Goal: Answer question/provide support: Share knowledge or assist other users

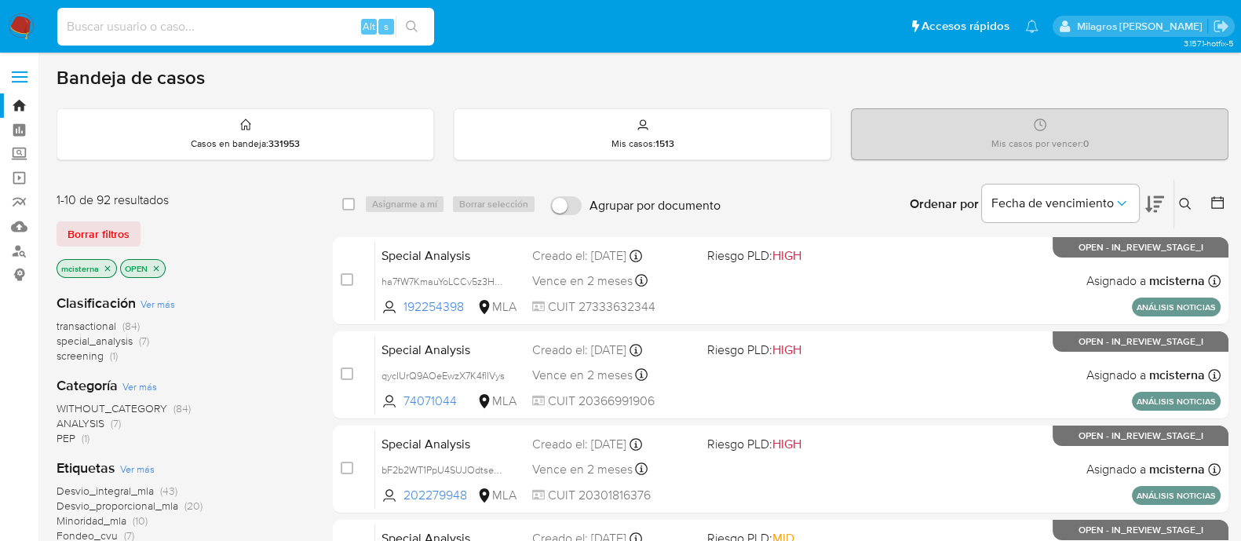
click at [339, 33] on input at bounding box center [245, 26] width 377 height 20
paste input "jsSfVNGIdDrBQD6ZRIj71PD9"
type input "jsSfVNGIdDrBQD6ZRIj71PD9"
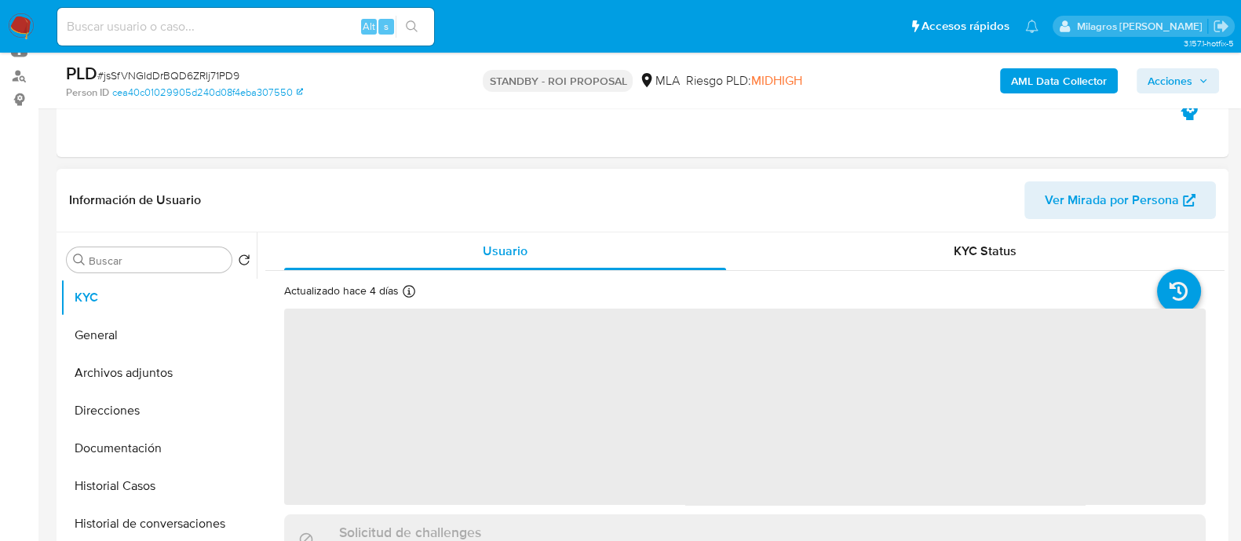
scroll to position [294, 0]
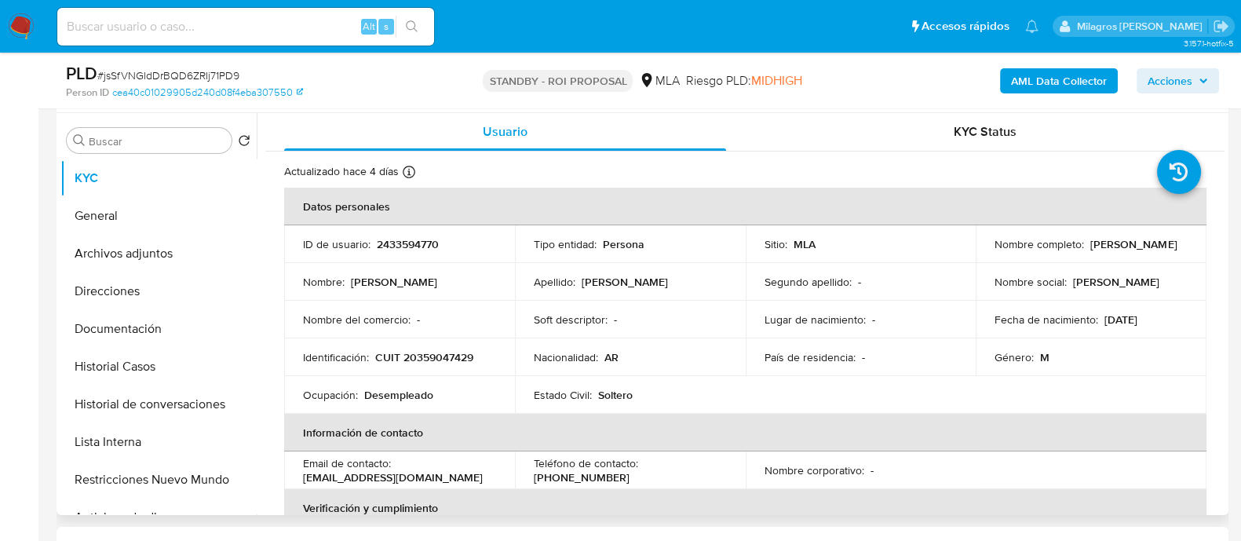
select select "10"
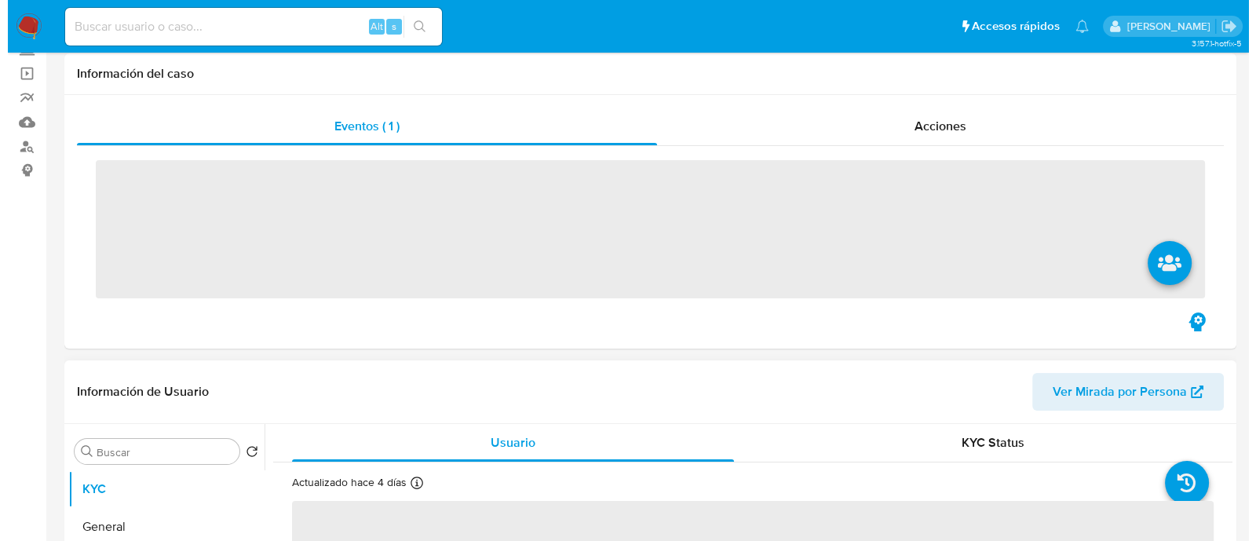
scroll to position [294, 0]
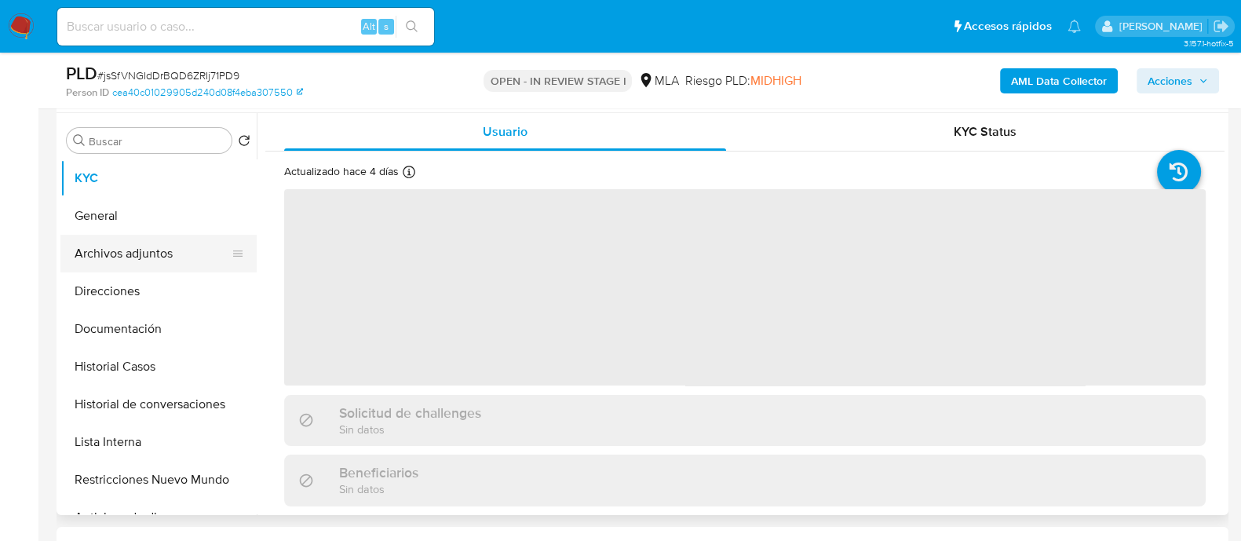
click at [158, 263] on button "Archivos adjuntos" at bounding box center [152, 254] width 184 height 38
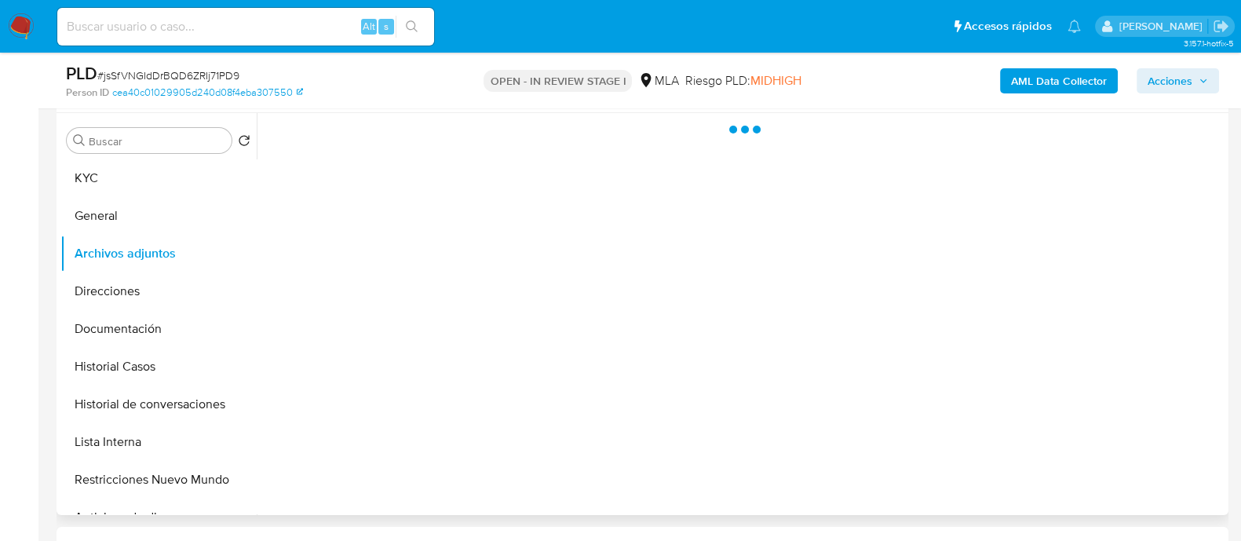
select select "10"
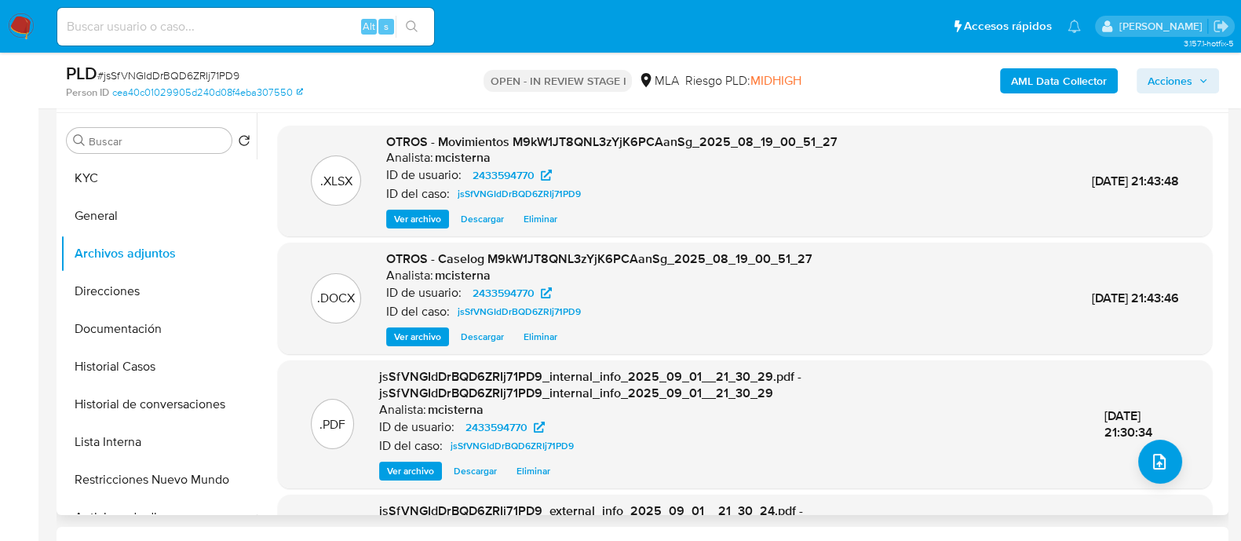
click at [541, 206] on div "OTROS - Movimientos M9kW1JT8QNL3zYjK6PCAanSg_2025_08_19_00_51_27 Analista: mcis…" at bounding box center [611, 181] width 451 height 96
click at [546, 214] on span "Eliminar" at bounding box center [541, 219] width 34 height 16
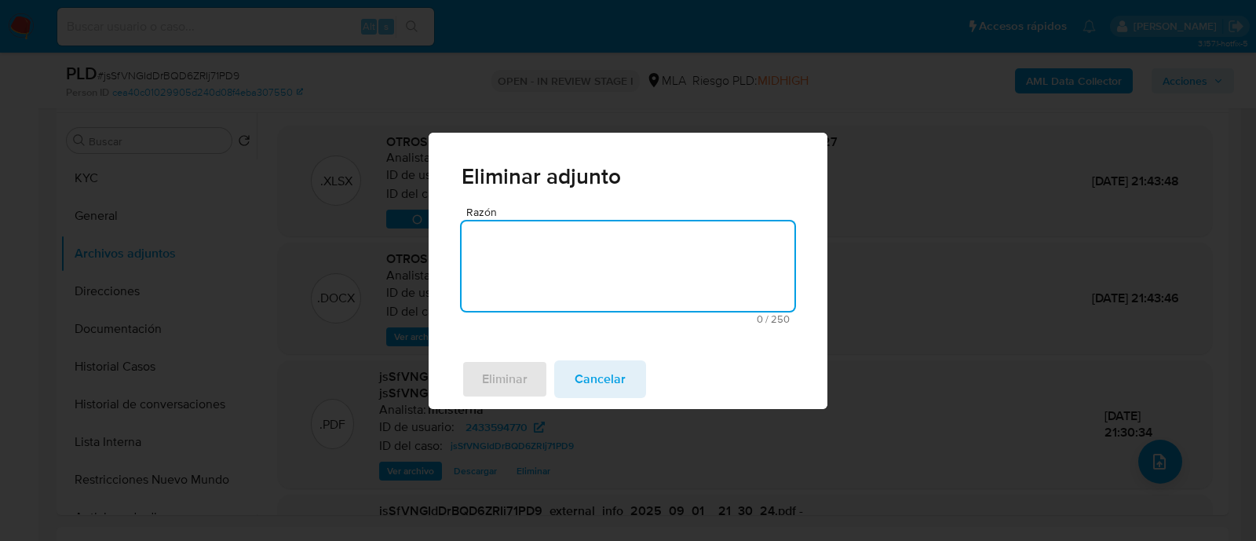
click at [596, 270] on textarea "Razón" at bounding box center [628, 265] width 333 height 89
type textarea "error"
click at [512, 383] on span "Eliminar" at bounding box center [505, 379] width 46 height 35
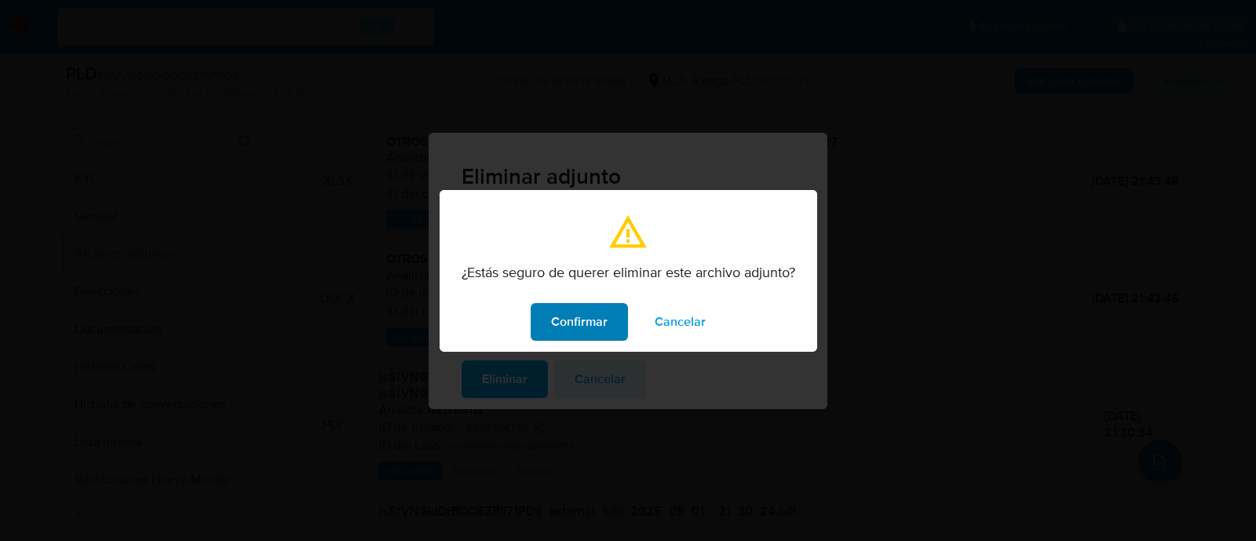
click at [590, 327] on span "Confirmar" at bounding box center [579, 322] width 57 height 35
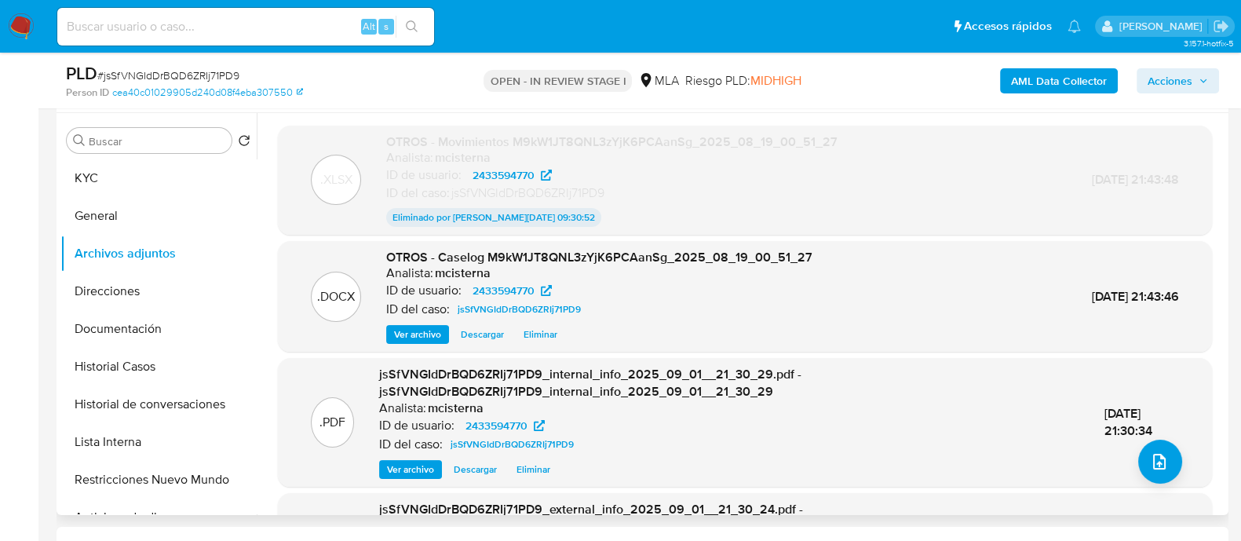
click at [546, 332] on span "Eliminar" at bounding box center [541, 335] width 34 height 16
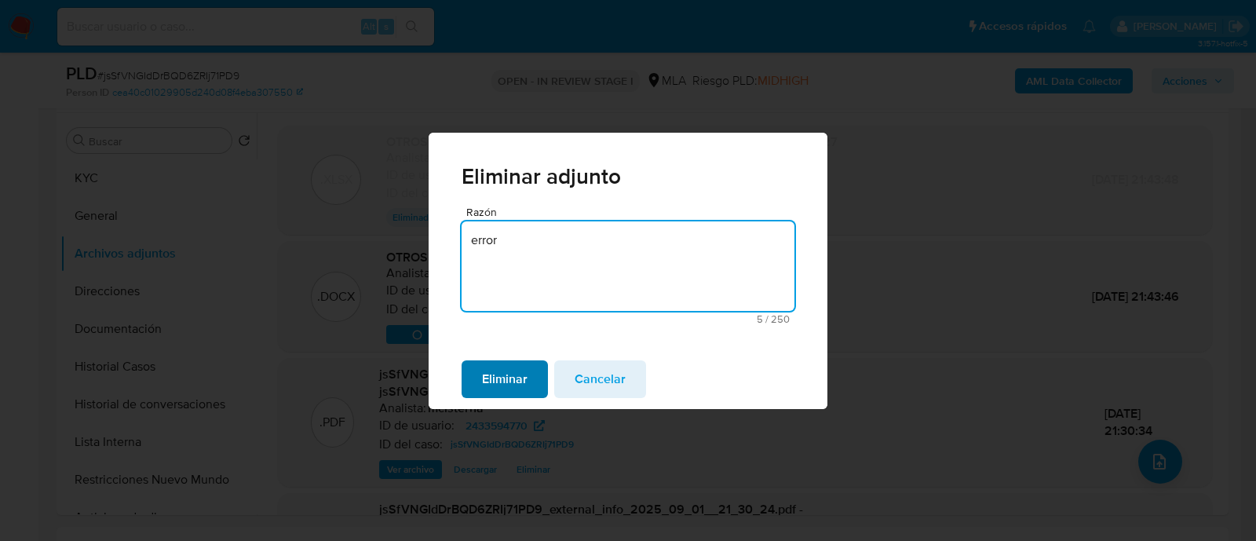
type textarea "error"
click at [501, 385] on span "Eliminar" at bounding box center [505, 379] width 46 height 35
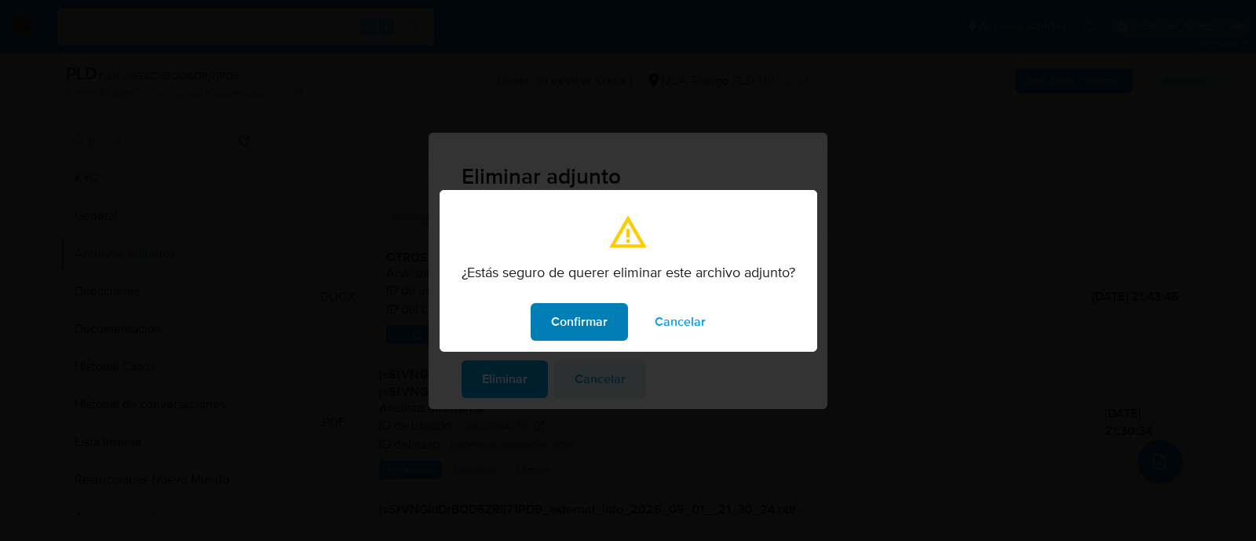
click at [593, 308] on span "Confirmar" at bounding box center [579, 322] width 57 height 35
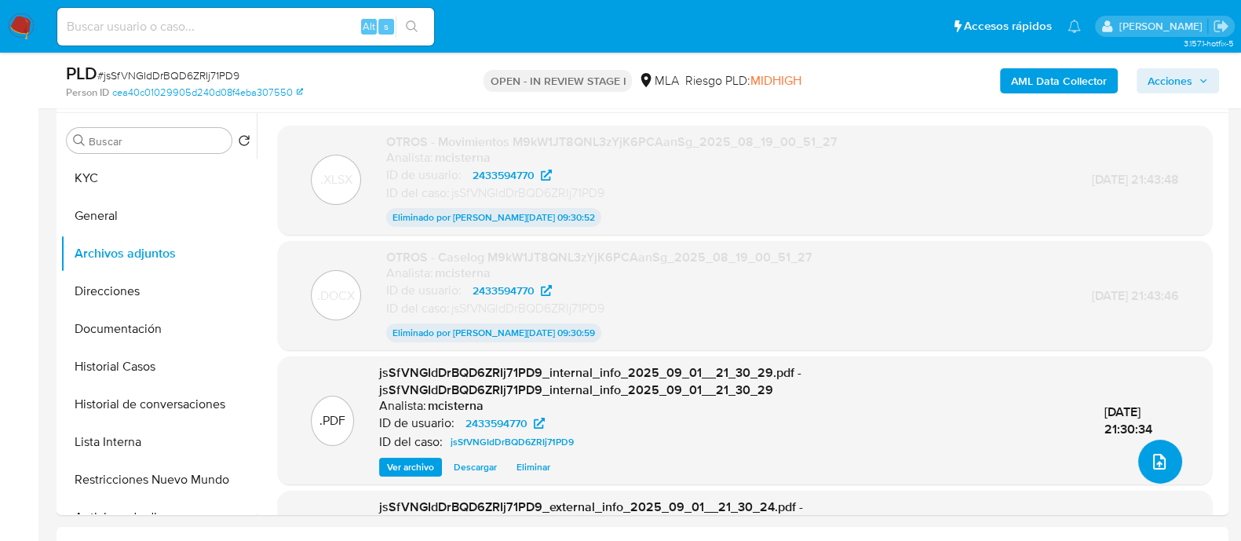
click at [1165, 473] on button "upload-file" at bounding box center [1160, 462] width 44 height 44
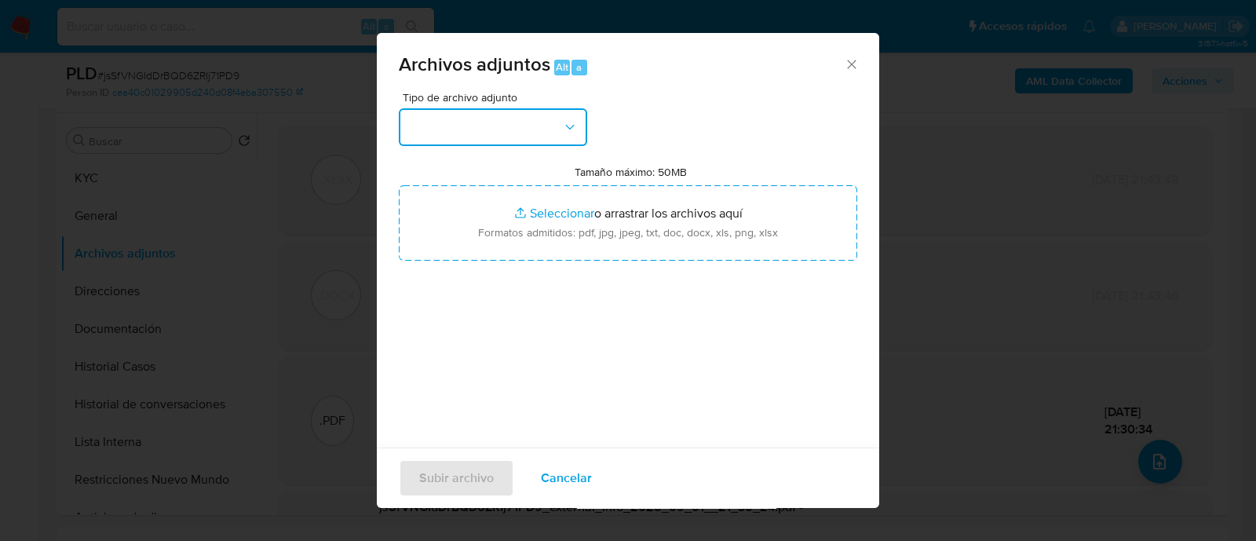
click at [498, 108] on button "button" at bounding box center [493, 127] width 188 height 38
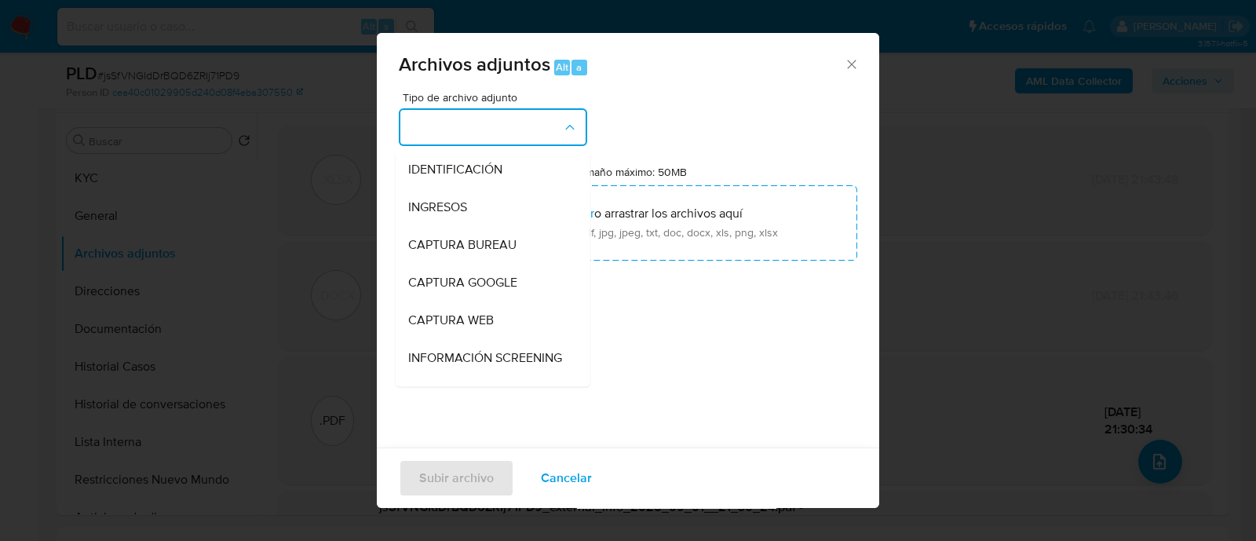
click at [498, 130] on button "button" at bounding box center [493, 127] width 188 height 38
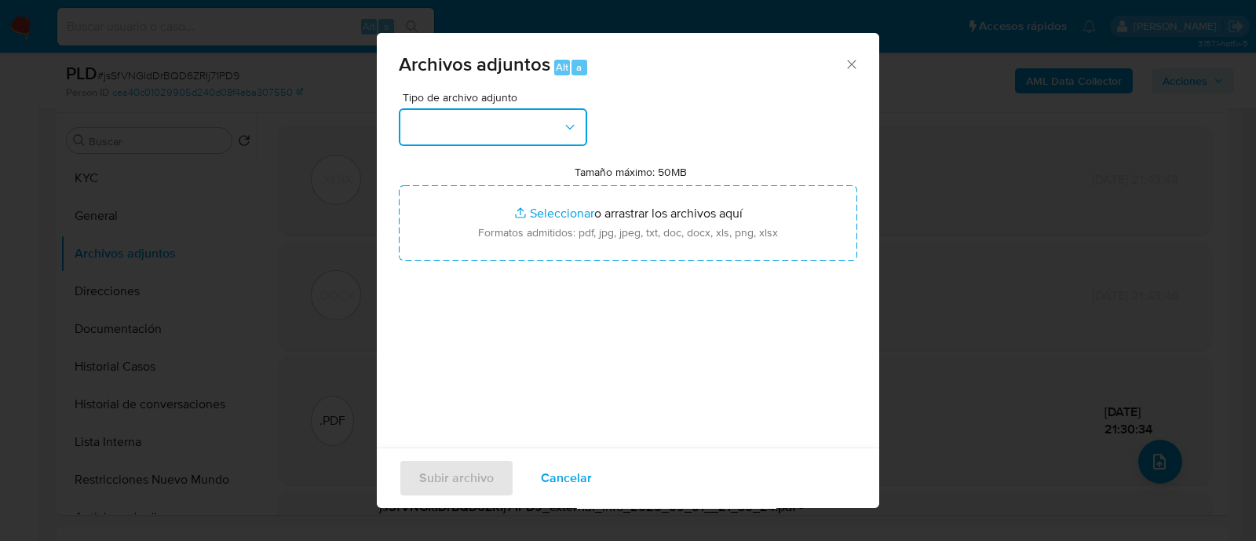
click at [498, 130] on button "button" at bounding box center [493, 127] width 188 height 38
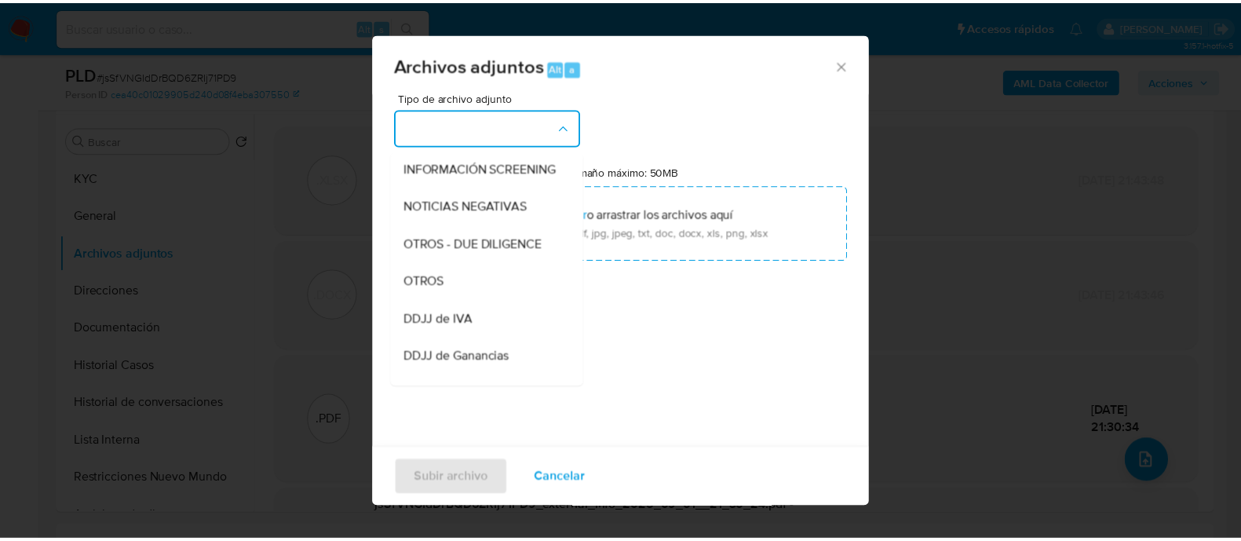
scroll to position [195, 0]
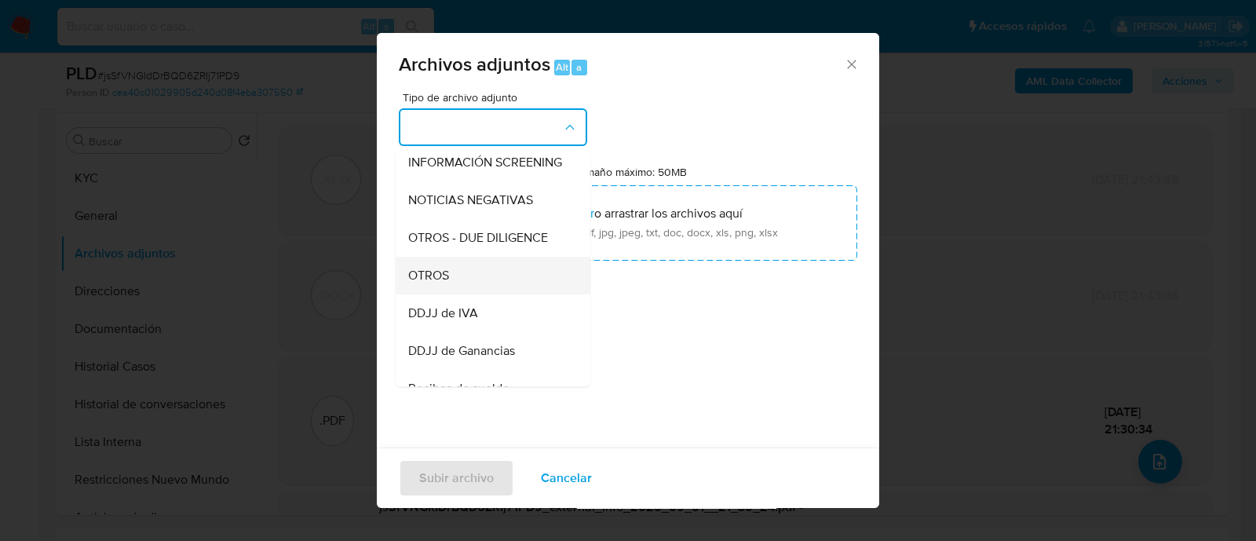
click at [502, 294] on div "OTROS" at bounding box center [488, 276] width 160 height 38
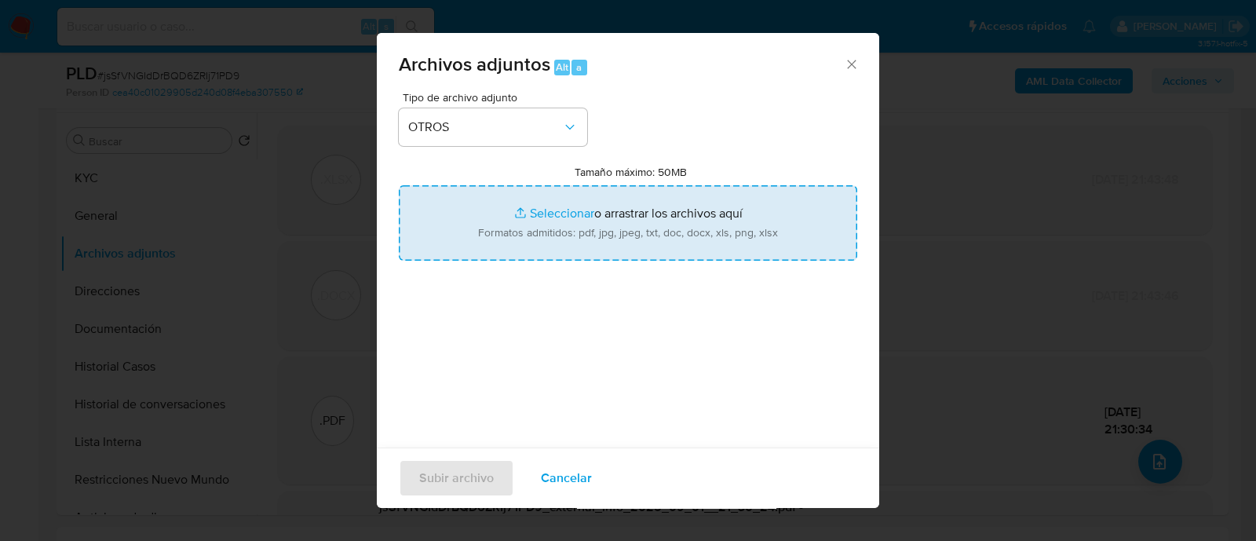
type input "C:\fakepath\Caselog jsSfVNGIdDrBQD6ZRIj71PD9_2025_08_19_10_21_50.docx"
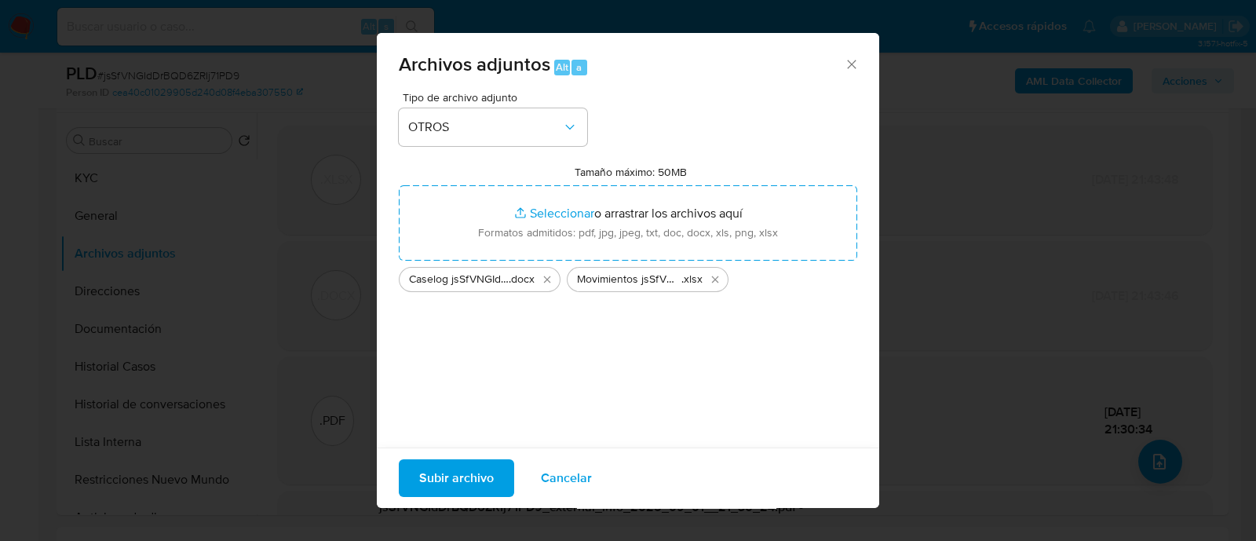
click at [458, 461] on span "Subir archivo" at bounding box center [456, 478] width 75 height 35
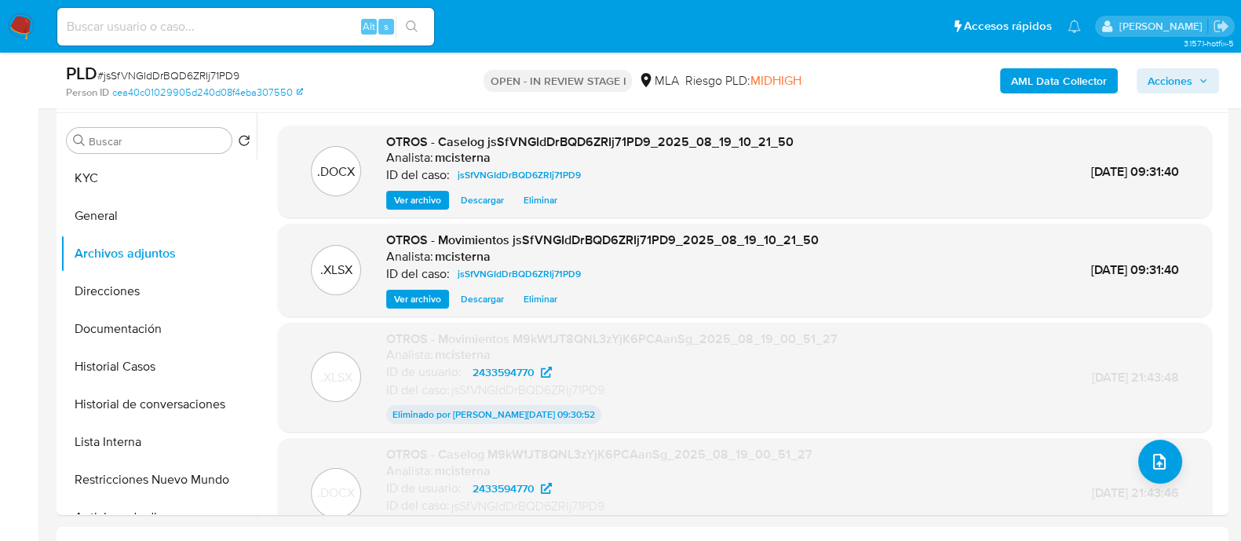
click at [1196, 68] on button "Acciones" at bounding box center [1178, 80] width 82 height 25
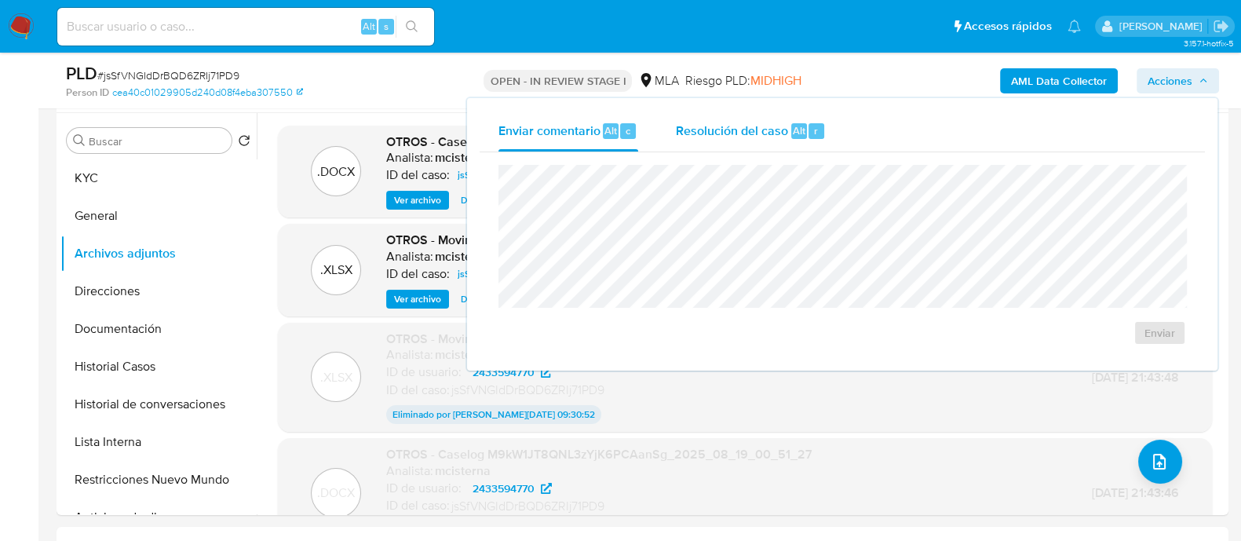
click at [762, 138] on span "Resolución del caso" at bounding box center [732, 130] width 112 height 18
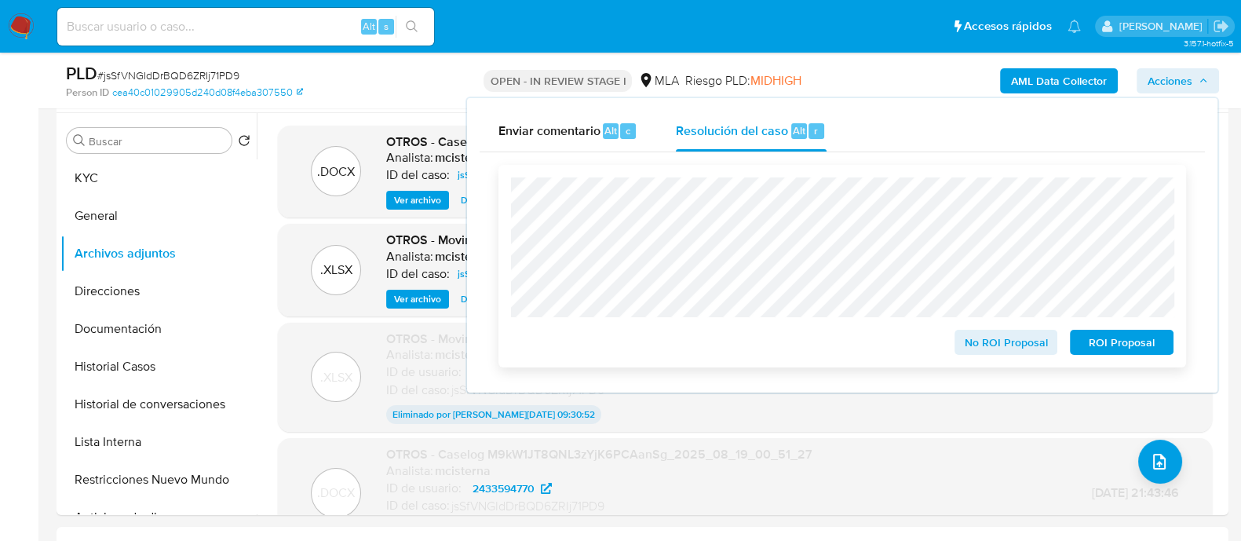
click at [1114, 342] on span "ROI Proposal" at bounding box center [1122, 342] width 82 height 22
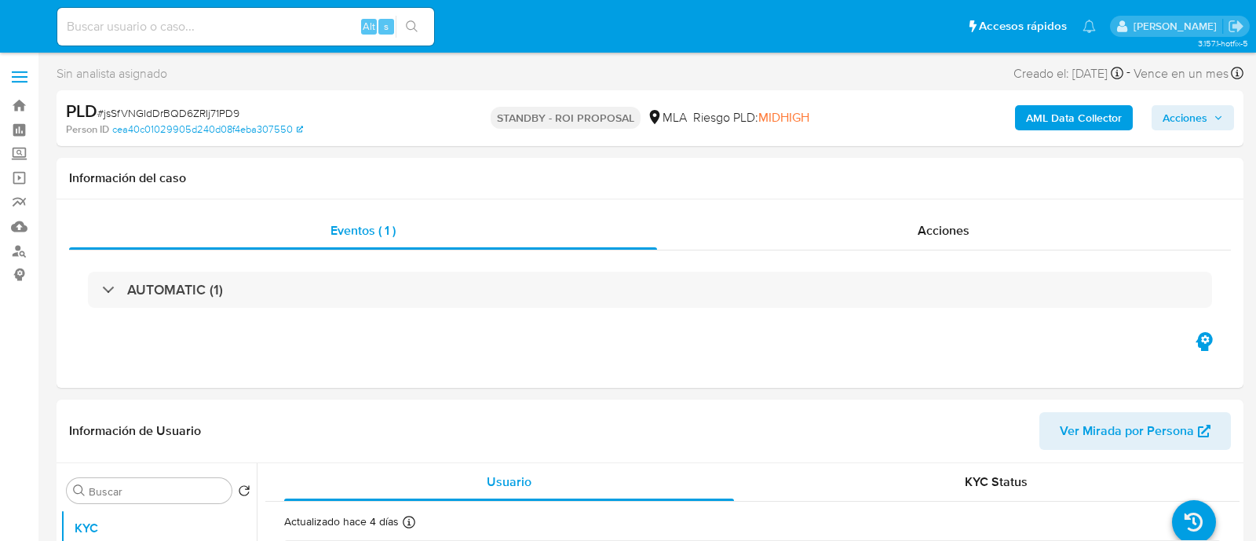
select select "10"
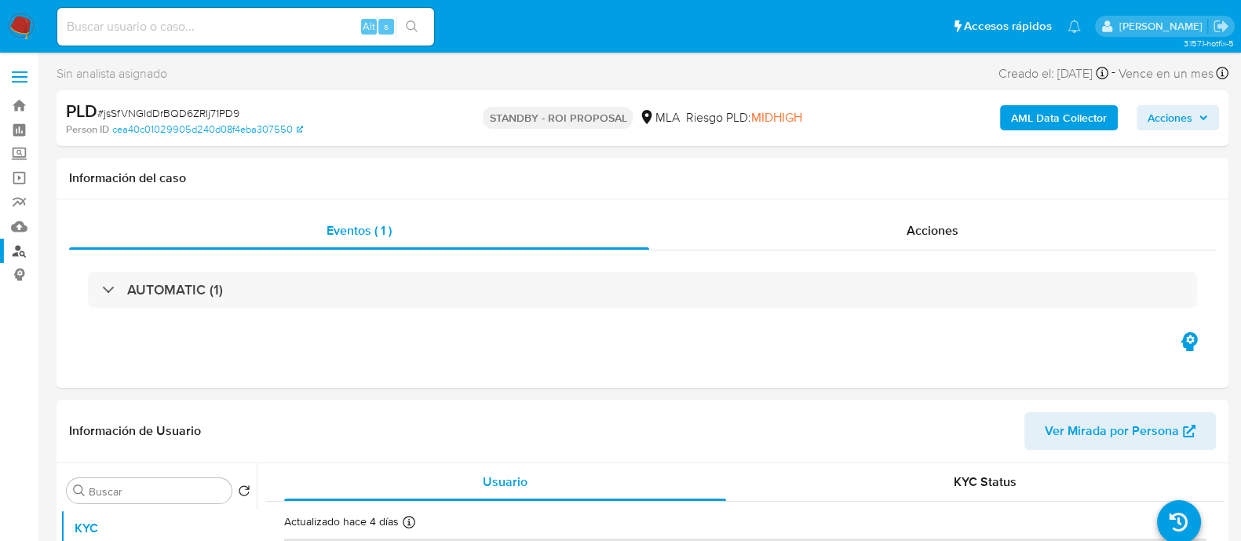
click at [14, 253] on link "Buscador de personas" at bounding box center [93, 251] width 187 height 24
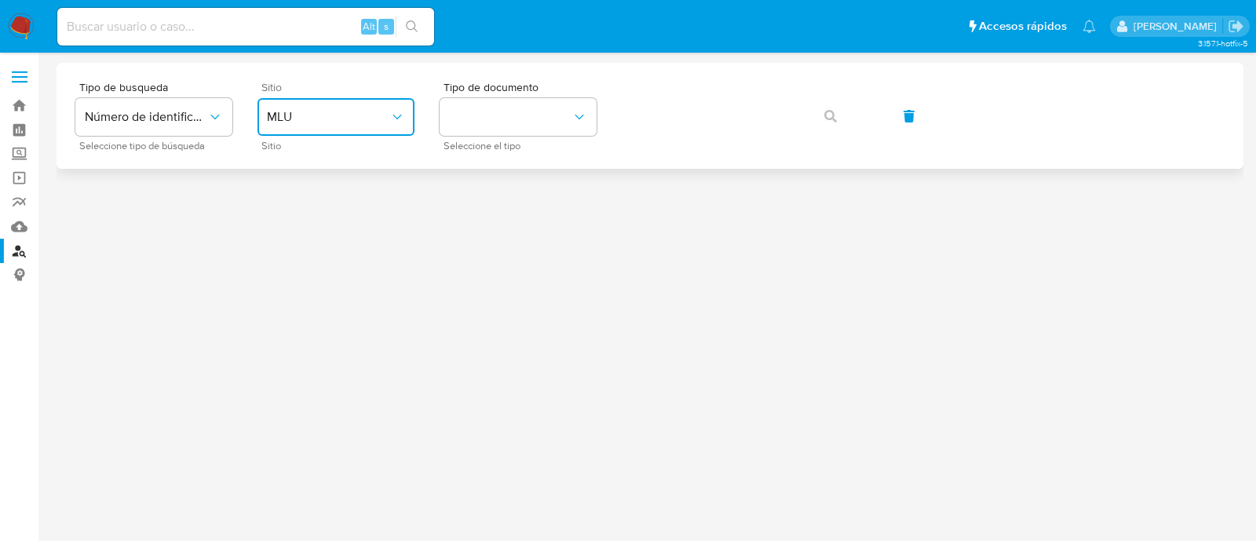
click at [364, 115] on span "MLU" at bounding box center [328, 117] width 122 height 16
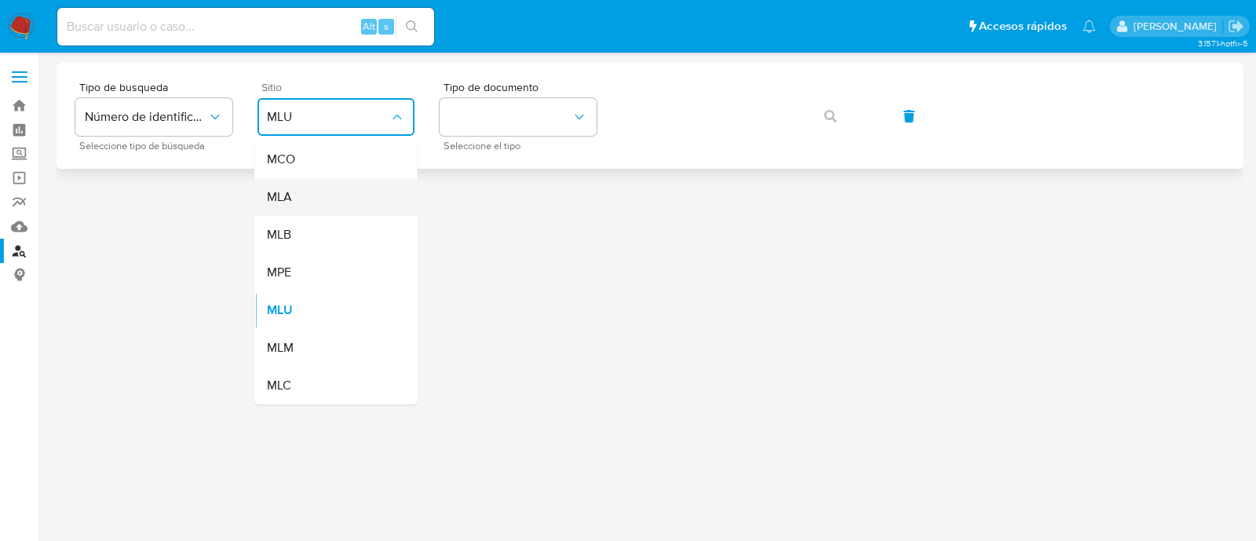
click at [349, 196] on div "MLA" at bounding box center [331, 197] width 129 height 38
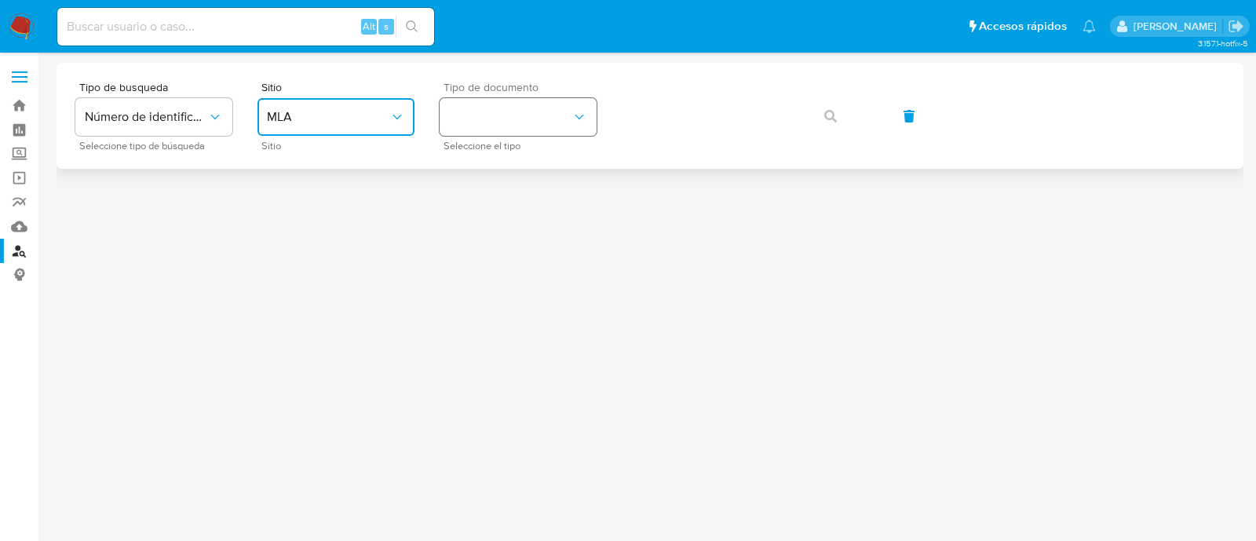
click at [514, 126] on button "identificationType" at bounding box center [518, 117] width 157 height 38
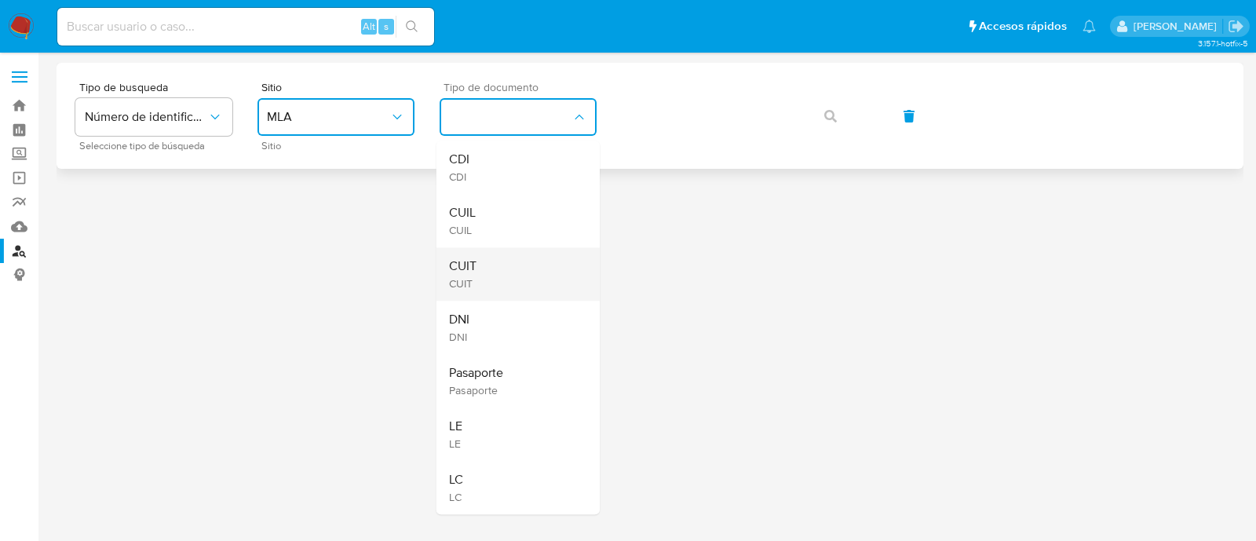
click at [496, 278] on div "CUIT CUIT" at bounding box center [513, 273] width 129 height 53
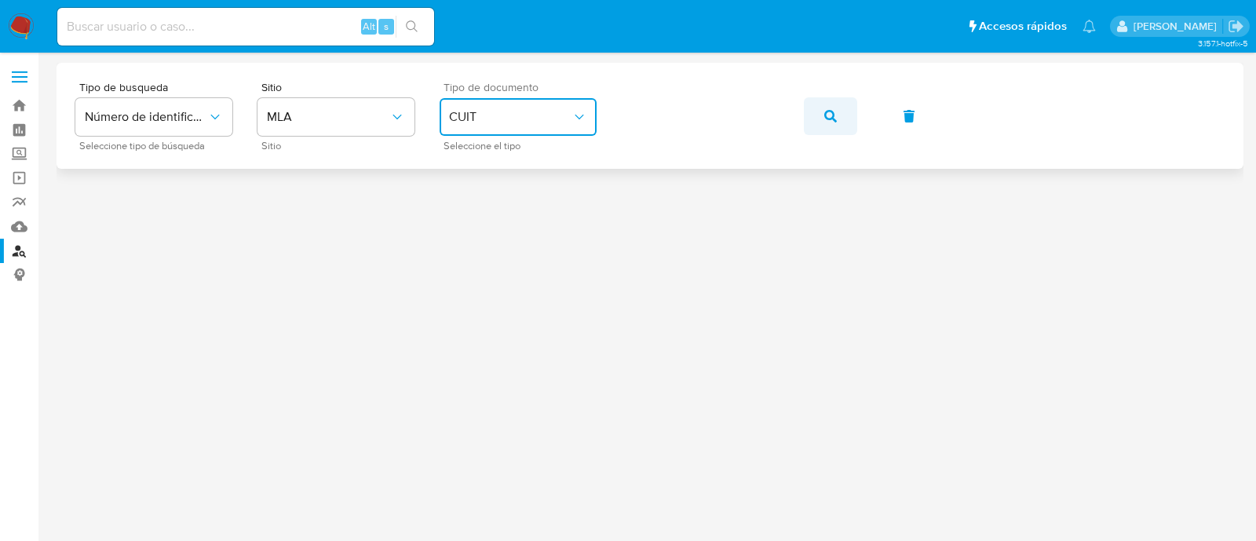
click at [851, 118] on button "button" at bounding box center [830, 116] width 53 height 38
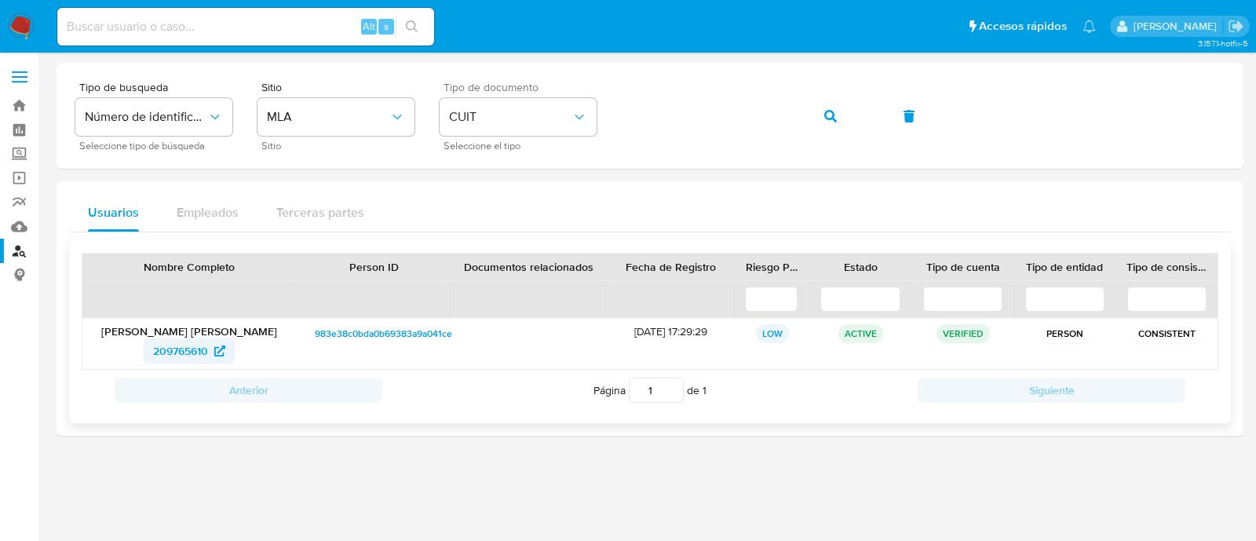
click at [194, 363] on div "Edgardo Daniel della Gaspera 209765610" at bounding box center [189, 344] width 214 height 50
click at [195, 355] on span "209765610" at bounding box center [180, 350] width 55 height 25
click at [173, 346] on span "209765610" at bounding box center [180, 350] width 55 height 25
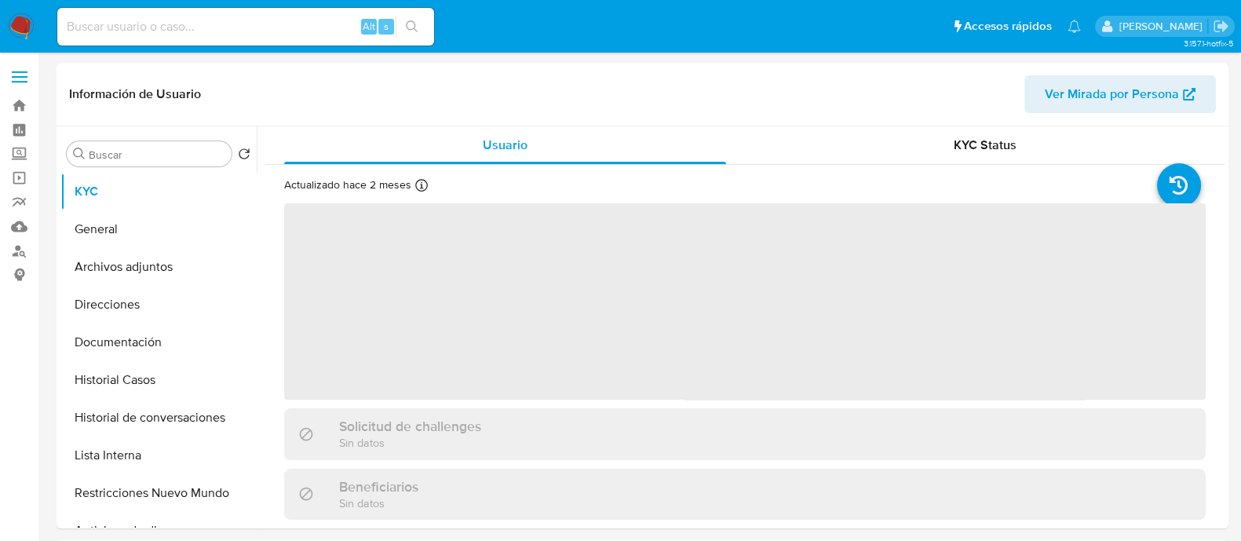
select select "10"
click at [162, 214] on button "General" at bounding box center [152, 229] width 184 height 38
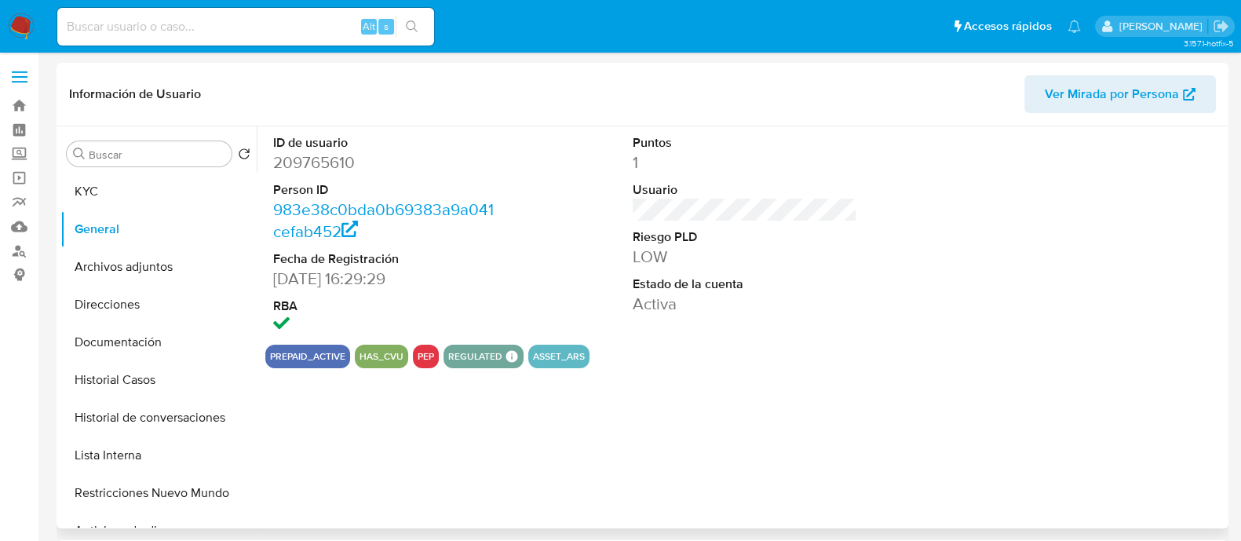
select select "10"
click at [23, 253] on link "Buscador de personas" at bounding box center [93, 251] width 187 height 24
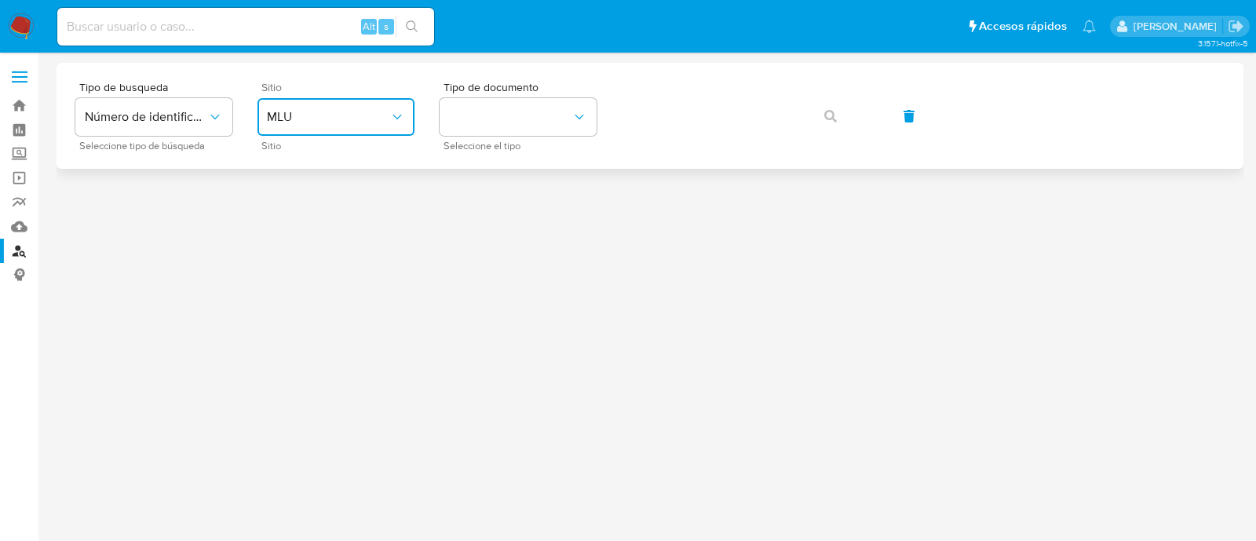
click at [339, 111] on span "MLU" at bounding box center [328, 117] width 122 height 16
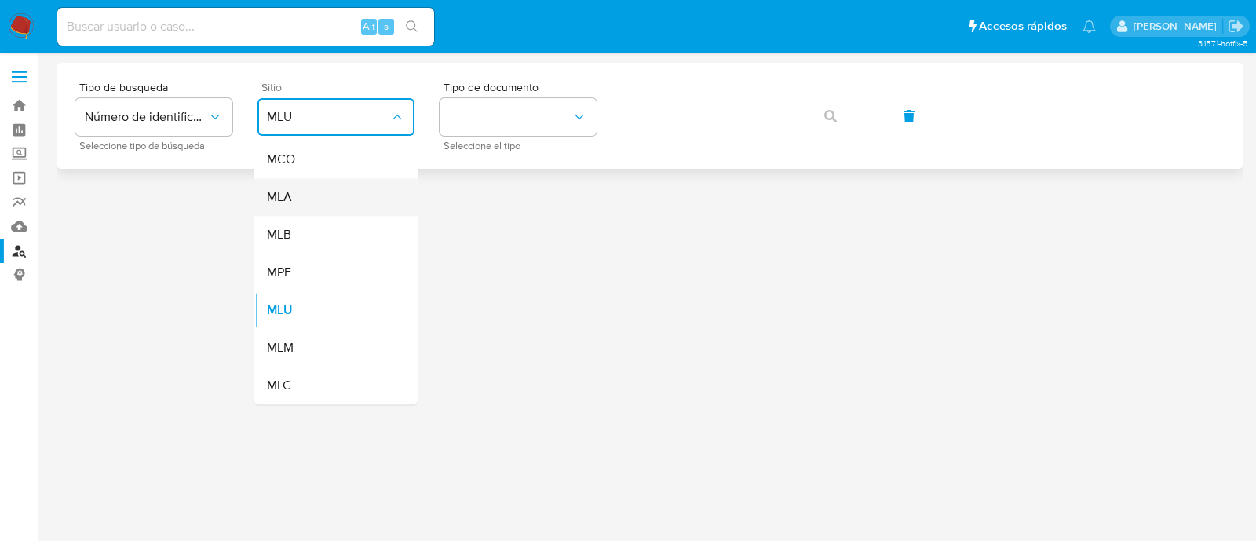
click at [345, 192] on div "MLA" at bounding box center [331, 197] width 129 height 38
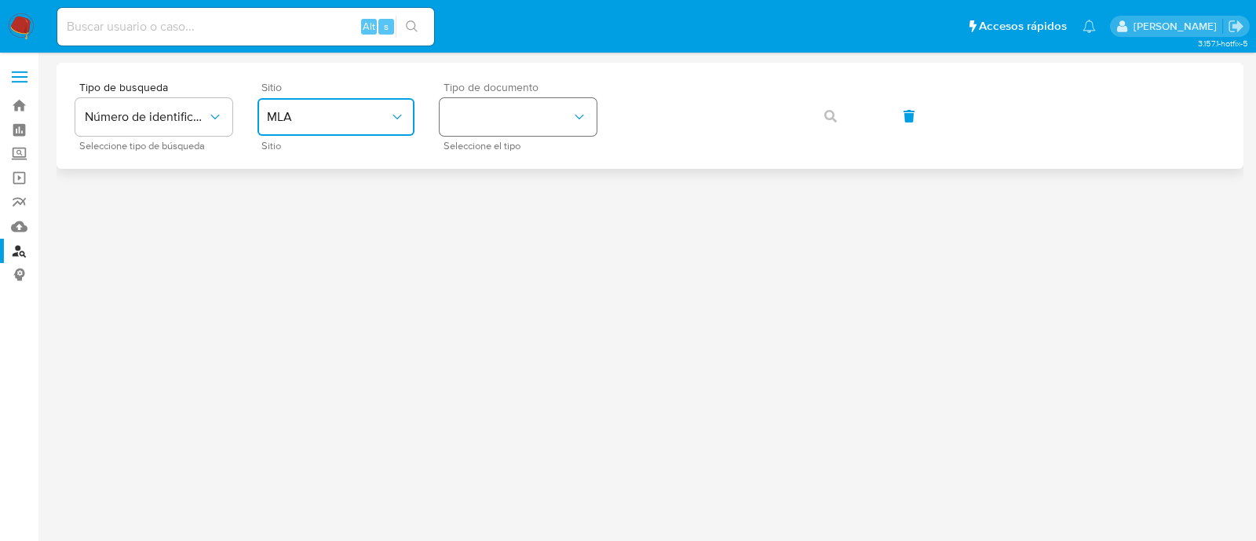
click at [498, 104] on button "identificationType" at bounding box center [518, 117] width 157 height 38
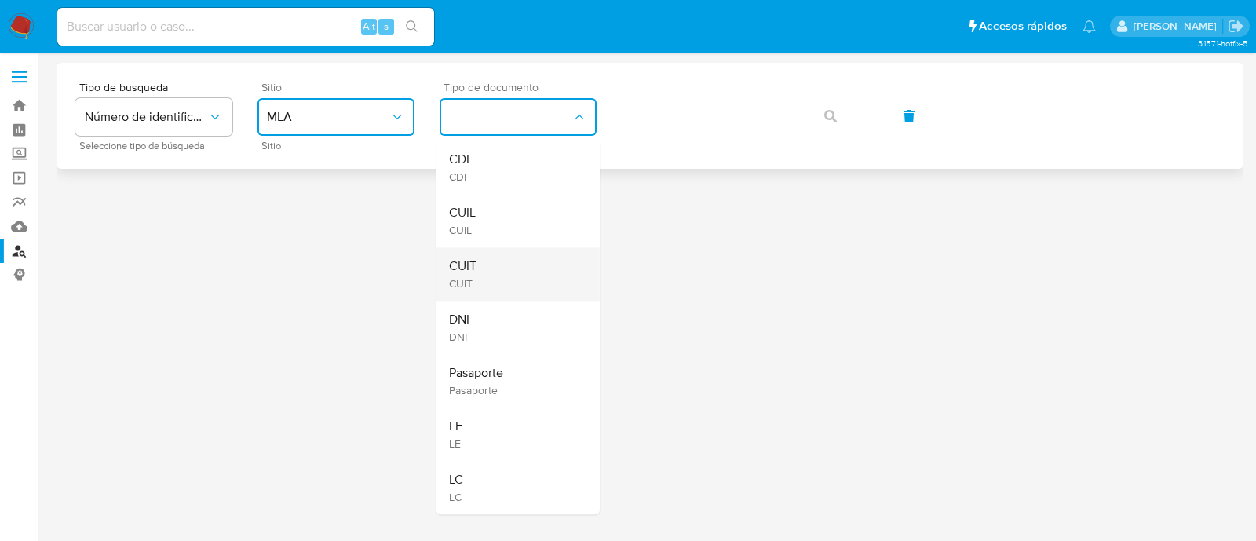
click at [506, 266] on div "CUIT CUIT" at bounding box center [513, 273] width 129 height 53
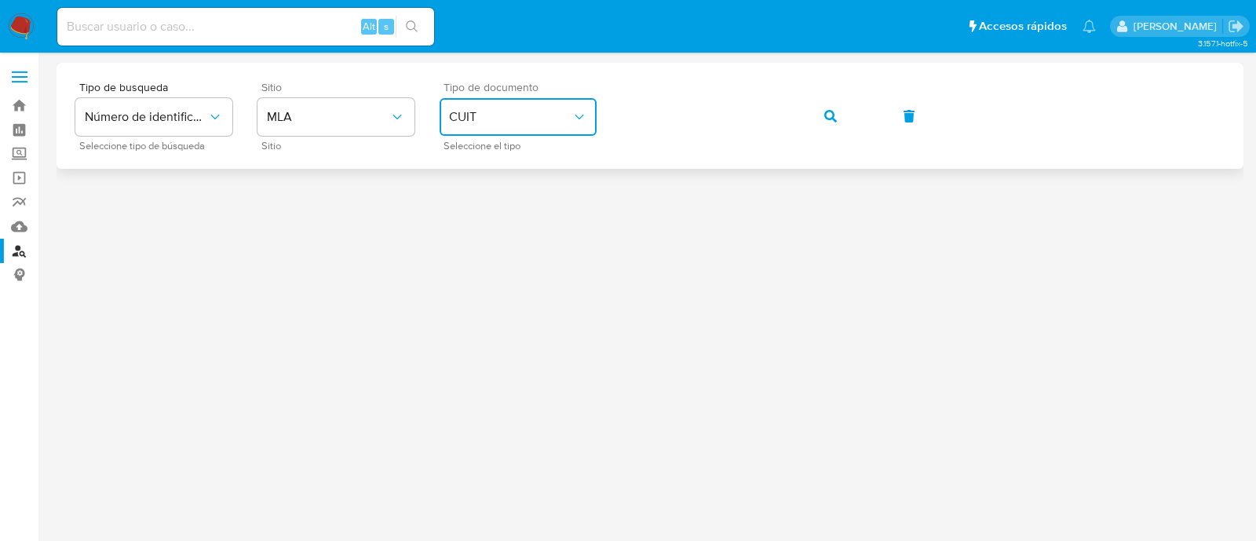
click at [812, 122] on button "button" at bounding box center [830, 116] width 53 height 38
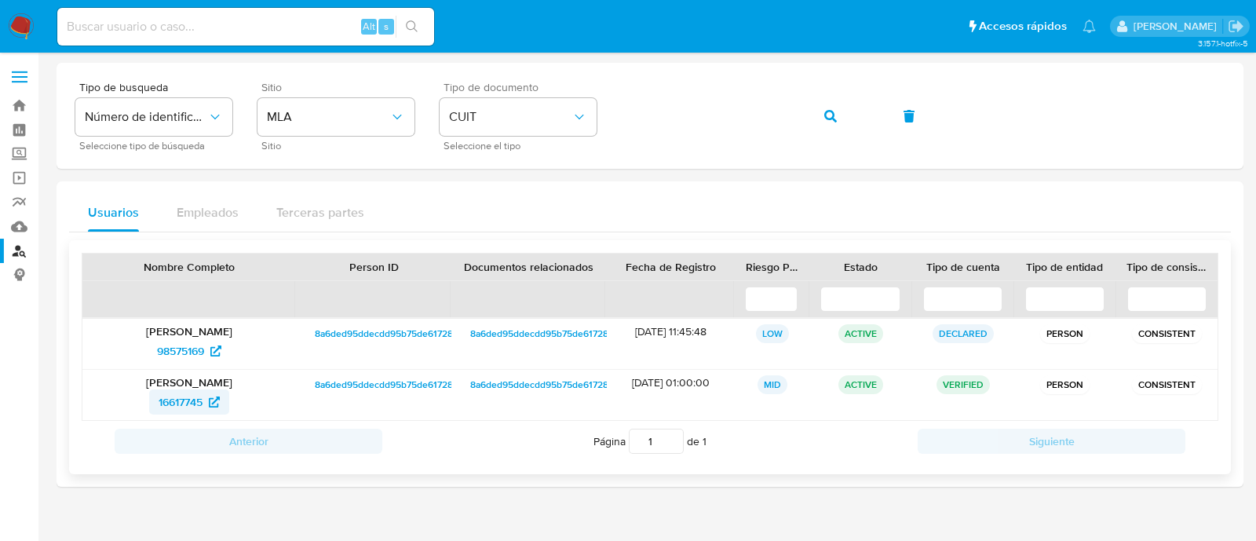
click at [180, 396] on span "16617745" at bounding box center [181, 401] width 44 height 25
click at [844, 122] on button "button" at bounding box center [830, 116] width 53 height 38
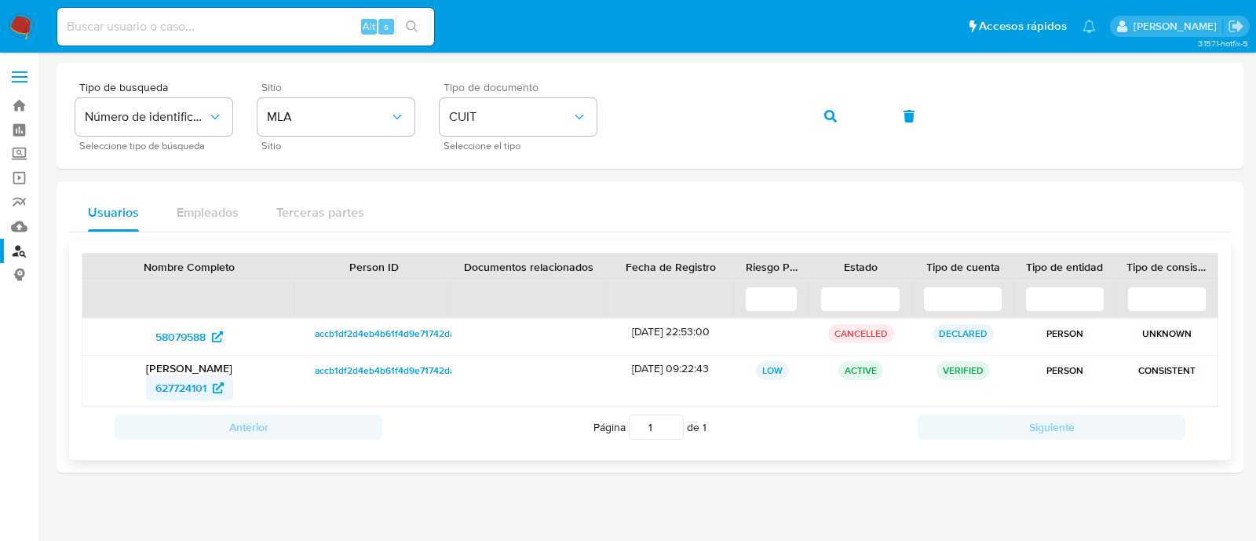
click at [192, 383] on span "627724101" at bounding box center [180, 387] width 51 height 25
click at [841, 115] on button "button" at bounding box center [830, 116] width 53 height 38
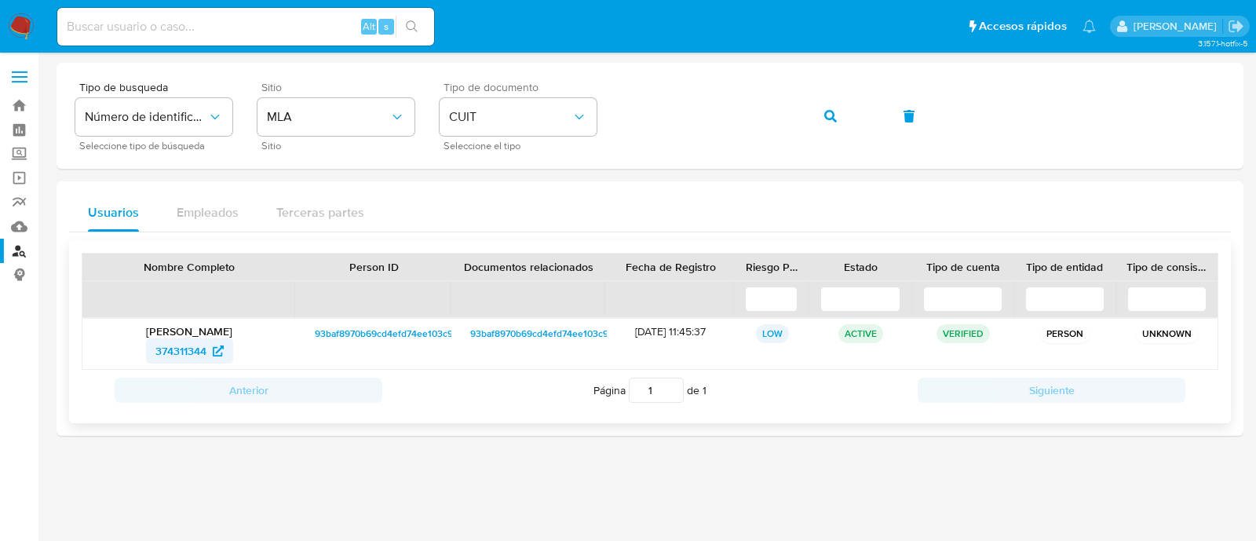
click at [209, 350] on span "374311344" at bounding box center [189, 350] width 68 height 25
click at [834, 114] on icon "button" at bounding box center [830, 116] width 13 height 13
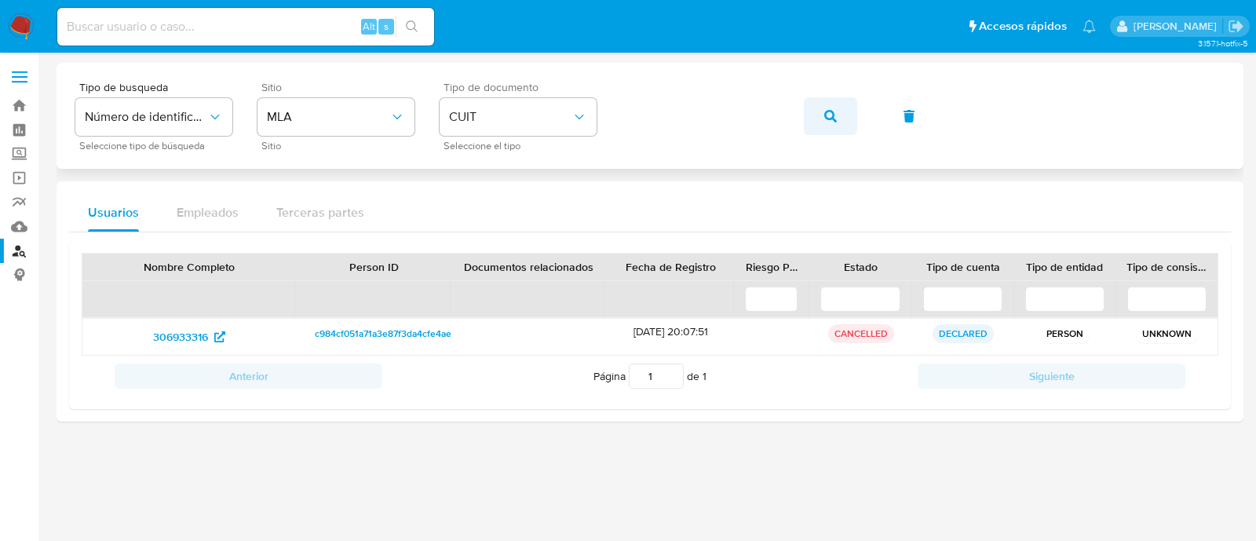
click at [845, 115] on button "button" at bounding box center [830, 116] width 53 height 38
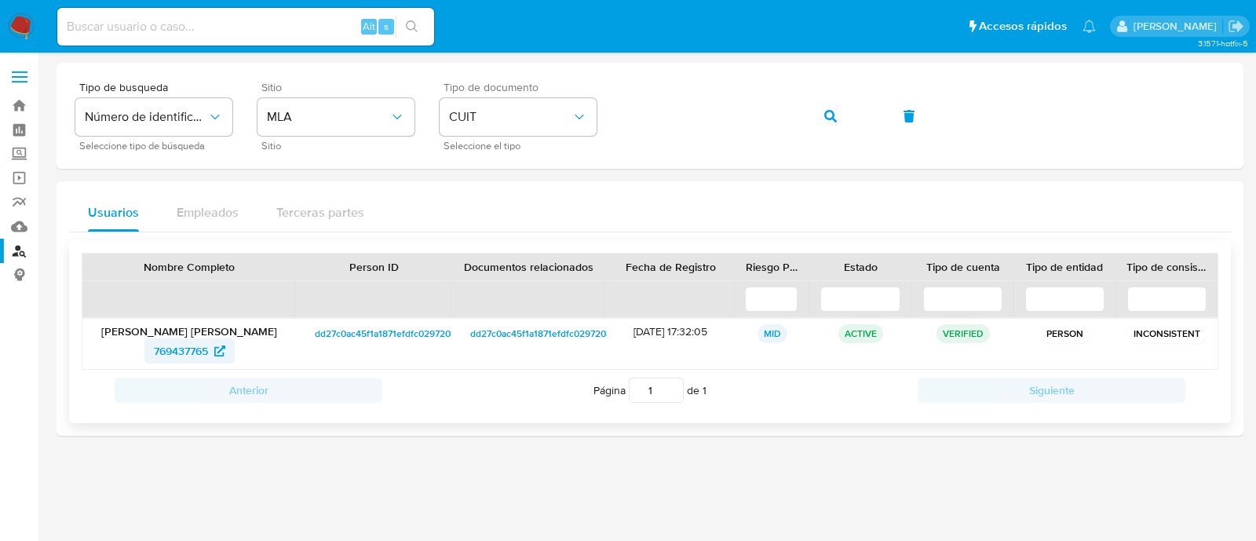
click at [159, 349] on span "769437765" at bounding box center [181, 350] width 54 height 25
click at [833, 116] on icon "button" at bounding box center [830, 116] width 13 height 13
click at [200, 355] on span "1512775836" at bounding box center [180, 350] width 57 height 25
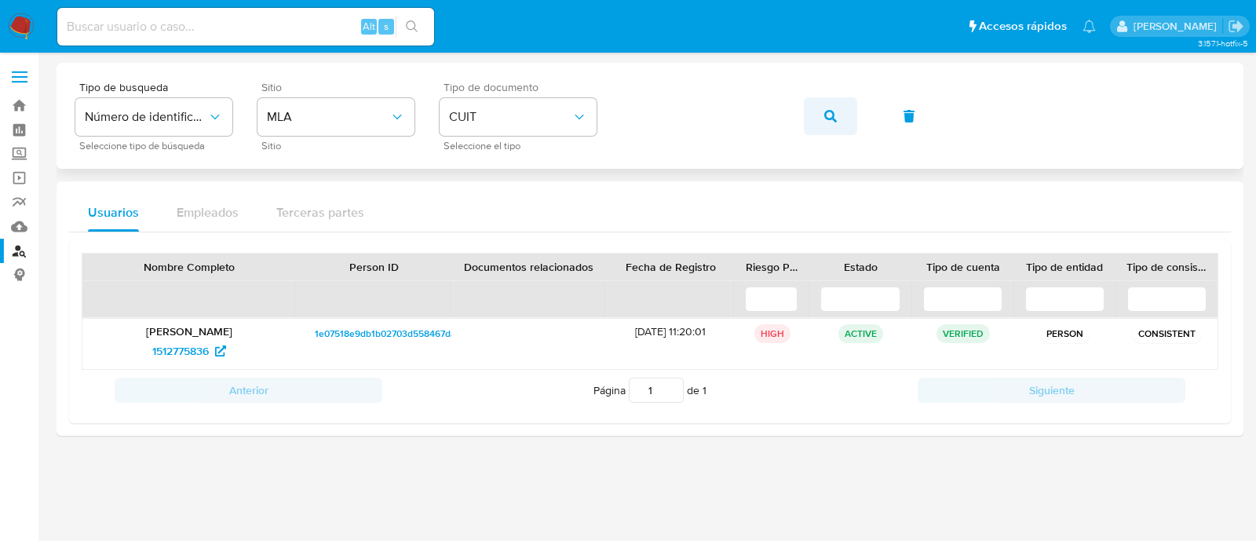
click at [829, 119] on icon "button" at bounding box center [830, 116] width 13 height 13
click at [181, 350] on span "188710124" at bounding box center [180, 350] width 49 height 25
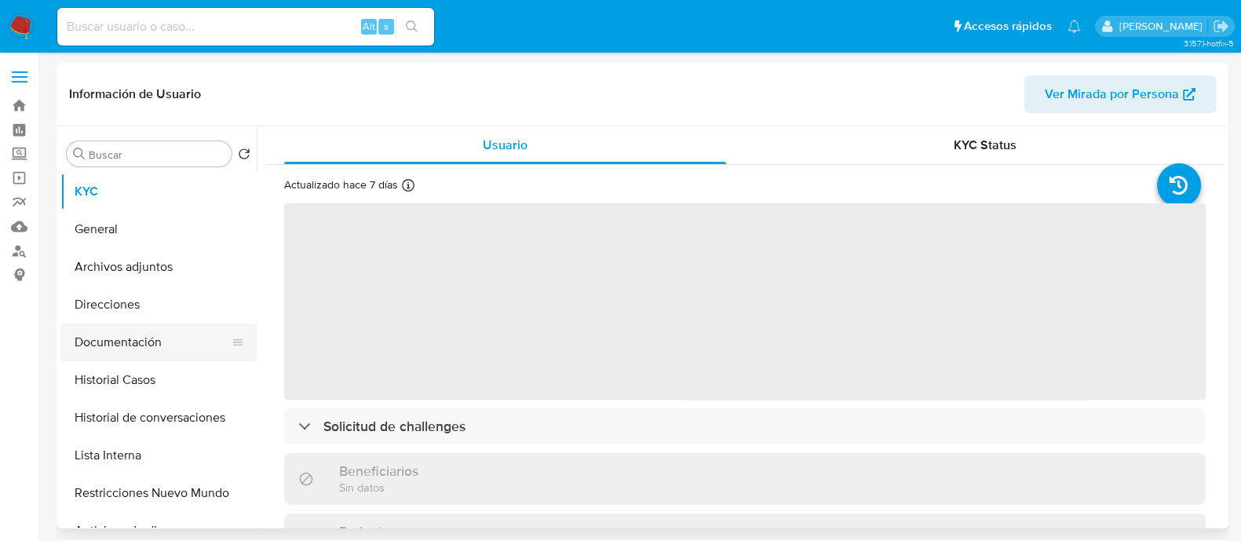
click at [188, 349] on button "Documentación" at bounding box center [152, 342] width 184 height 38
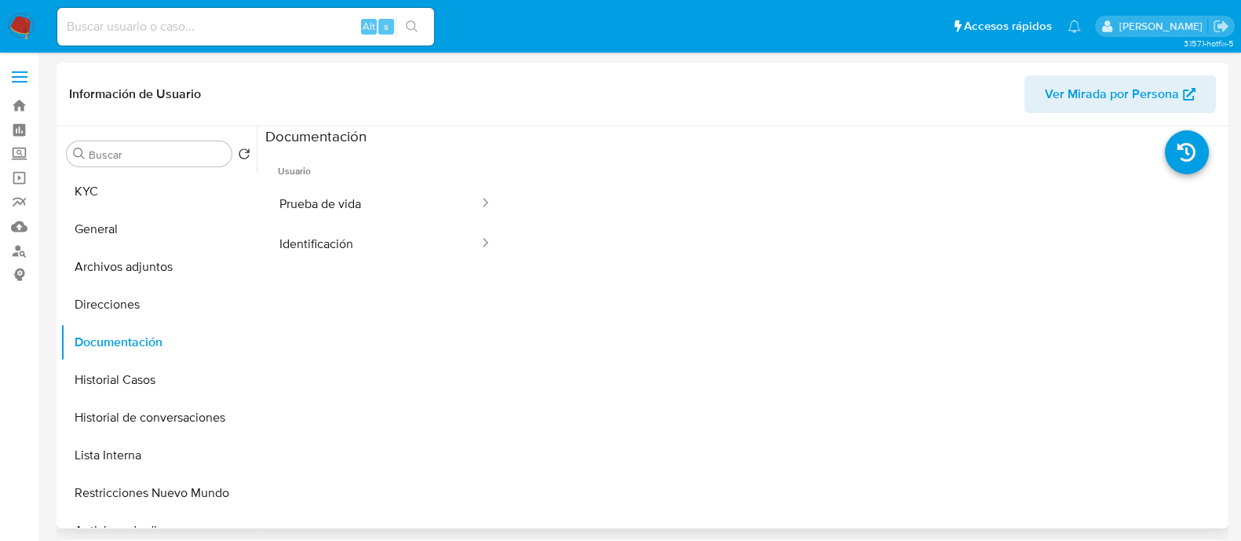
click at [340, 231] on button "Identificación" at bounding box center [372, 244] width 215 height 40
select select "10"
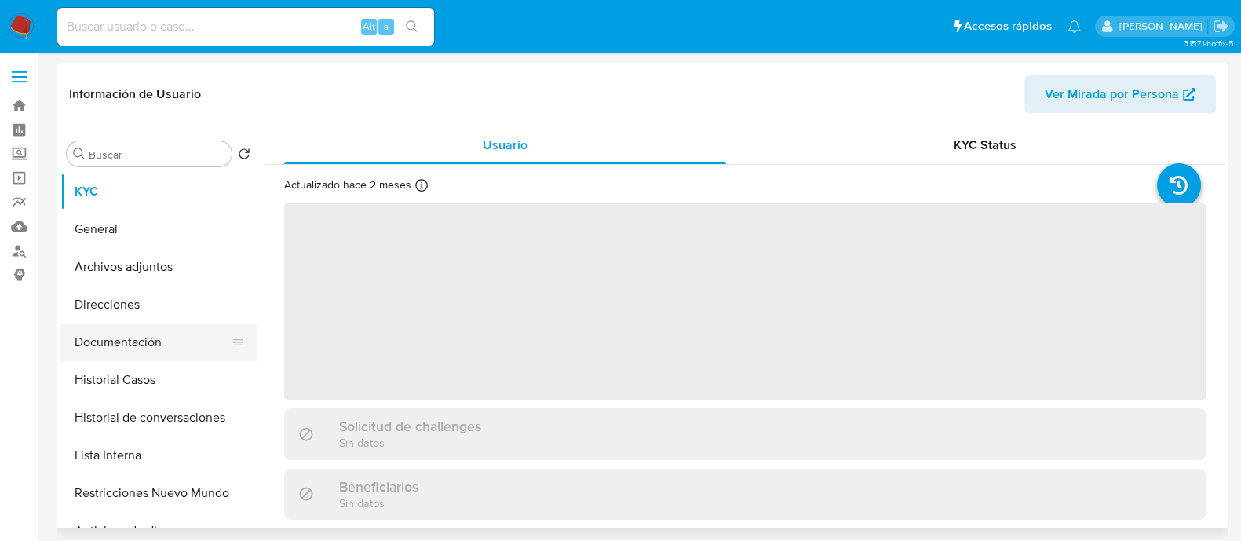
click at [136, 336] on button "Documentación" at bounding box center [152, 342] width 184 height 38
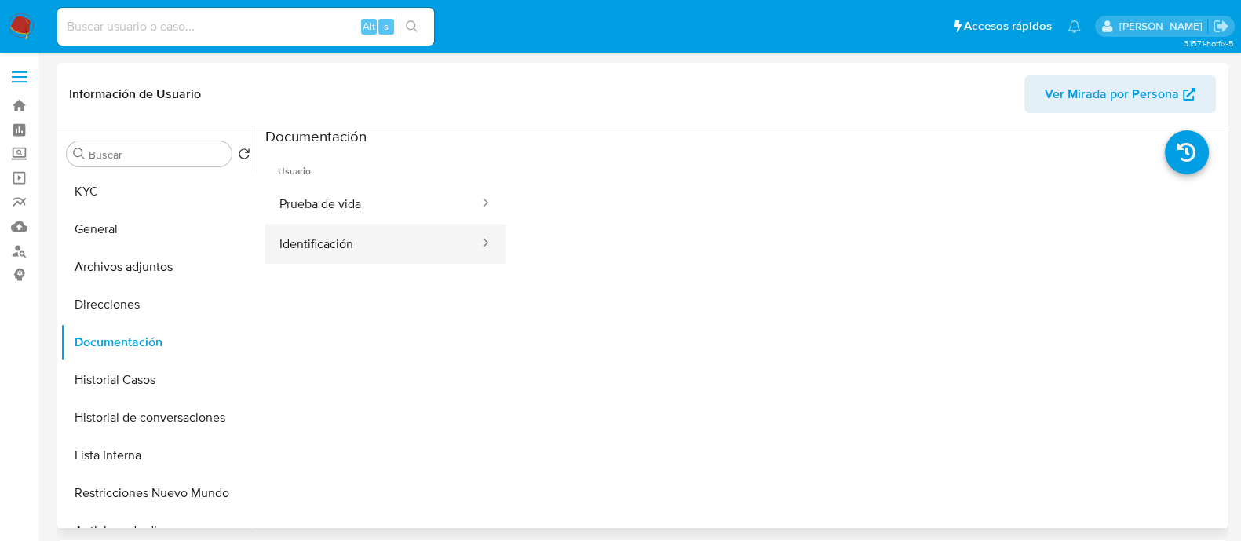
click at [392, 253] on button "Identificación" at bounding box center [372, 244] width 215 height 40
select select "10"
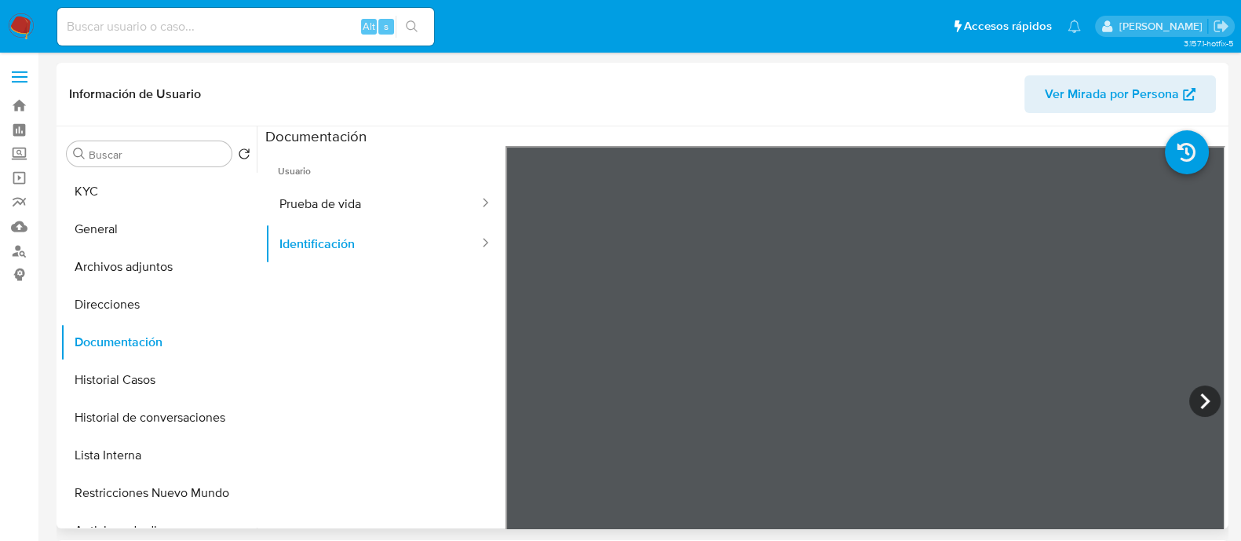
click at [343, 175] on span "Usuario" at bounding box center [385, 165] width 240 height 38
click at [340, 202] on button "Prueba de vida" at bounding box center [372, 204] width 215 height 40
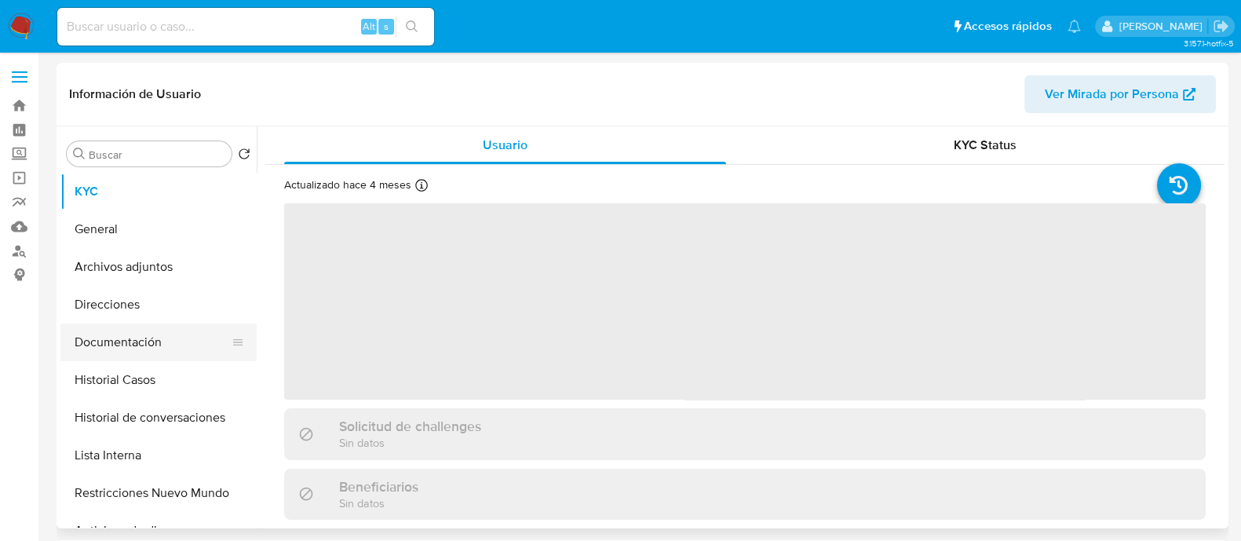
click at [157, 339] on button "Documentación" at bounding box center [152, 342] width 184 height 38
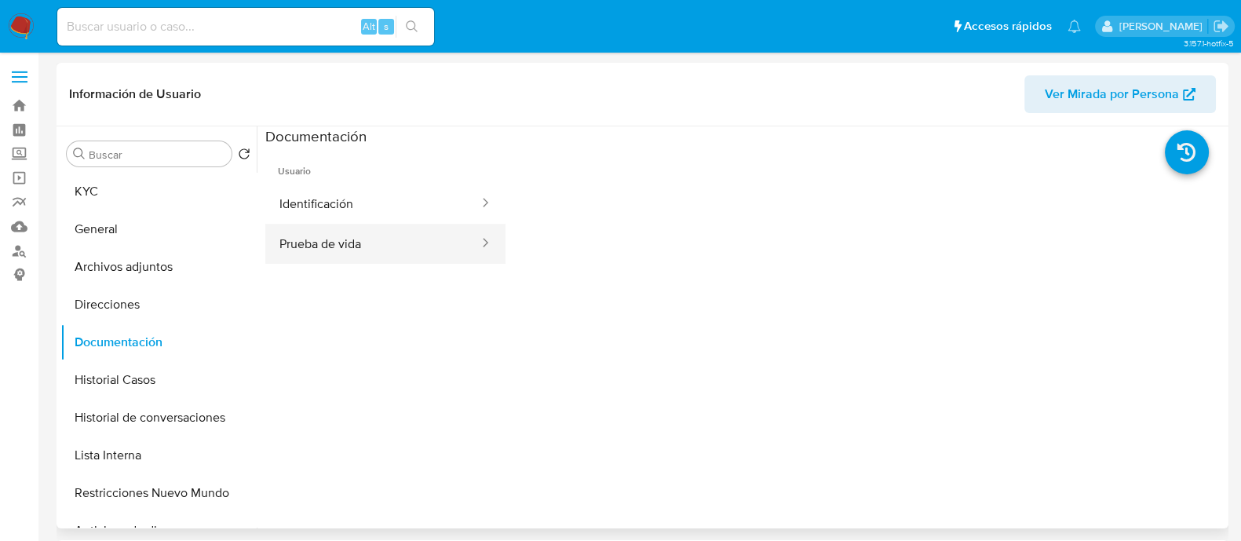
click at [342, 238] on button "Prueba de vida" at bounding box center [372, 244] width 215 height 40
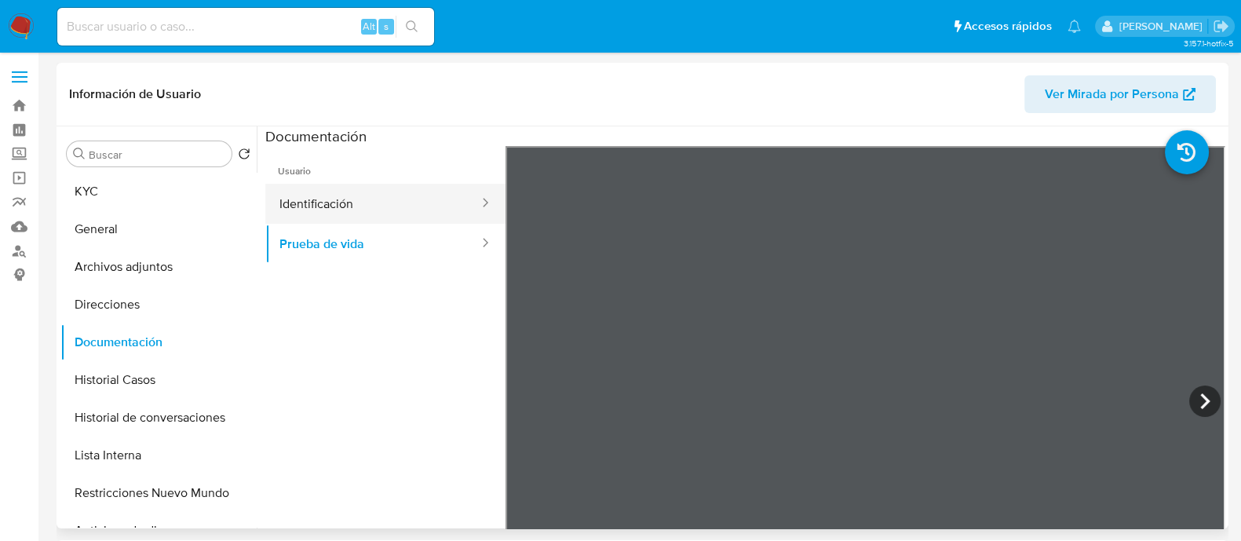
select select "10"
click at [381, 211] on button "Identificación" at bounding box center [372, 204] width 215 height 40
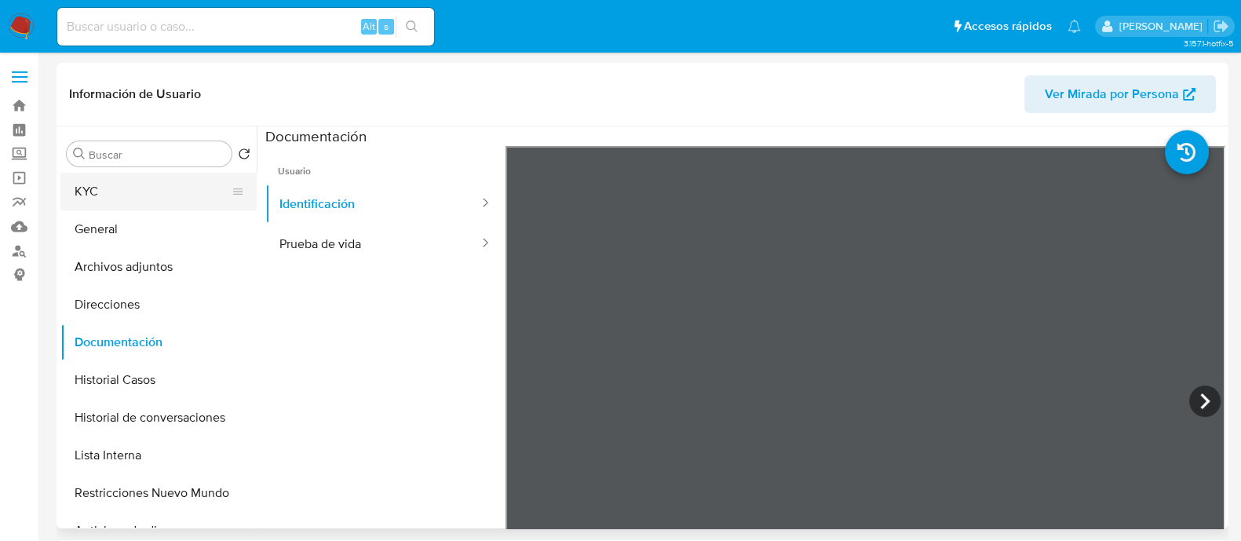
click at [150, 197] on button "KYC" at bounding box center [152, 192] width 184 height 38
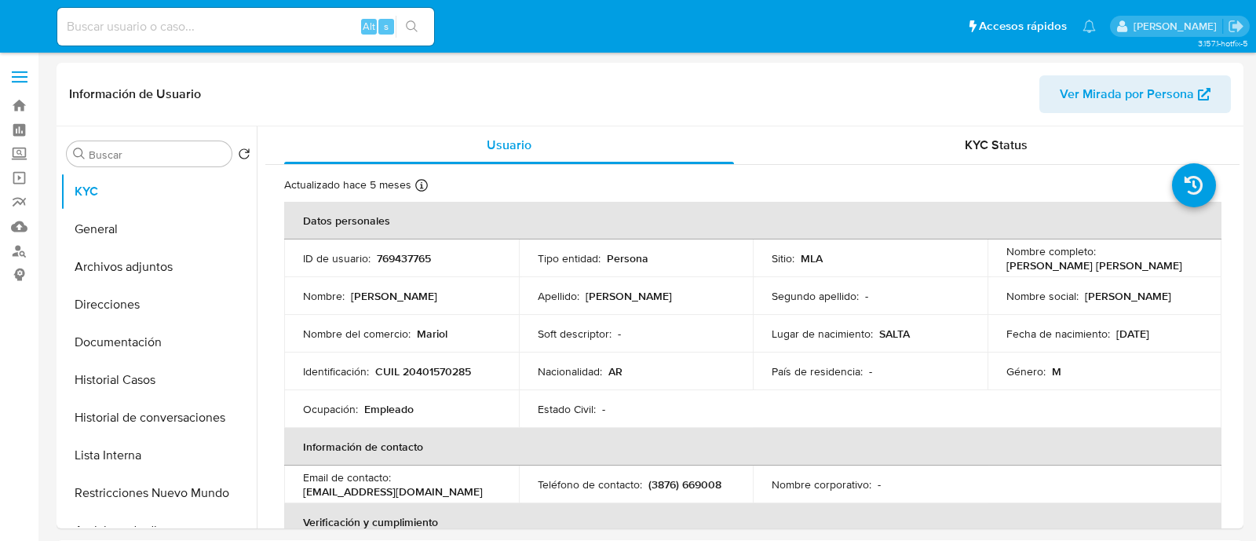
select select "10"
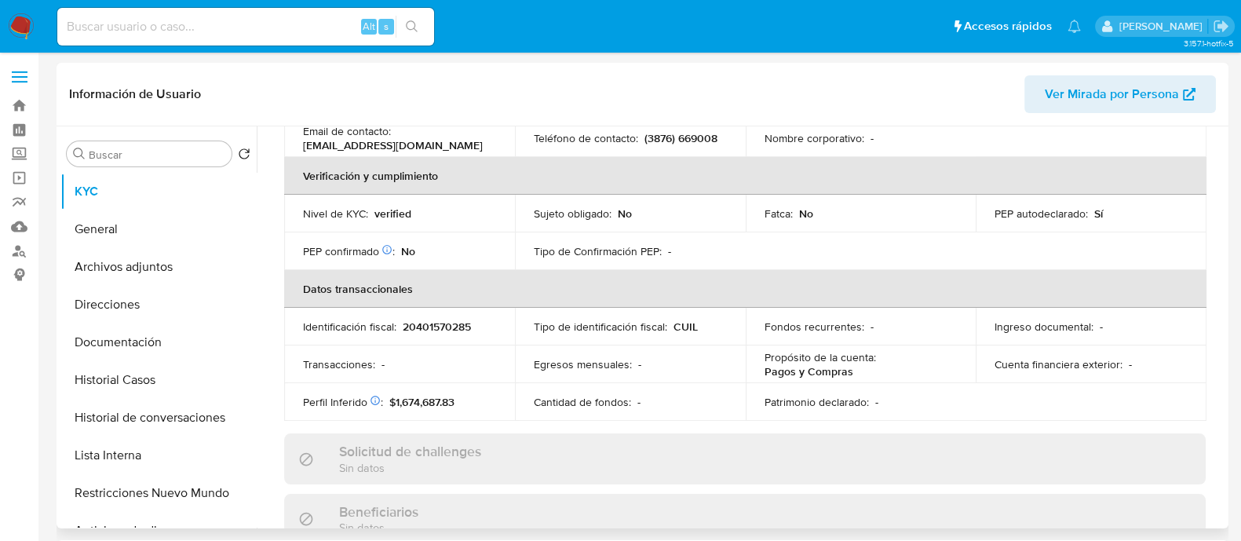
scroll to position [294, 0]
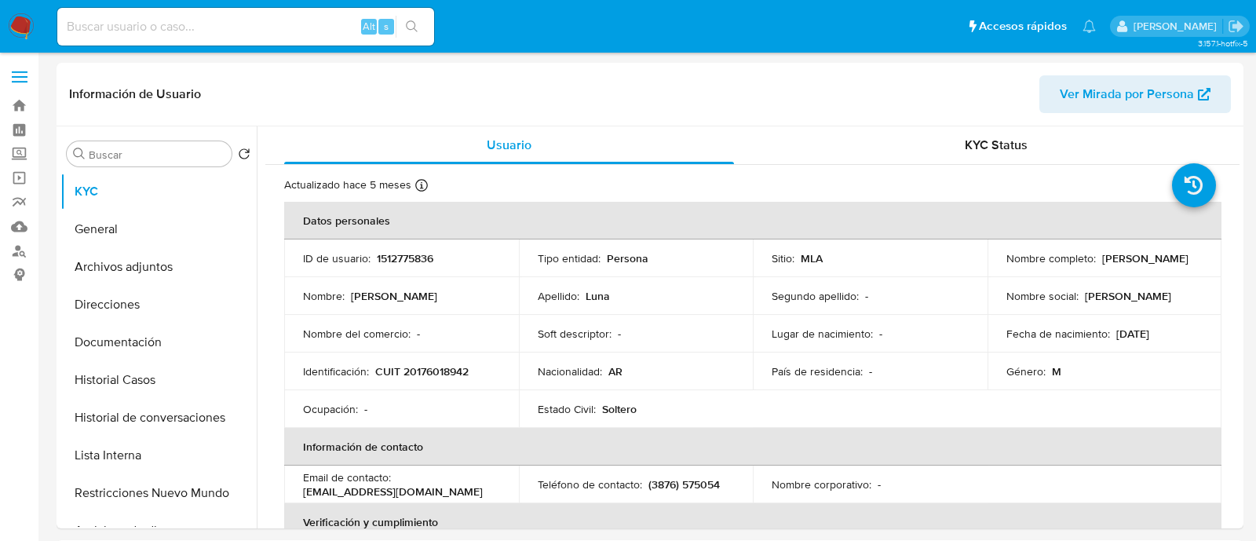
select select "10"
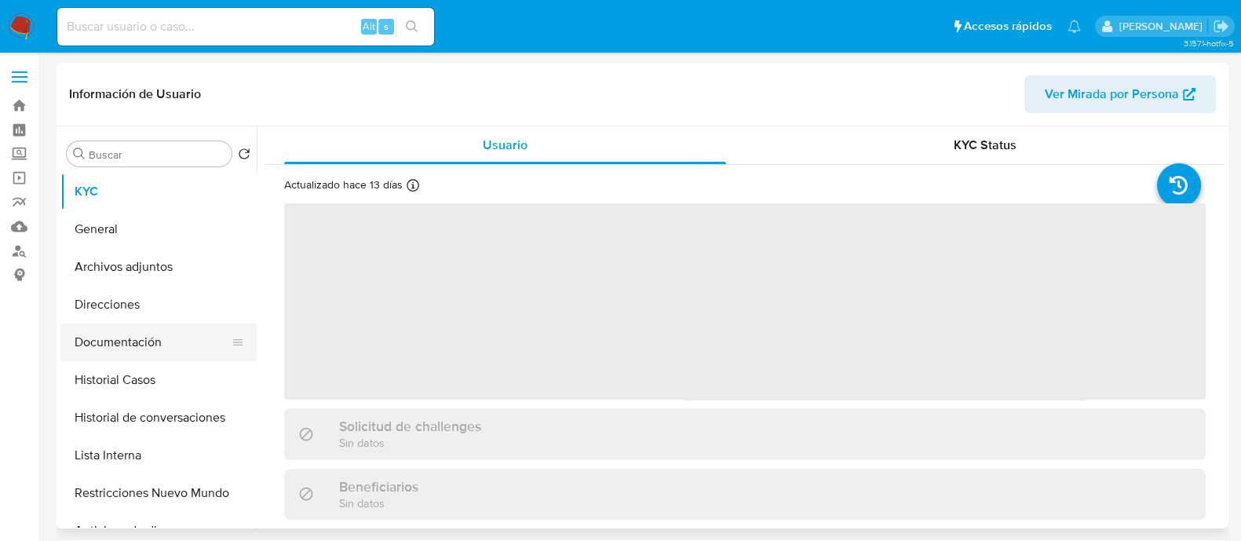
click at [170, 327] on button "Documentación" at bounding box center [152, 342] width 184 height 38
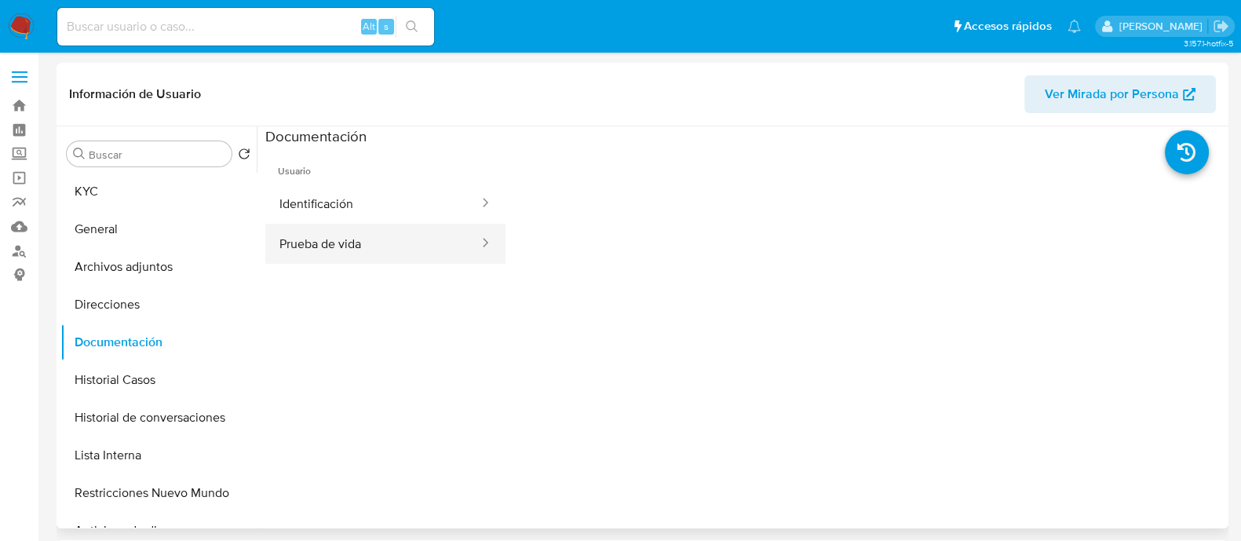
click at [349, 241] on button "Prueba de vida" at bounding box center [372, 244] width 215 height 40
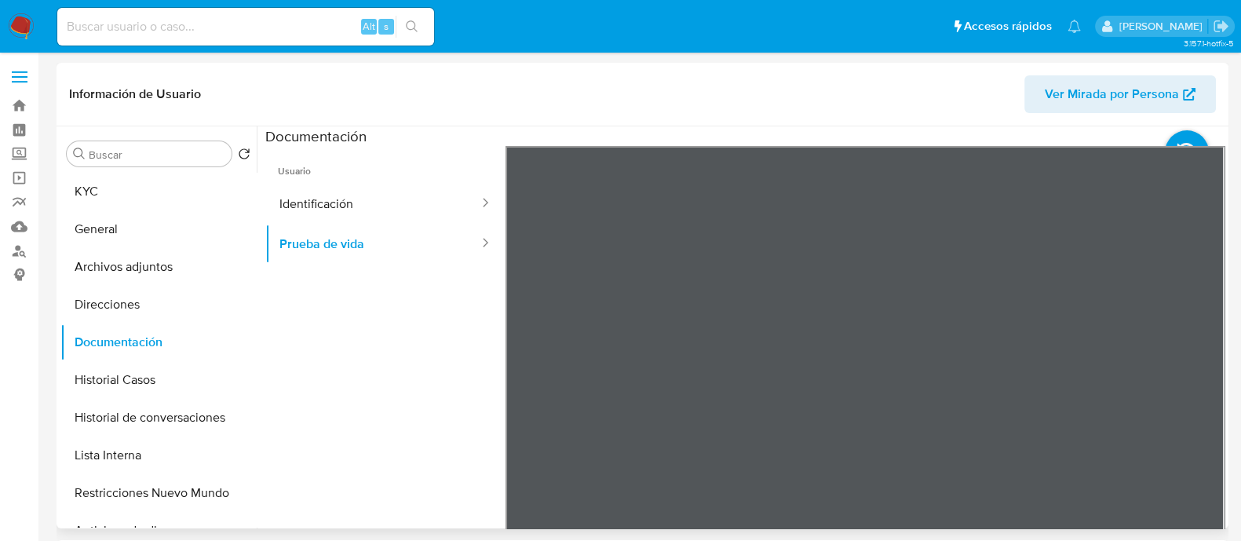
select select "10"
click at [397, 194] on button "Identificación" at bounding box center [372, 204] width 215 height 40
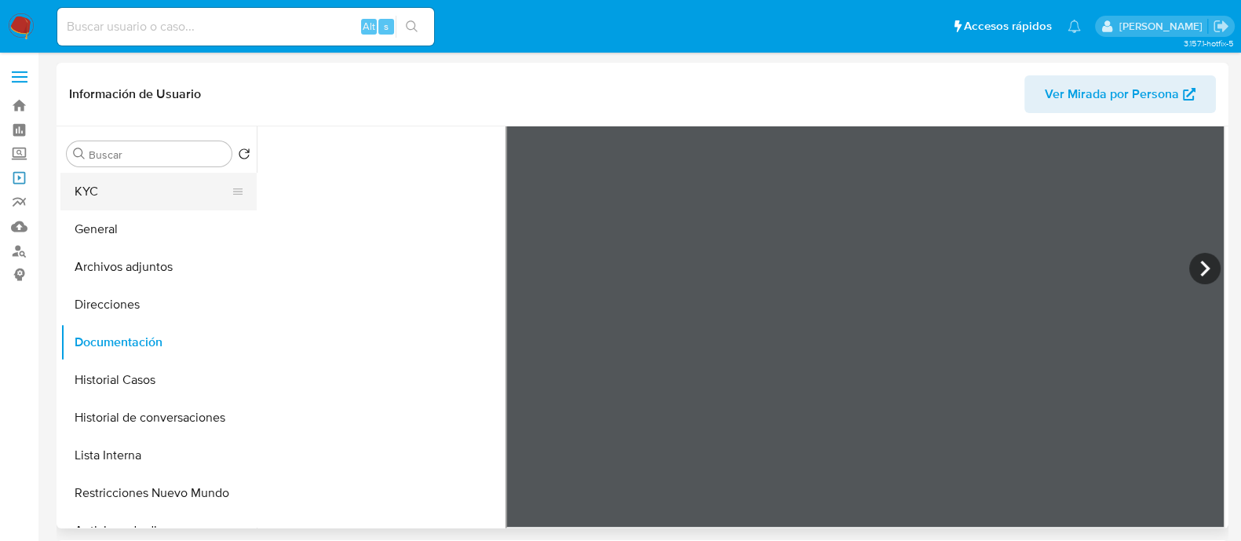
drag, startPoint x: 24, startPoint y: 178, endPoint x: 118, endPoint y: 194, distance: 95.5
click at [24, 178] on link "Operaciones masivas" at bounding box center [93, 178] width 187 height 24
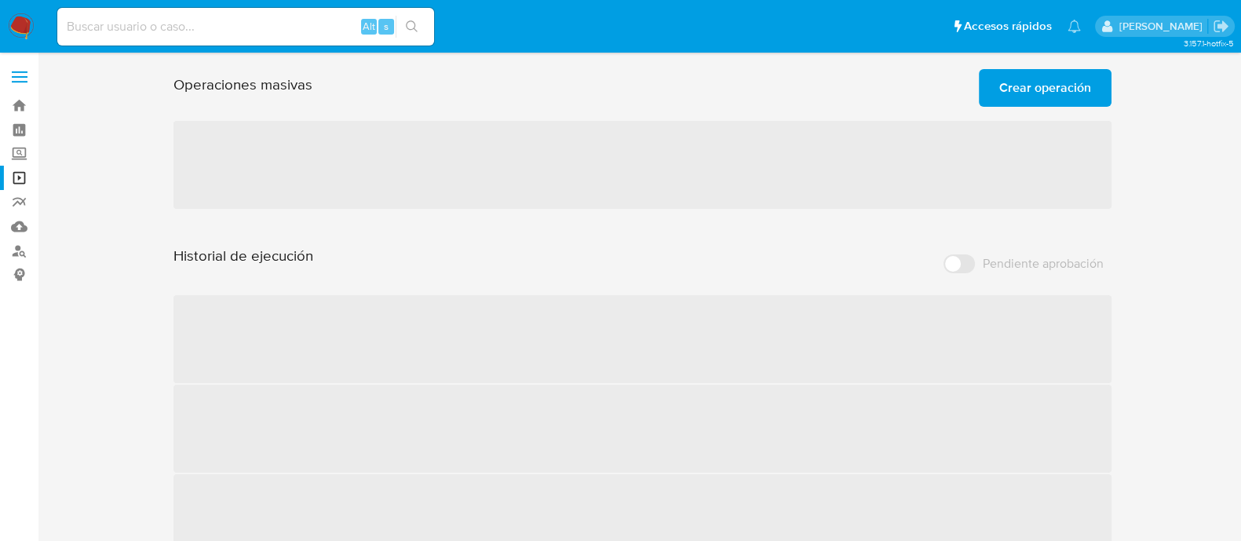
click at [1075, 83] on span "Crear operación" at bounding box center [1045, 88] width 92 height 35
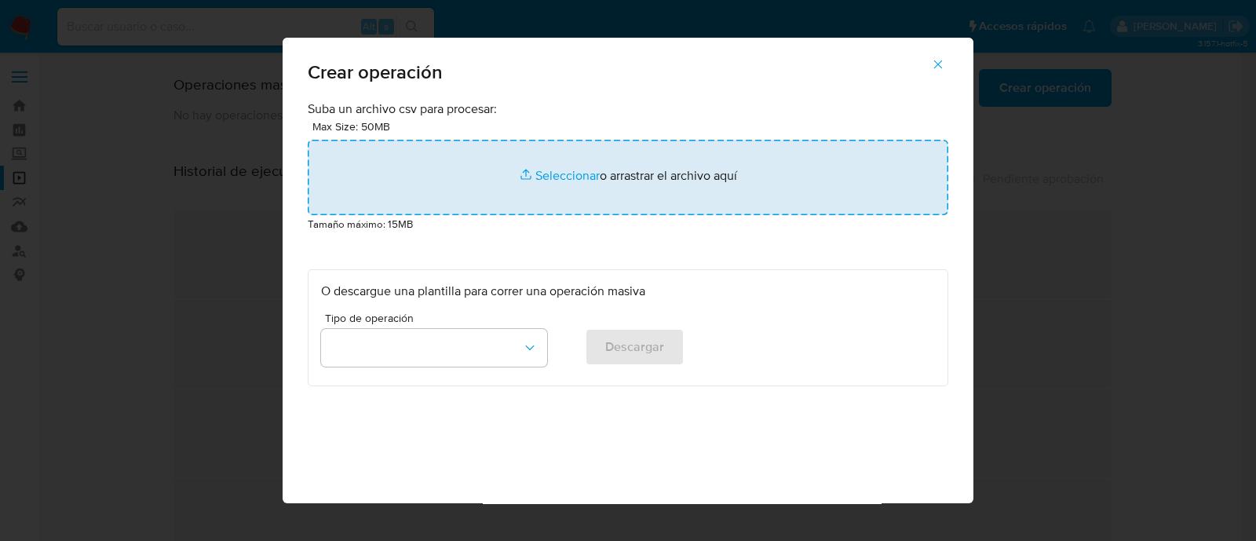
click at [785, 214] on input "file" at bounding box center [628, 177] width 641 height 75
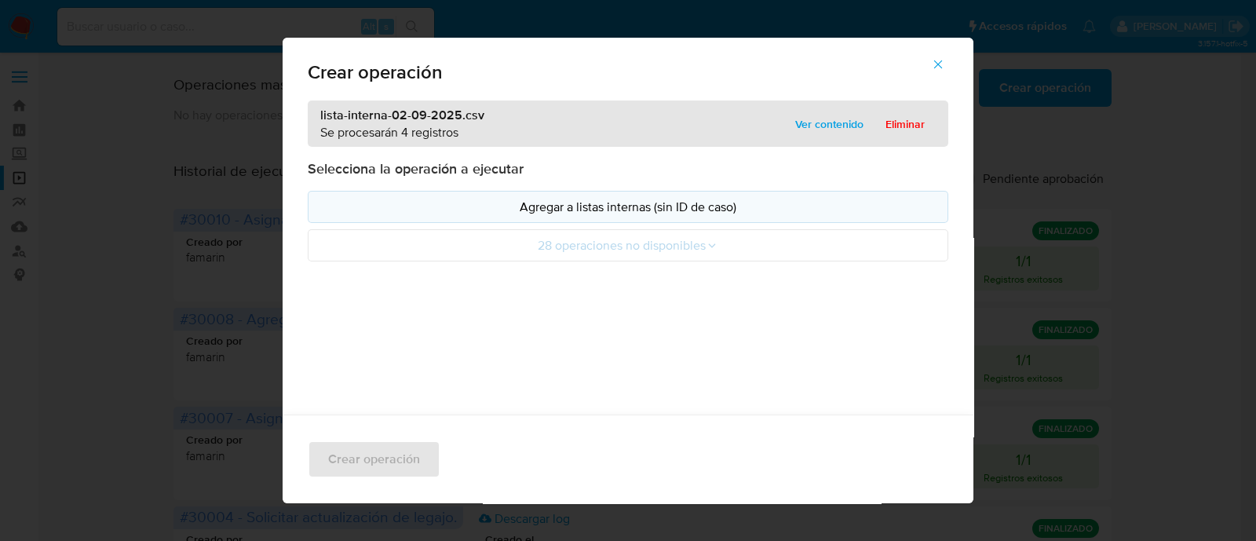
click at [349, 210] on p "Agregar a listas internas (sin ID de caso)" at bounding box center [628, 207] width 614 height 18
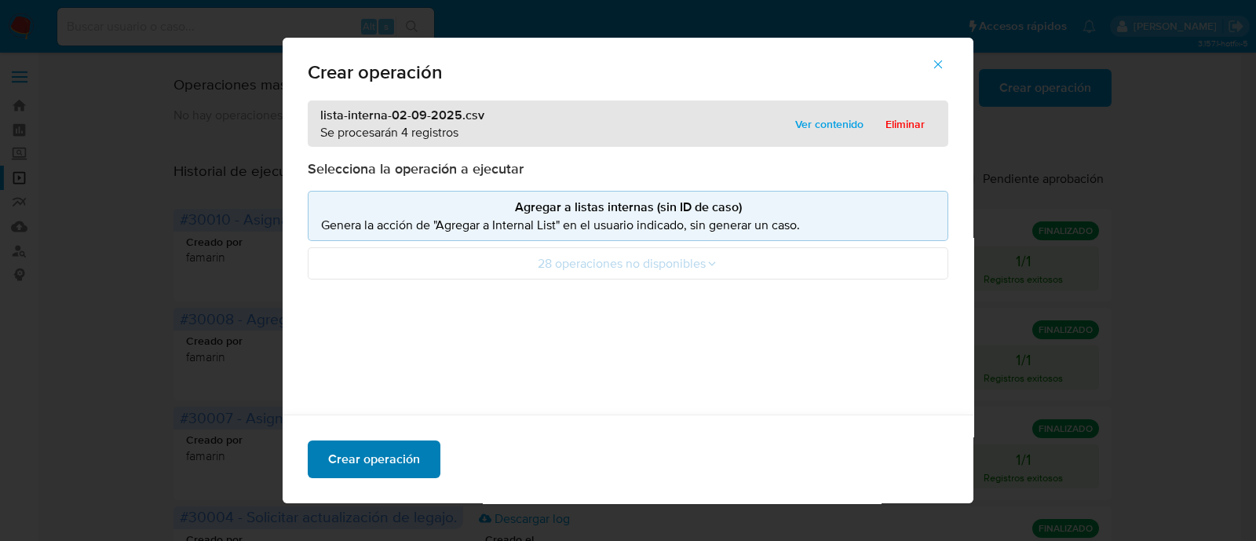
click at [405, 447] on span "Crear operación" at bounding box center [374, 459] width 92 height 35
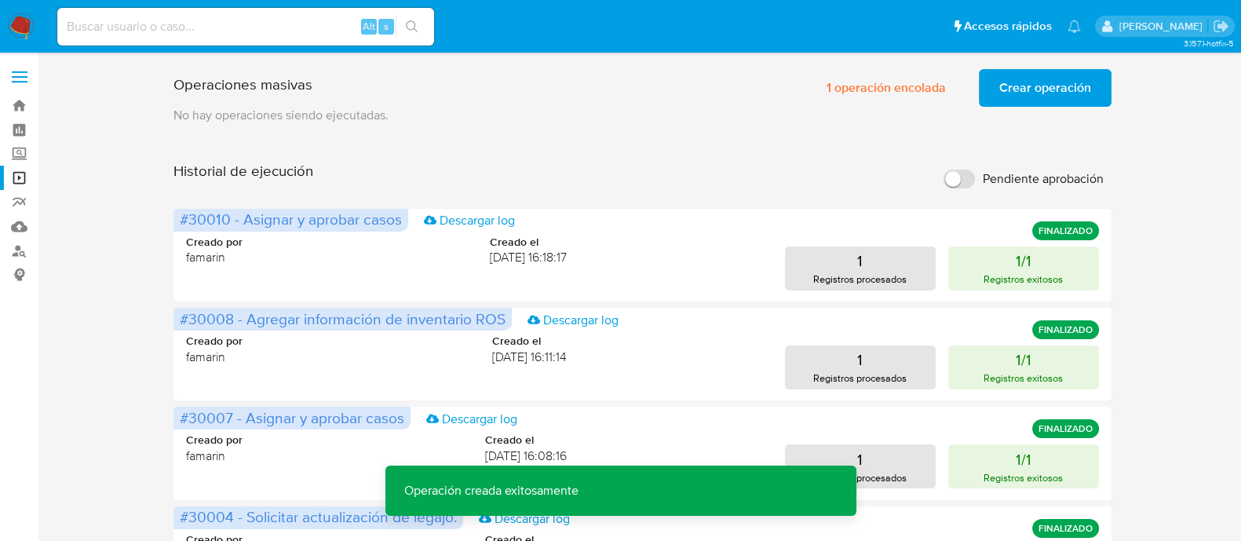
click at [1058, 75] on span "Crear operación" at bounding box center [1045, 88] width 92 height 35
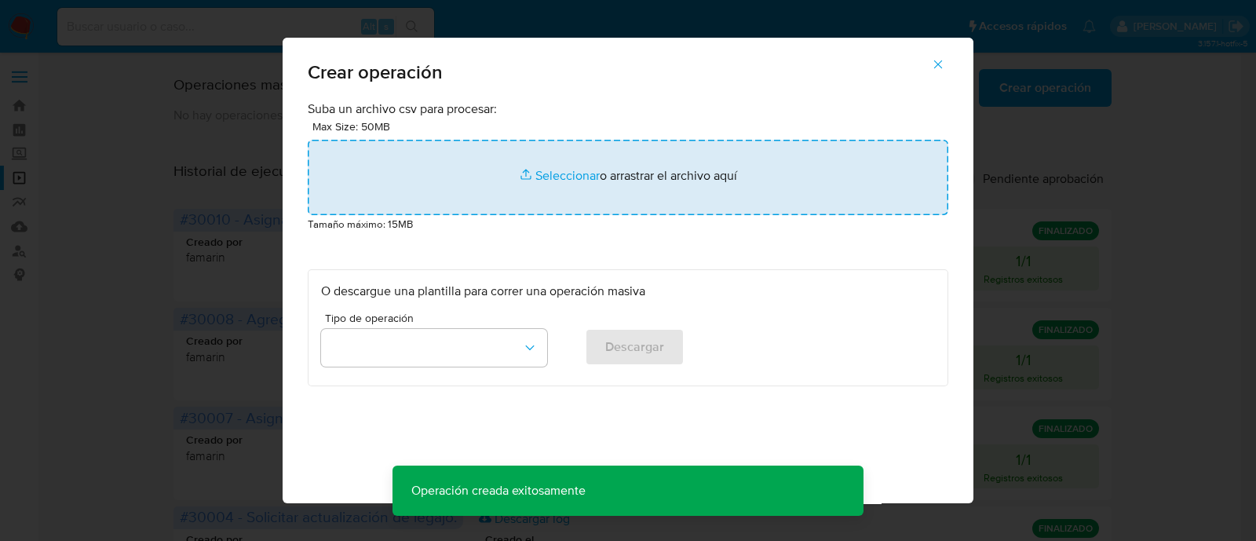
click at [536, 159] on input "file" at bounding box center [628, 177] width 641 height 75
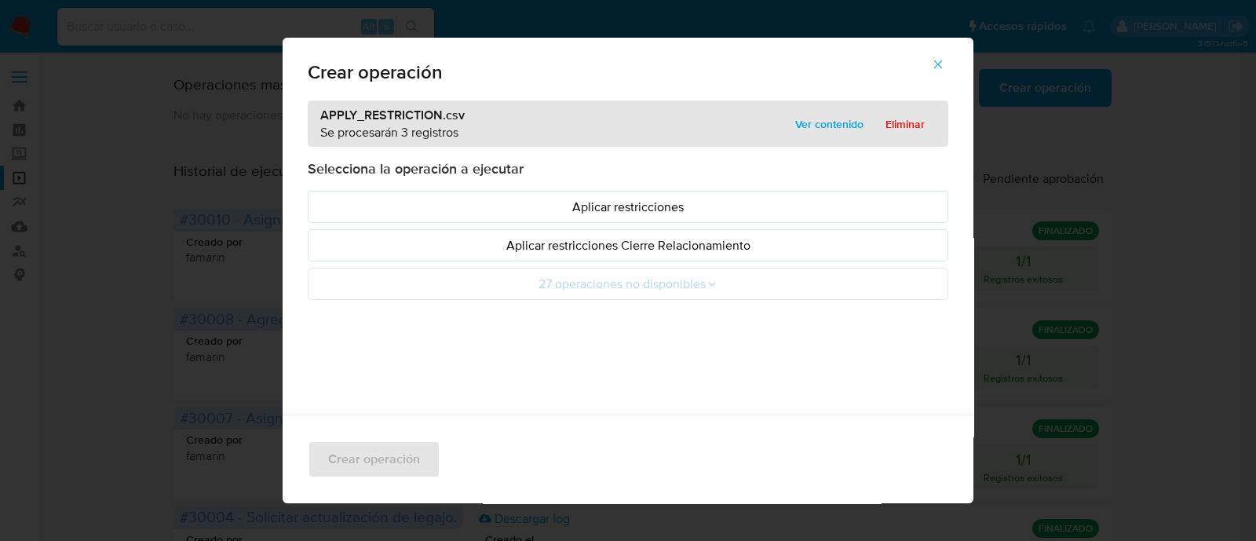
click at [350, 212] on p "Aplicar restricciones" at bounding box center [628, 207] width 614 height 18
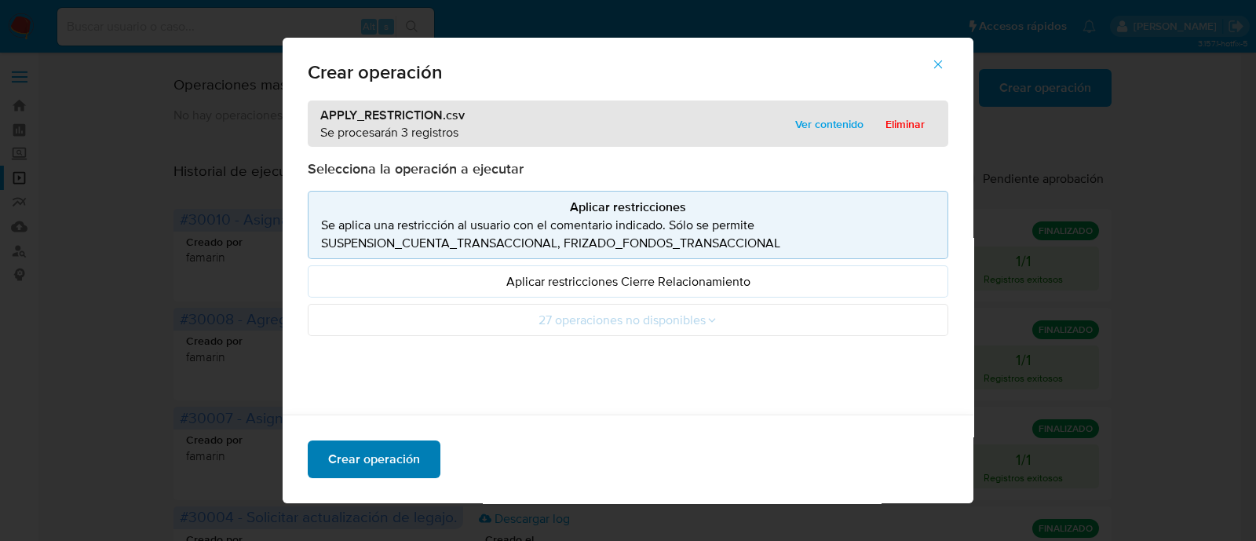
click at [407, 463] on span "Crear operación" at bounding box center [374, 459] width 92 height 35
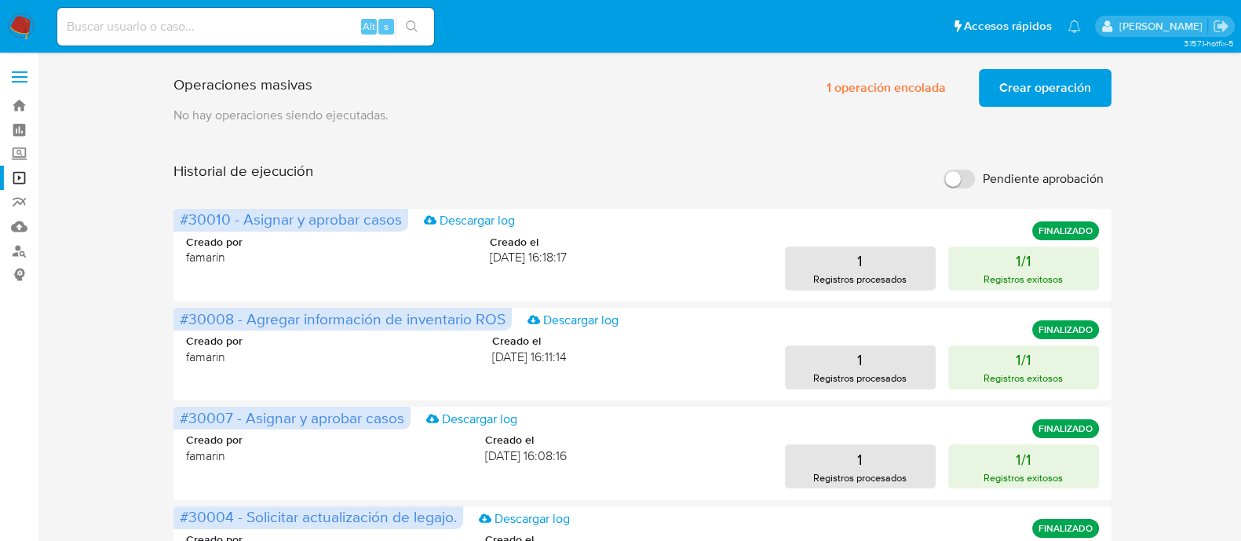
click at [19, 31] on img at bounding box center [21, 26] width 27 height 27
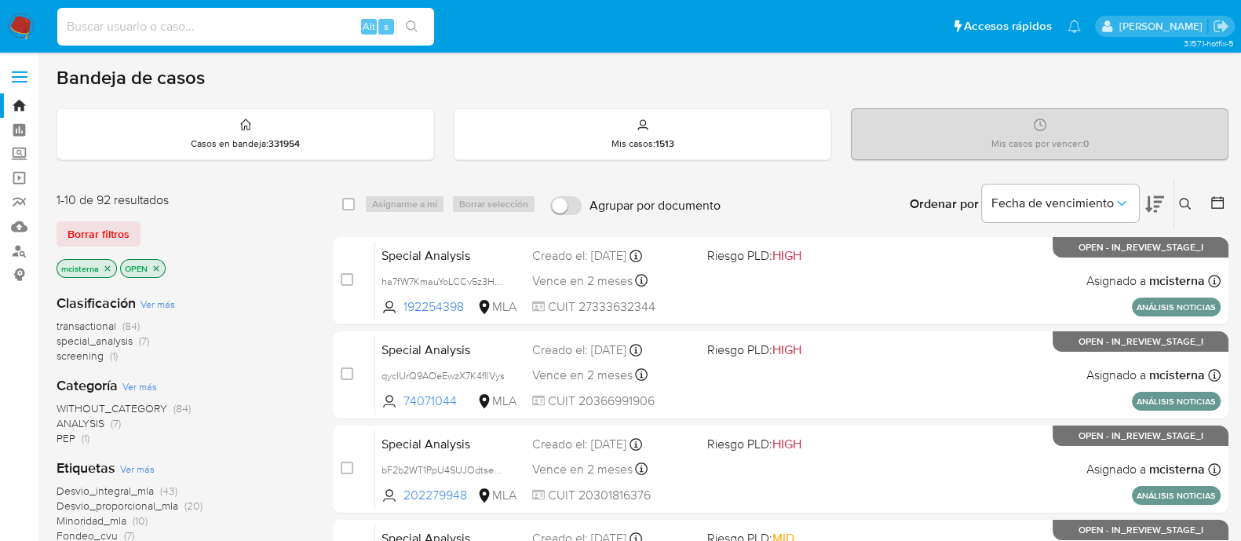
click at [343, 19] on input at bounding box center [245, 26] width 377 height 20
paste input "GAyevH16JH2eBgIKa4YGjp7g"
type input "GAyevH16JH2eBgIKa4YGjp7g"
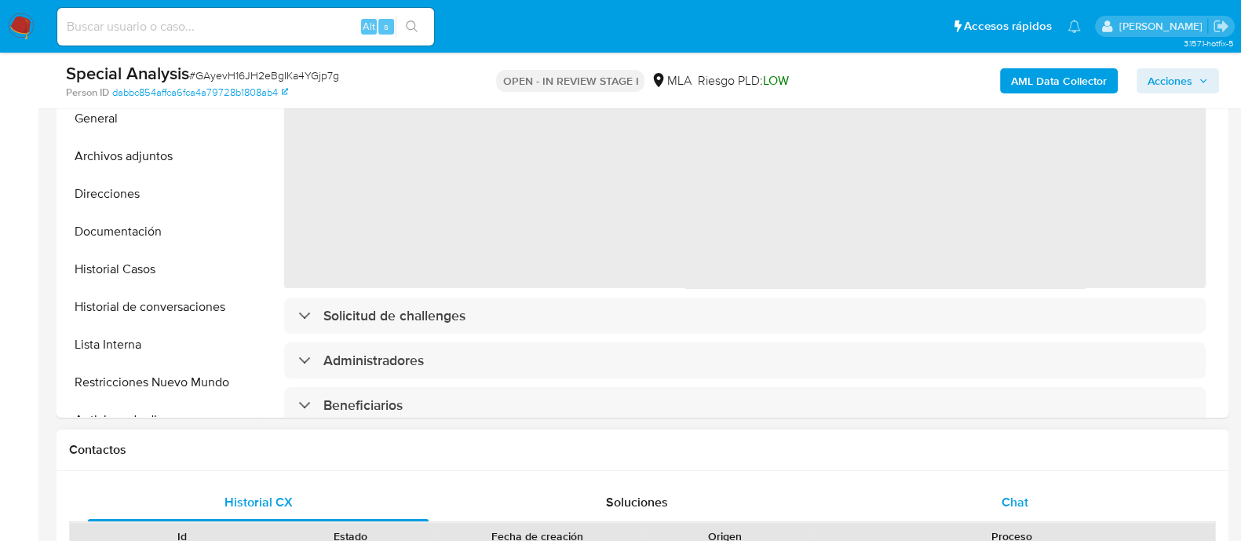
click at [1010, 494] on span "Chat" at bounding box center [1015, 502] width 27 height 18
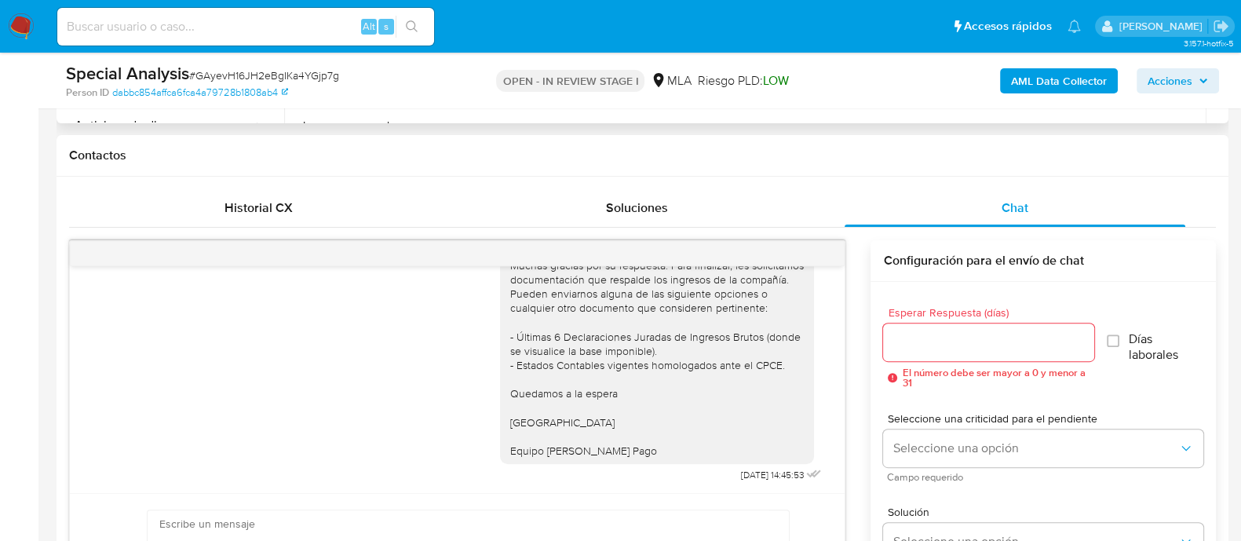
scroll to position [392, 0]
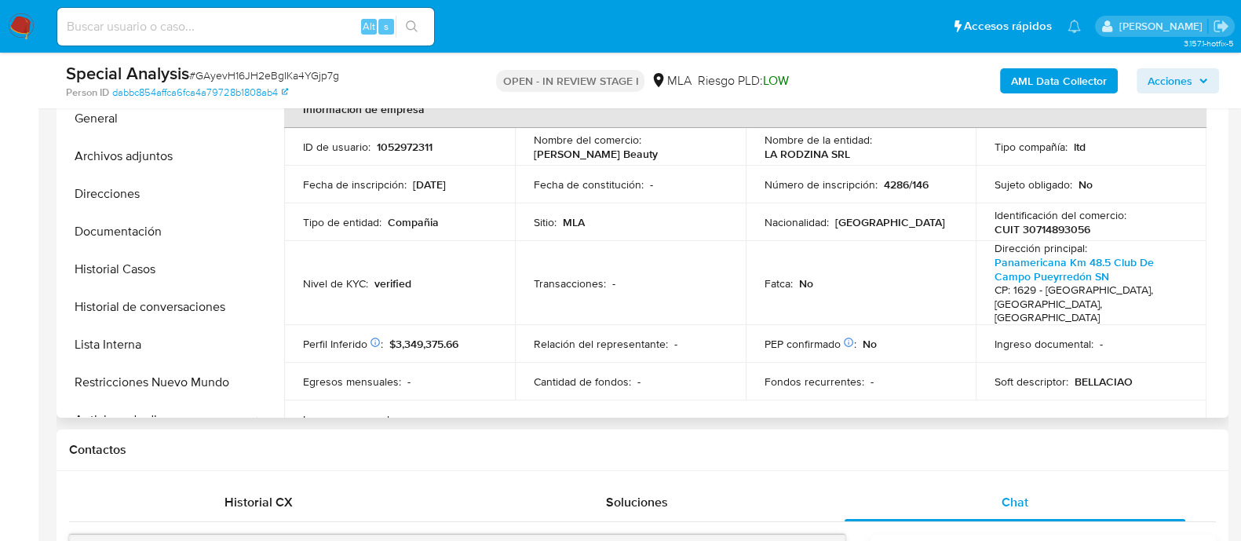
select select "10"
click at [138, 227] on button "Documentación" at bounding box center [152, 232] width 184 height 38
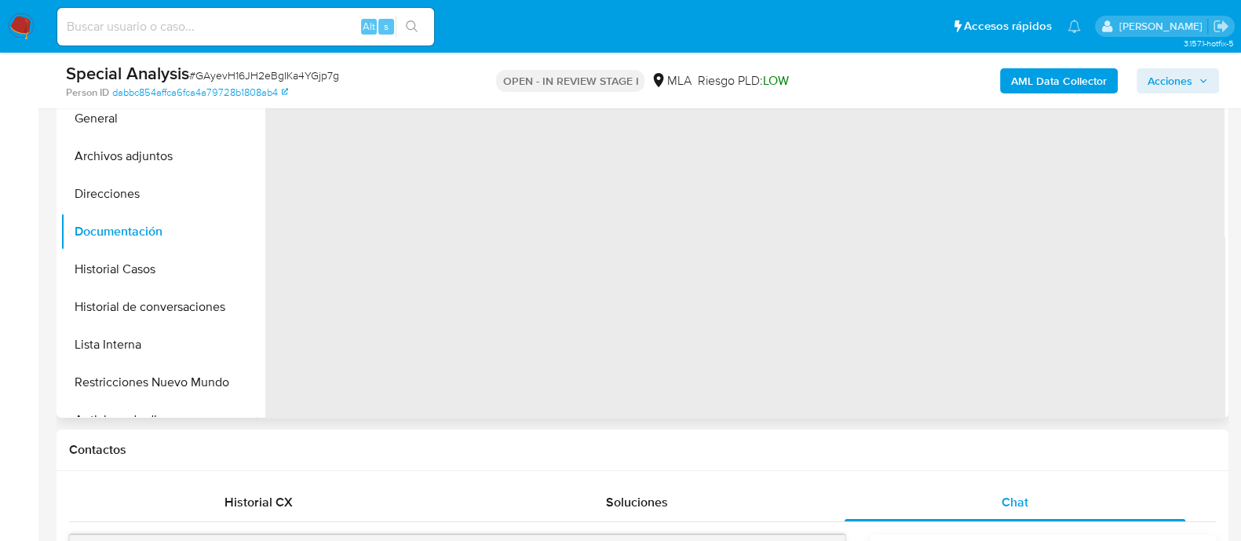
scroll to position [294, 0]
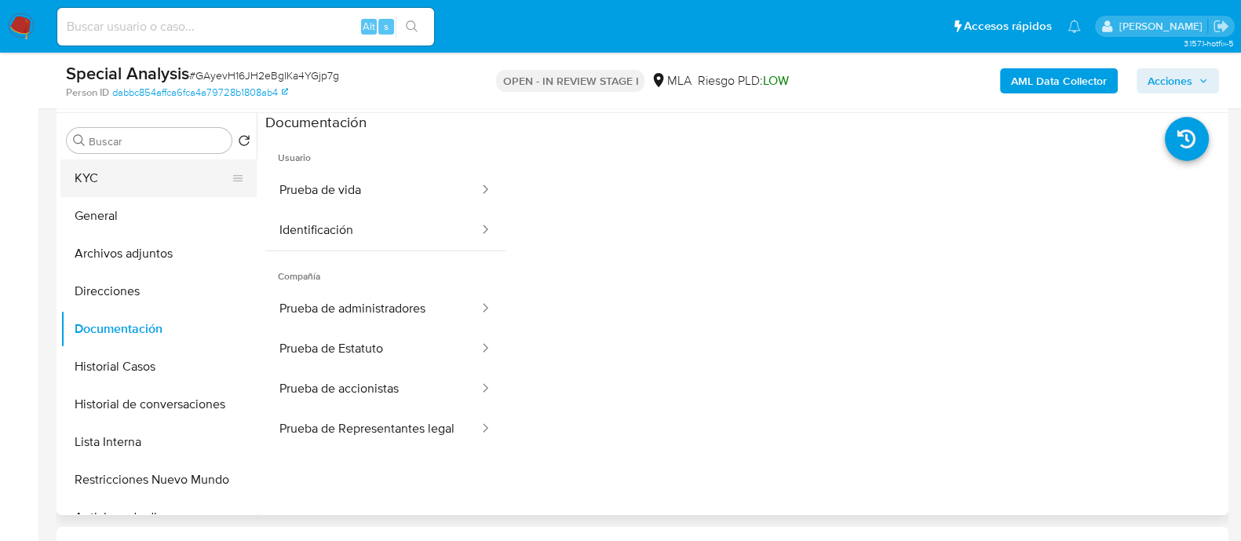
click at [122, 174] on button "KYC" at bounding box center [152, 178] width 184 height 38
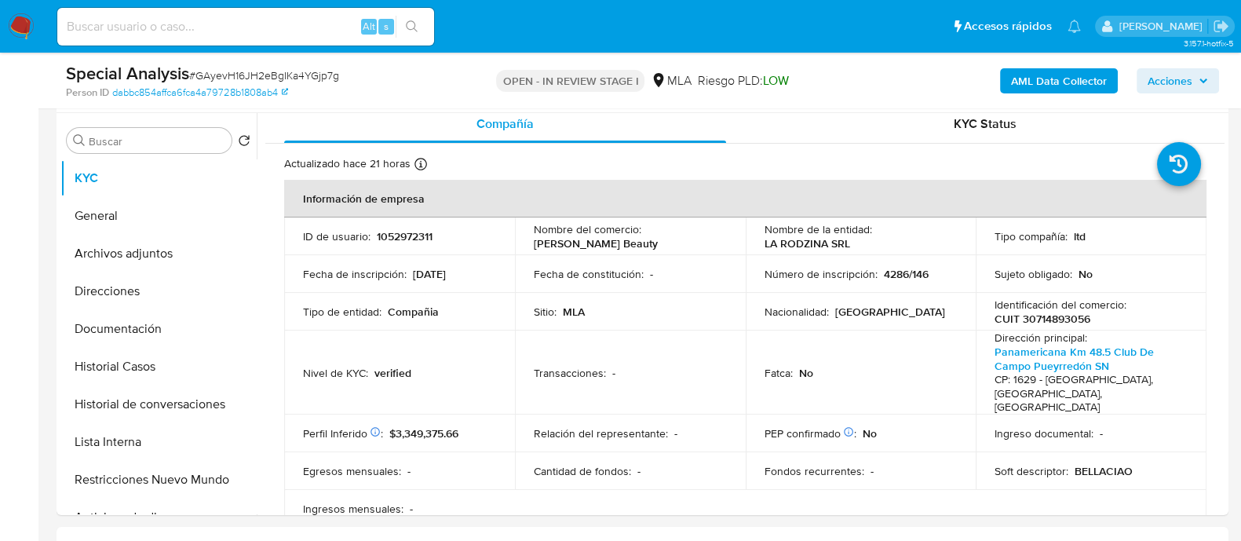
scroll to position [0, 0]
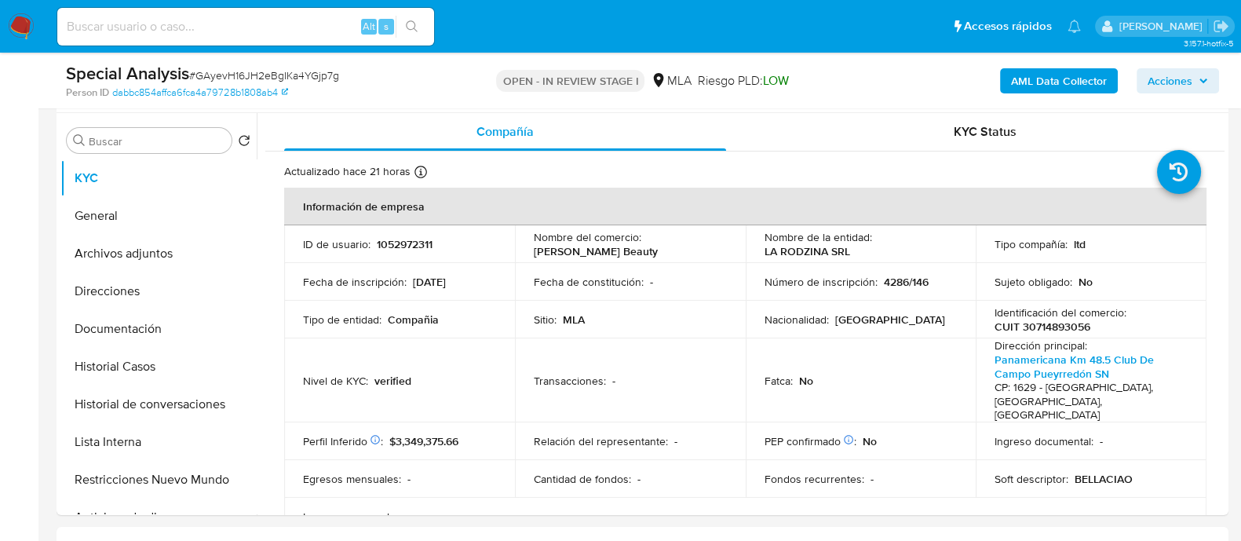
click at [389, 244] on p "1052972311" at bounding box center [405, 244] width 56 height 14
copy p "1052972311"
click at [294, 26] on input at bounding box center [245, 26] width 377 height 20
paste input "GAyevH16JH2eBgIKa4YGjp7g"
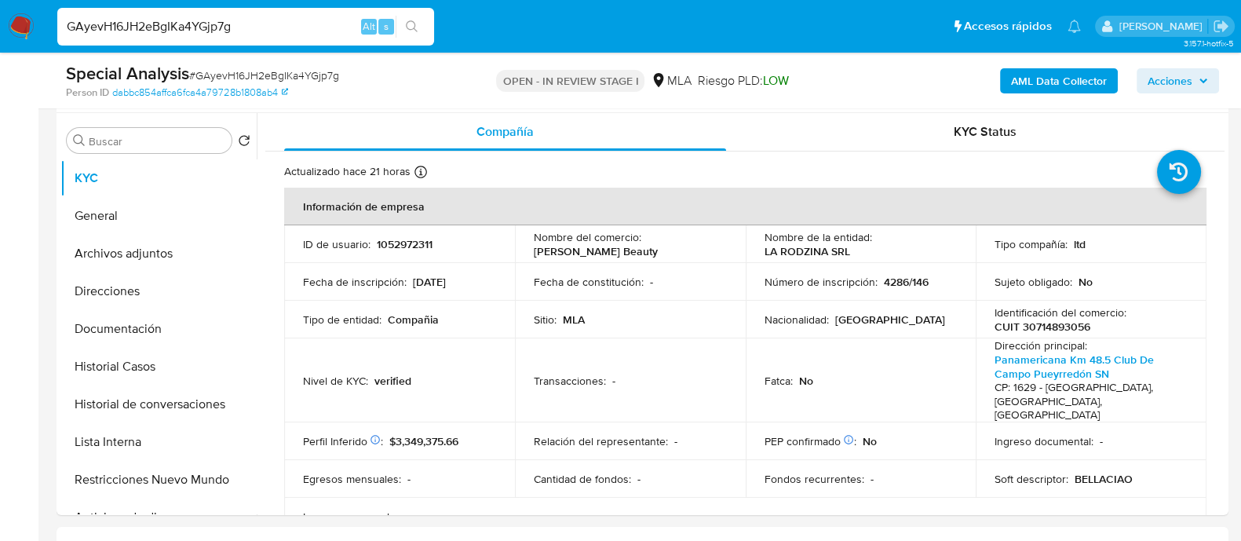
click at [268, 23] on input "GAyevH16JH2eBgIKa4YGjp7g" at bounding box center [245, 26] width 377 height 20
paste input "Y61aPtjuaG5edoFcmImOBIuZ"
type input "Y61aPtjuaG5edoFcmImOBIuZ"
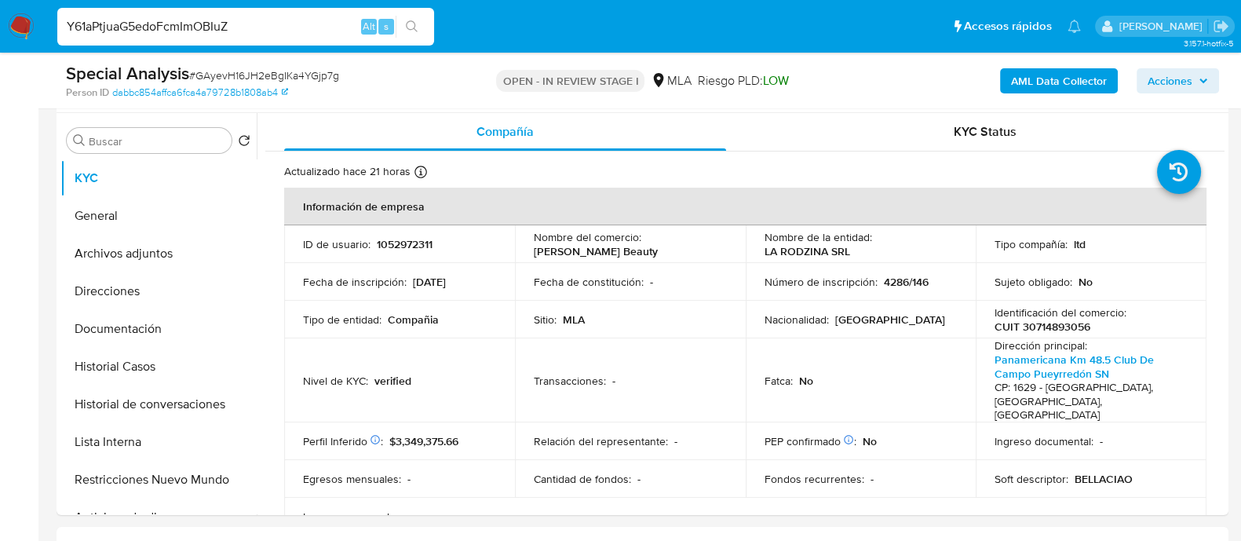
click at [412, 29] on icon "search-icon" at bounding box center [412, 26] width 13 height 13
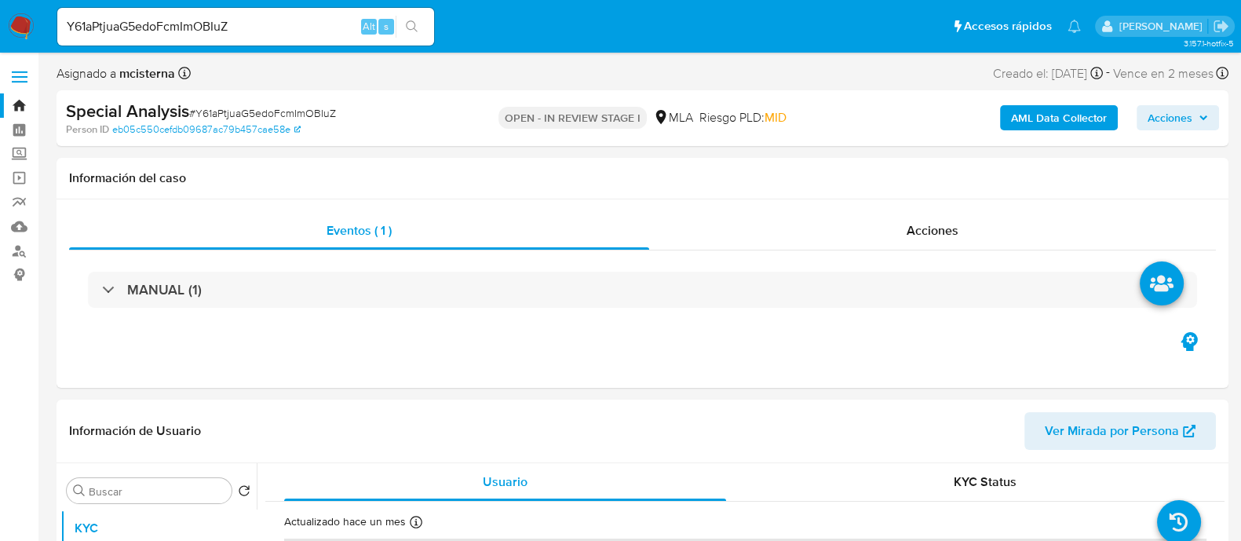
select select "10"
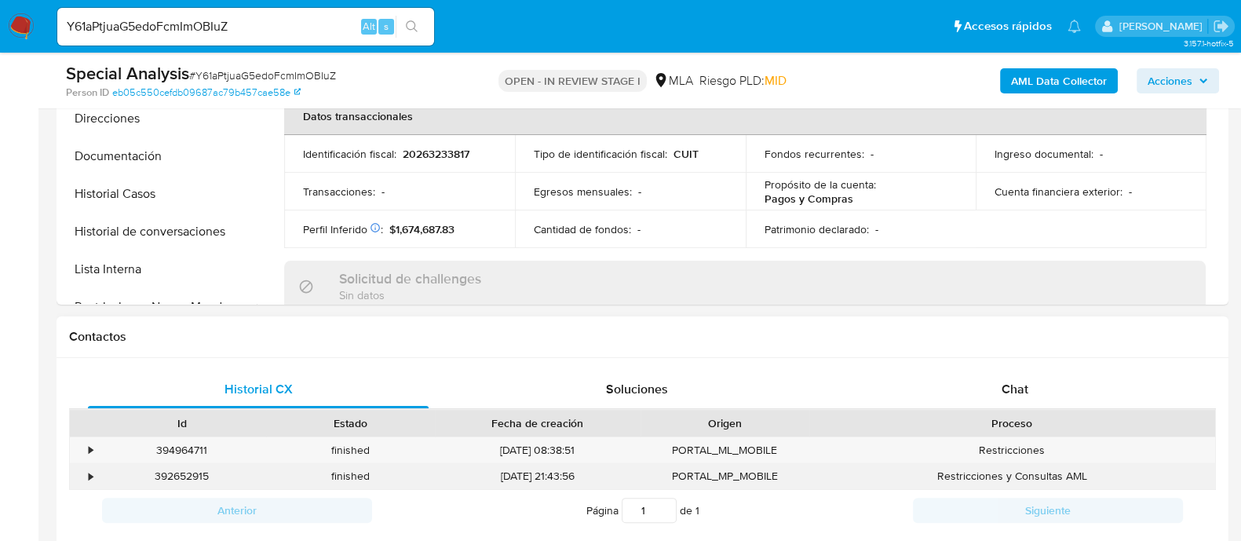
scroll to position [589, 0]
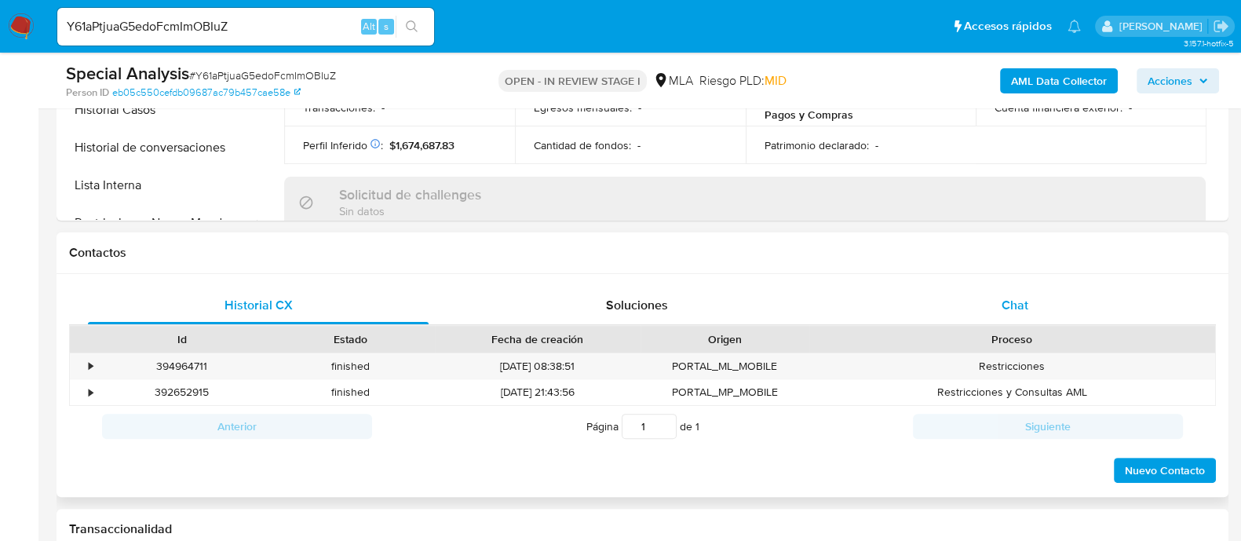
click at [988, 305] on div "Chat" at bounding box center [1015, 306] width 341 height 38
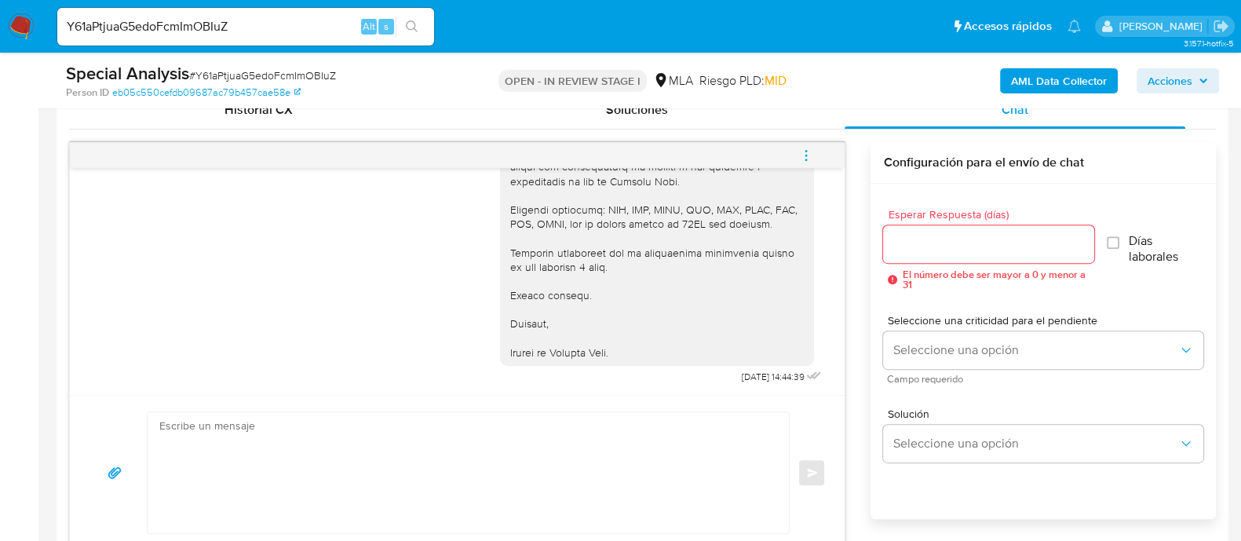
scroll to position [768, 0]
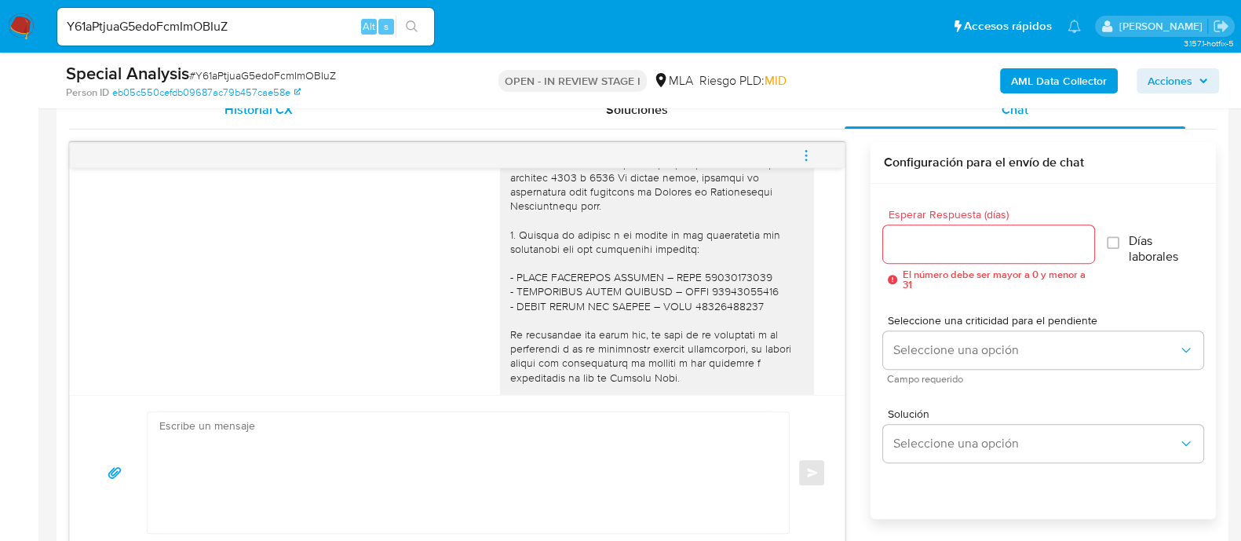
click at [262, 112] on span "Historial CX" at bounding box center [258, 109] width 68 height 18
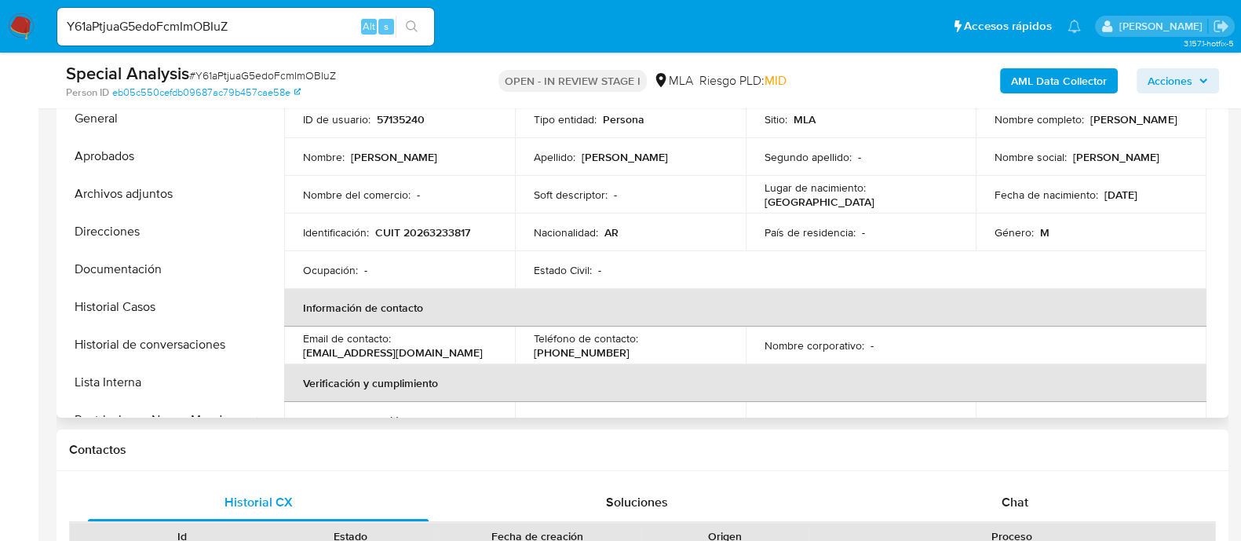
scroll to position [0, 0]
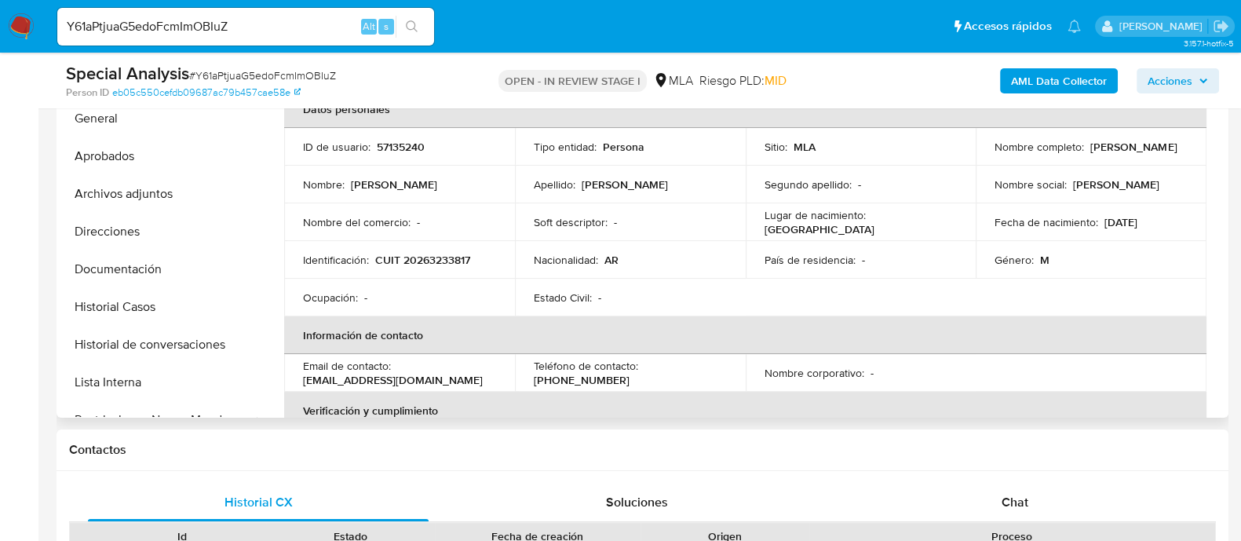
click at [403, 140] on p "57135240" at bounding box center [401, 147] width 48 height 14
click at [403, 137] on td "ID de usuario : 57135240" at bounding box center [399, 147] width 231 height 38
copy p "57135240"
drag, startPoint x: 301, startPoint y: 381, endPoint x: 483, endPoint y: 382, distance: 182.1
click at [483, 382] on td "Email de contacto : javiercollova_77@hotmail.com" at bounding box center [399, 373] width 231 height 38
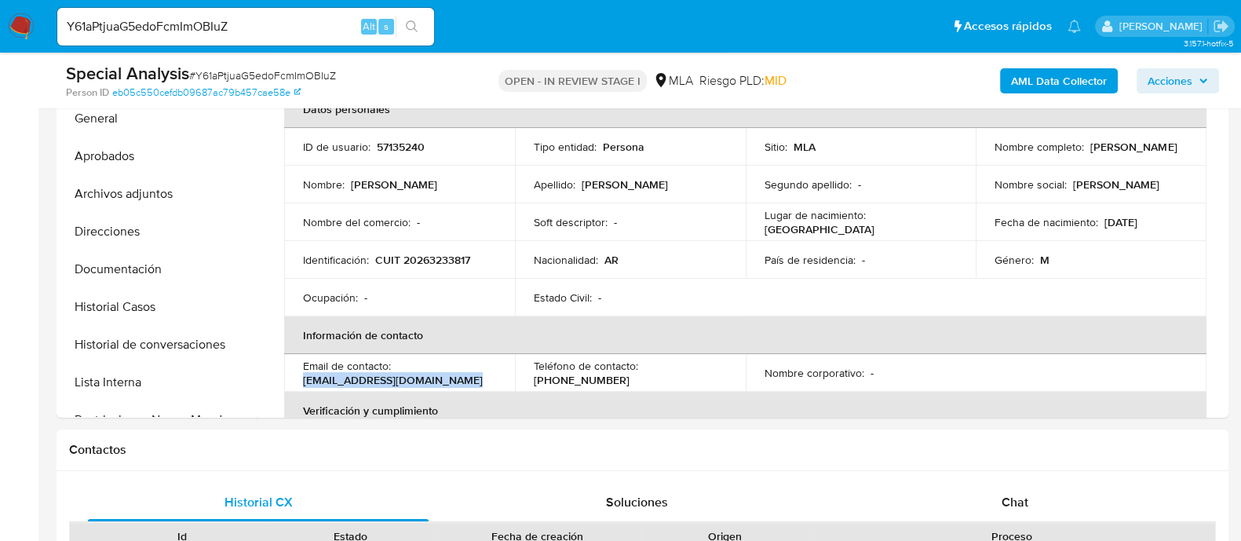
copy p "javiercollova_77@hotmail.com"
click at [279, 21] on input "Y61aPtjuaG5edoFcmImOBIuZ" at bounding box center [245, 26] width 377 height 20
paste input "sina3NvO8uU1QUHB9AhozanV"
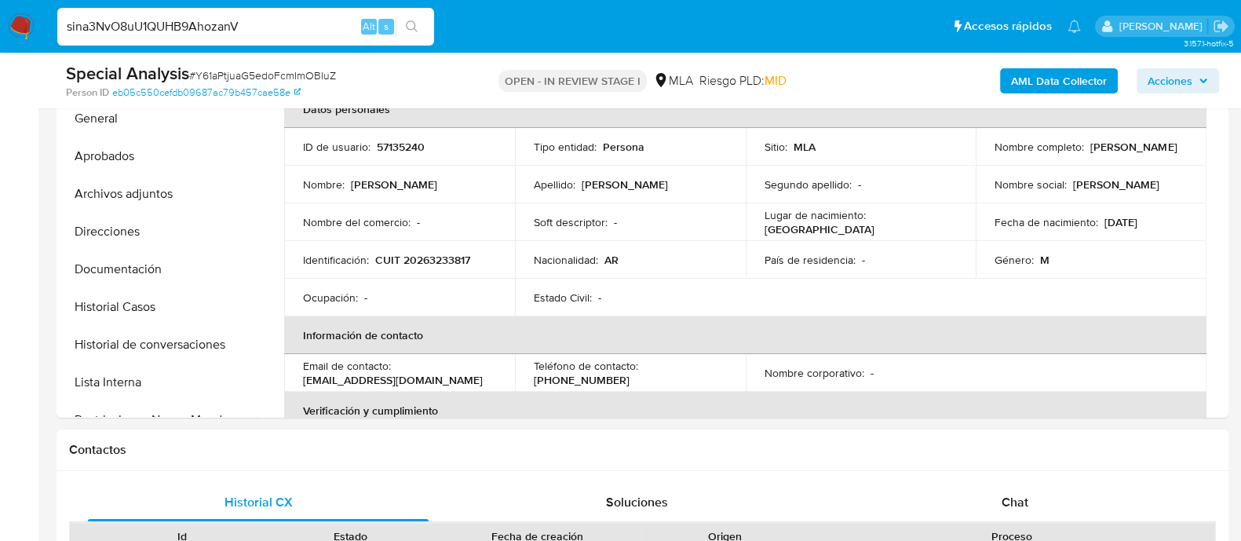
type input "sina3NvO8uU1QUHB9AhozanV"
click at [417, 24] on icon "search-icon" at bounding box center [412, 26] width 13 height 13
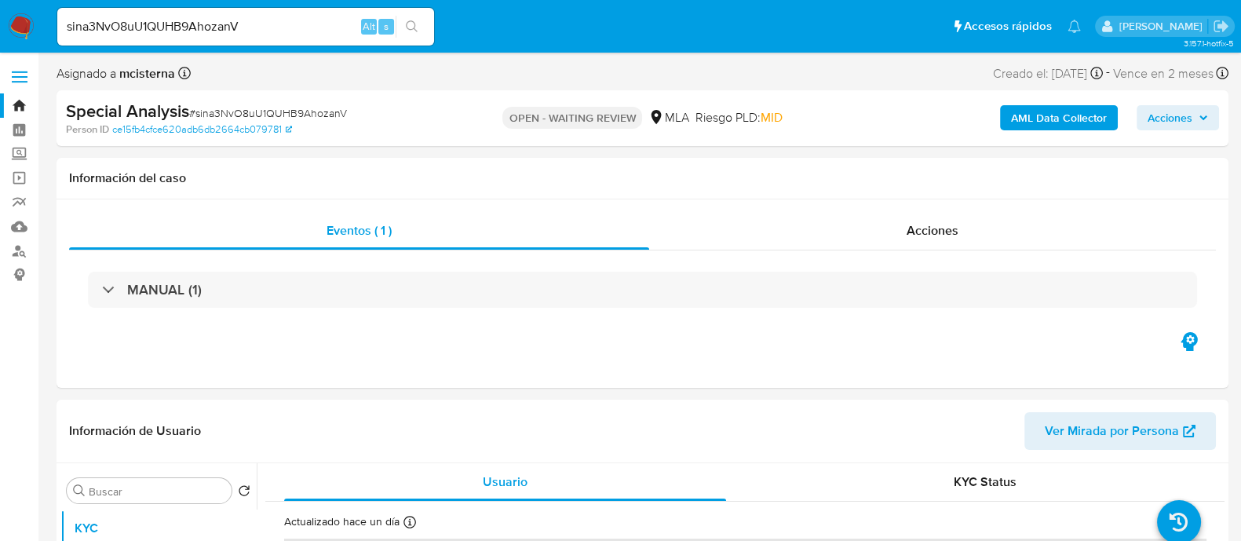
click at [16, 29] on img at bounding box center [21, 26] width 27 height 27
select select "10"
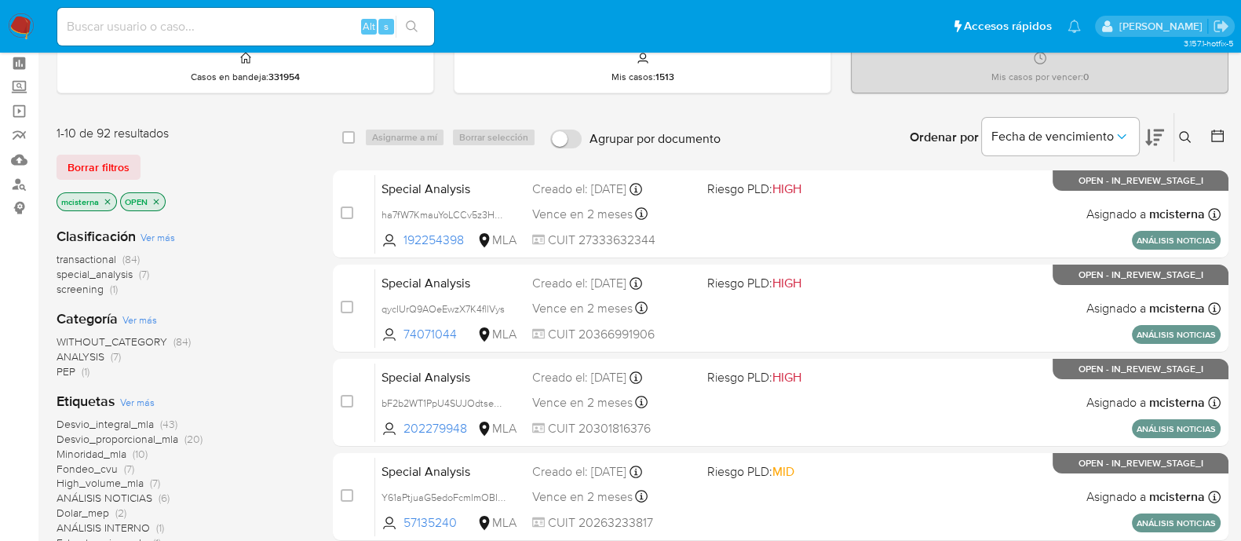
scroll to position [195, 0]
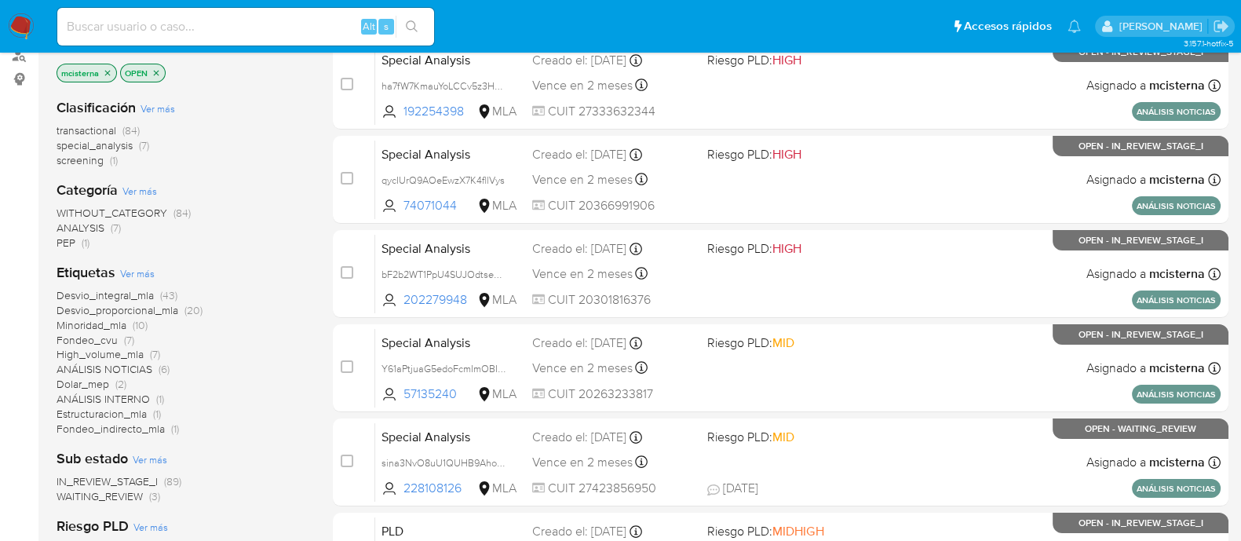
click at [122, 496] on span "WAITING_REVIEW" at bounding box center [100, 496] width 86 height 16
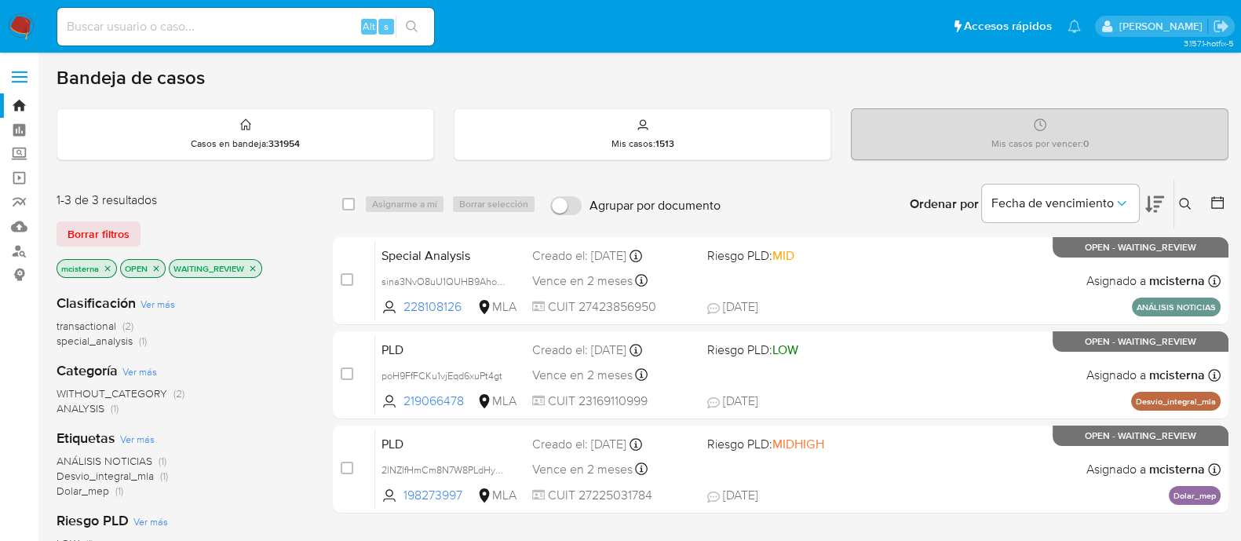
click at [349, 196] on div "select-all-cases-checkbox" at bounding box center [348, 204] width 13 height 16
click at [396, 201] on div "Asignarme a mí Borrar selección" at bounding box center [453, 204] width 178 height 19
click at [346, 206] on input "checkbox" at bounding box center [348, 204] width 13 height 13
checkbox input "true"
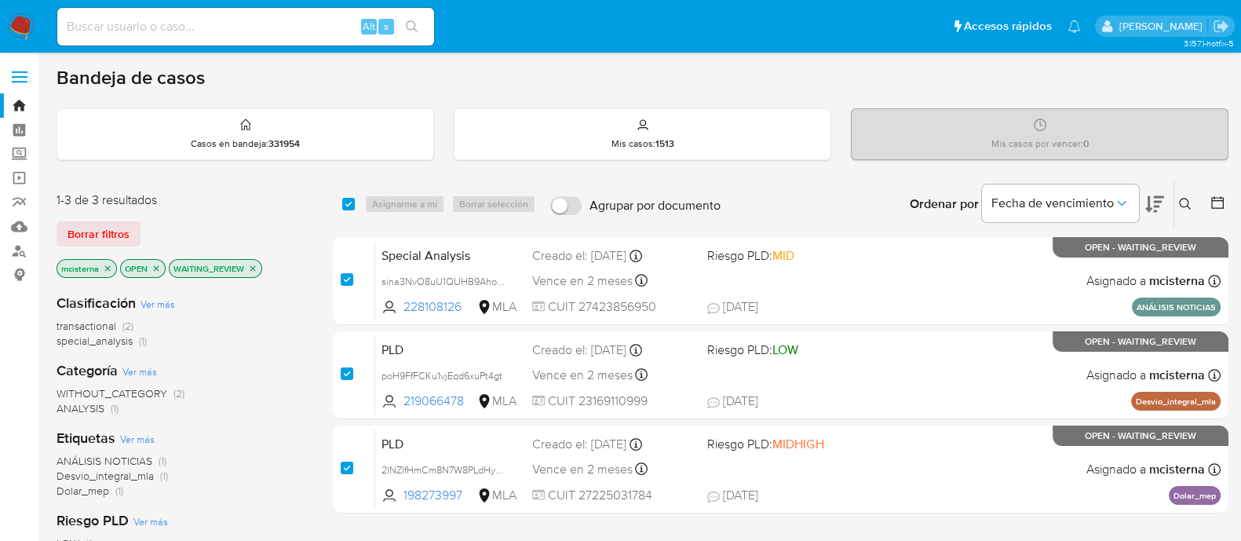
checkbox input "true"
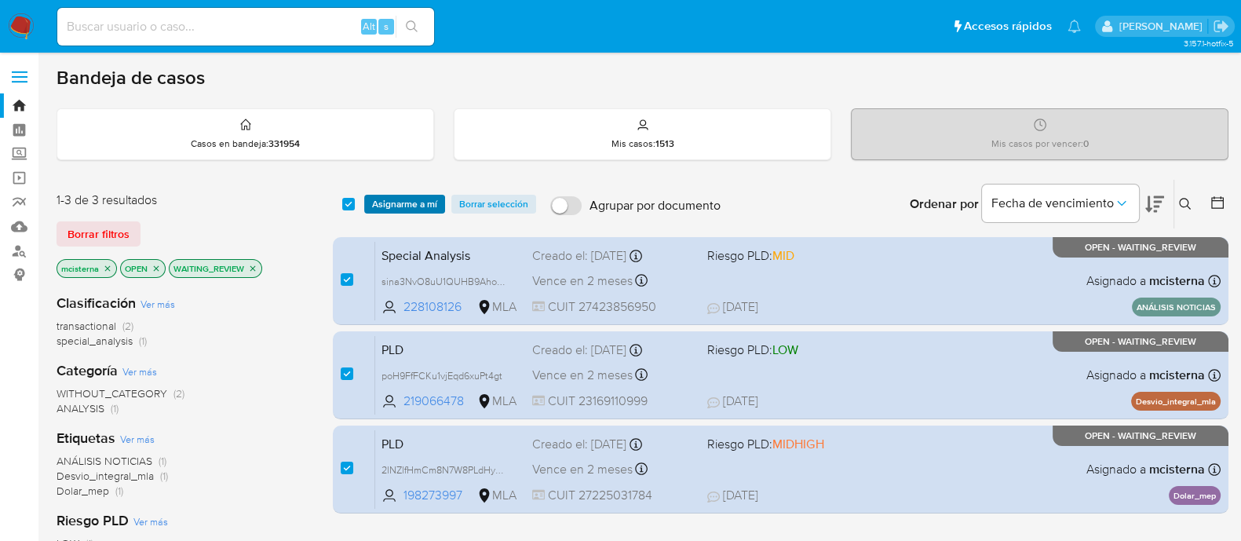
click at [402, 206] on span "Asignarme a mí" at bounding box center [404, 204] width 65 height 16
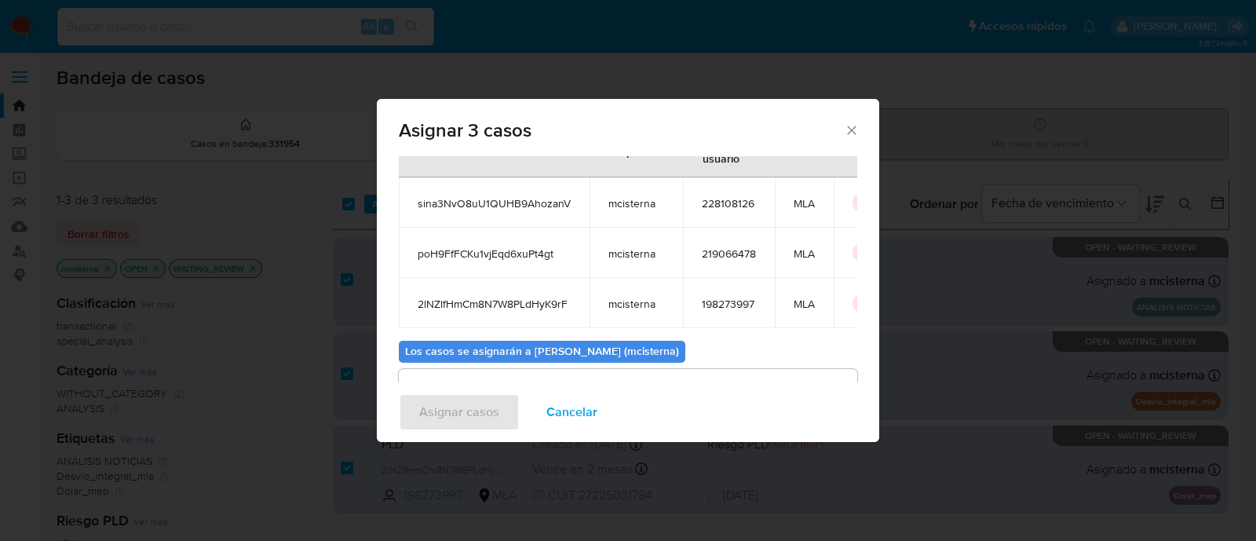
scroll to position [141, 0]
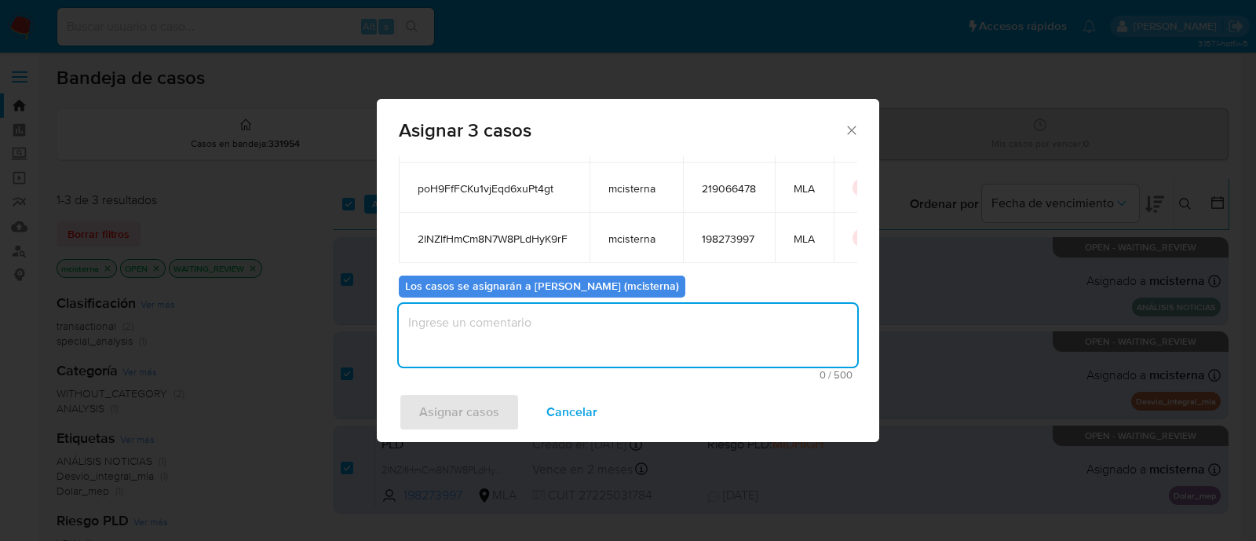
click at [584, 334] on textarea "assign-modal" at bounding box center [628, 335] width 458 height 63
type textarea "mcisterna"
click at [440, 433] on div "Asignar casos Cancelar" at bounding box center [628, 412] width 502 height 60
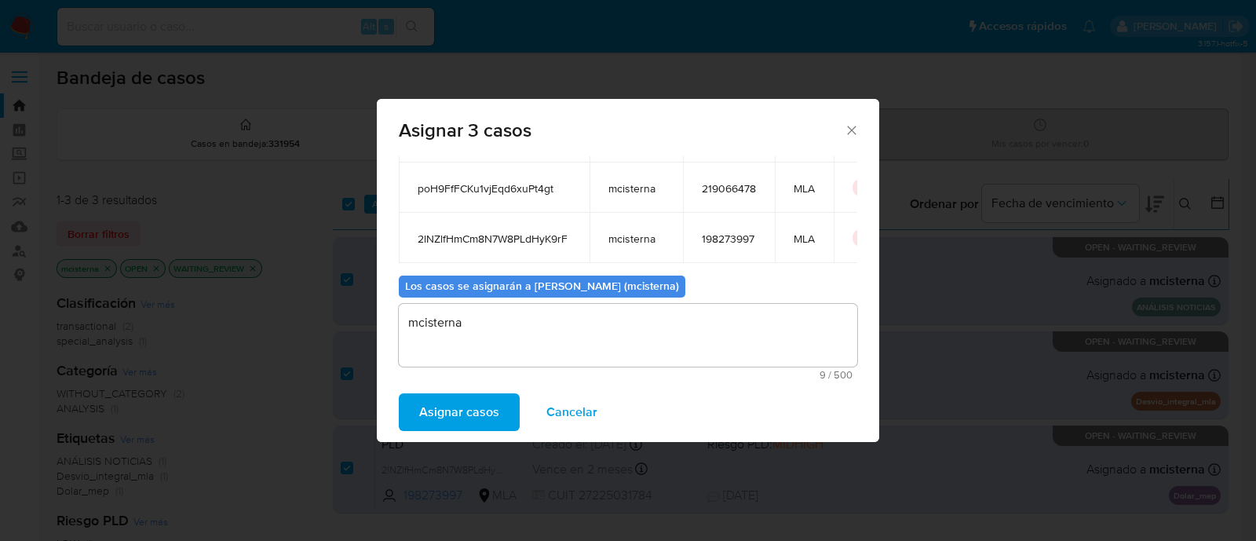
click at [445, 422] on span "Asignar casos" at bounding box center [459, 412] width 80 height 35
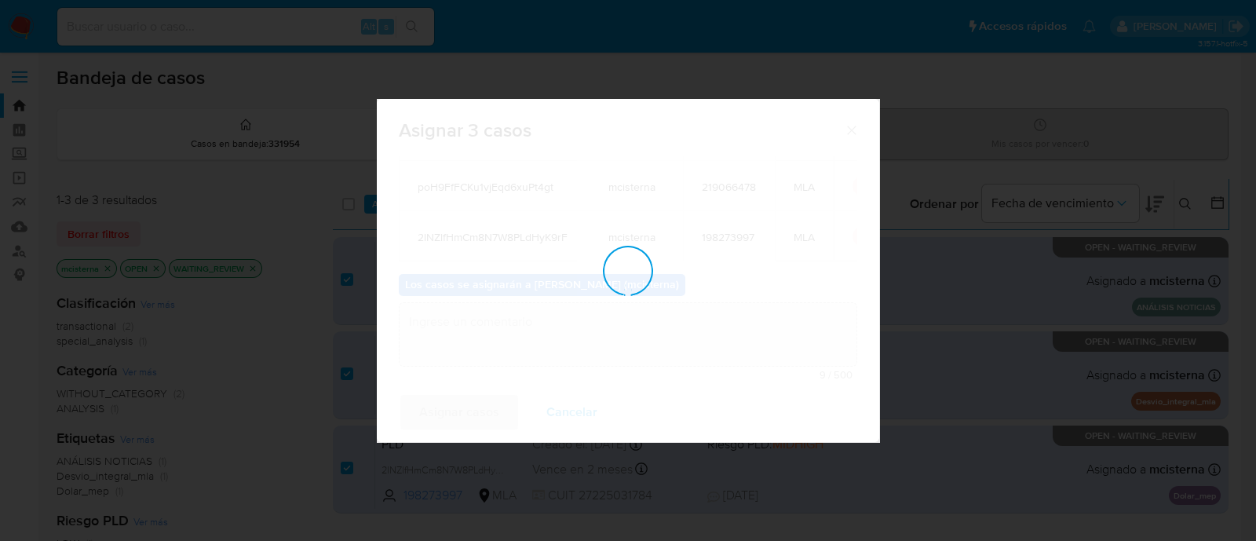
checkbox input "false"
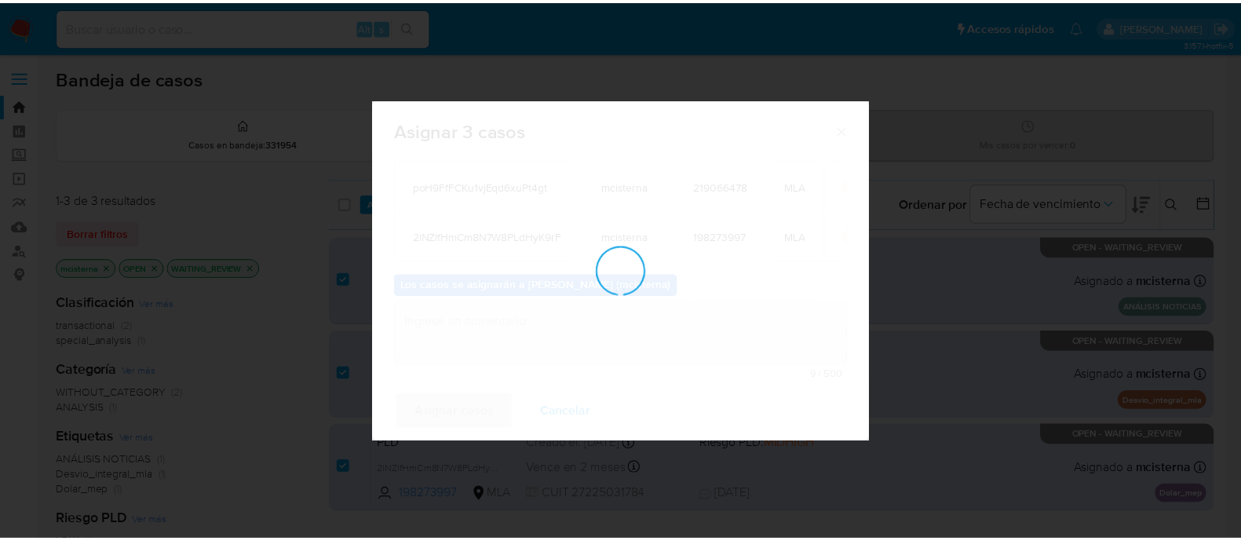
scroll to position [93, 0]
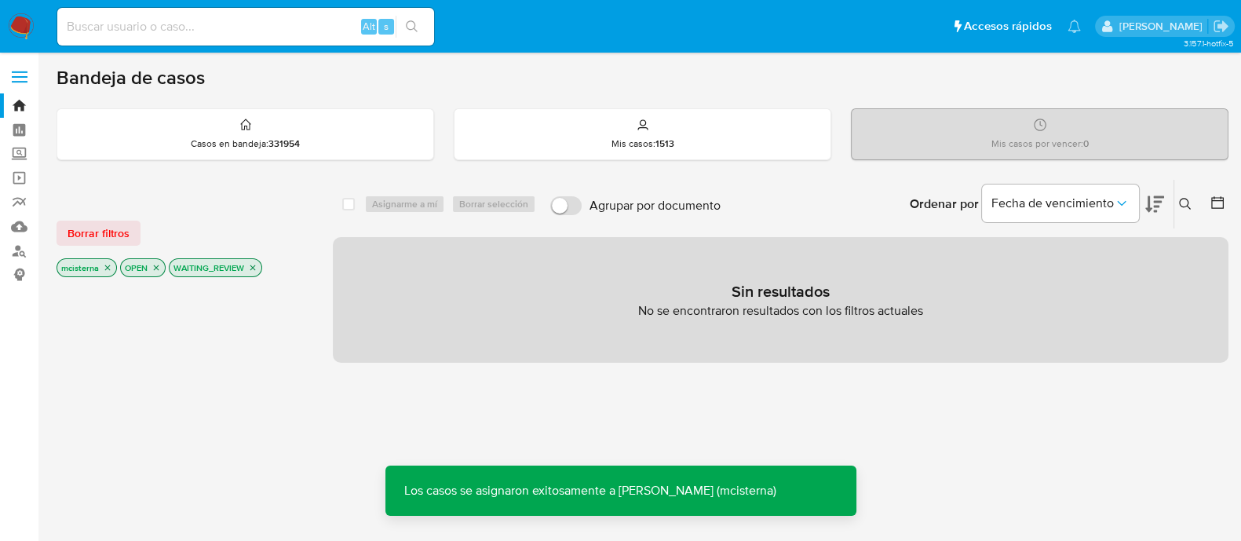
click at [314, 25] on input at bounding box center [245, 26] width 377 height 20
paste input "sina3NvO8uU1QUHB9AhozanV"
type input "sina3NvO8uU1QUHB9AhozanV"
click at [424, 24] on button "search-icon" at bounding box center [412, 27] width 32 height 22
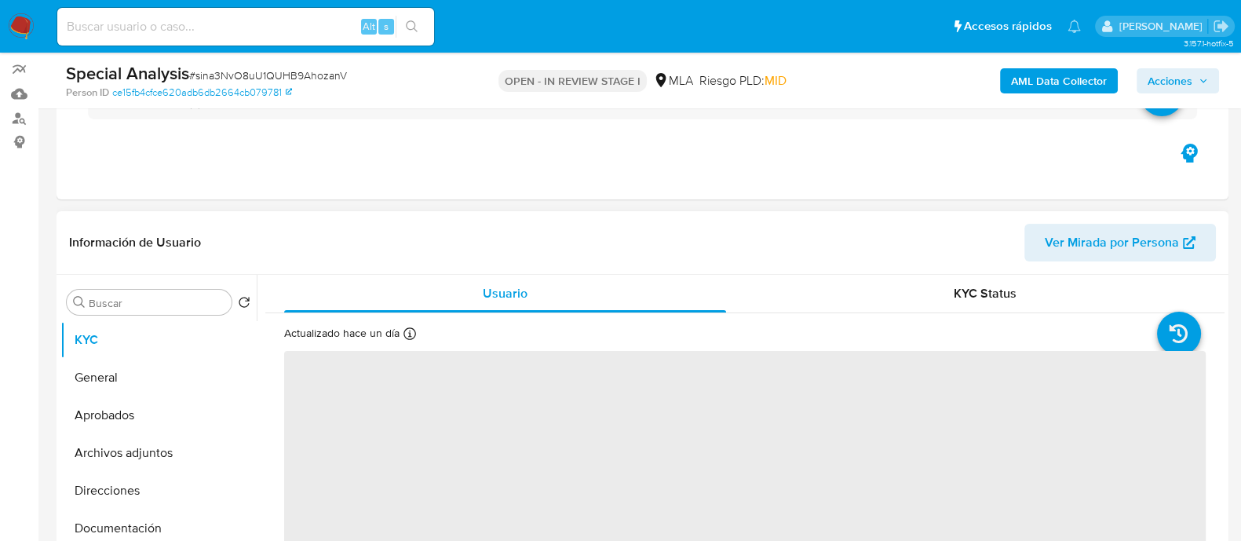
scroll to position [294, 0]
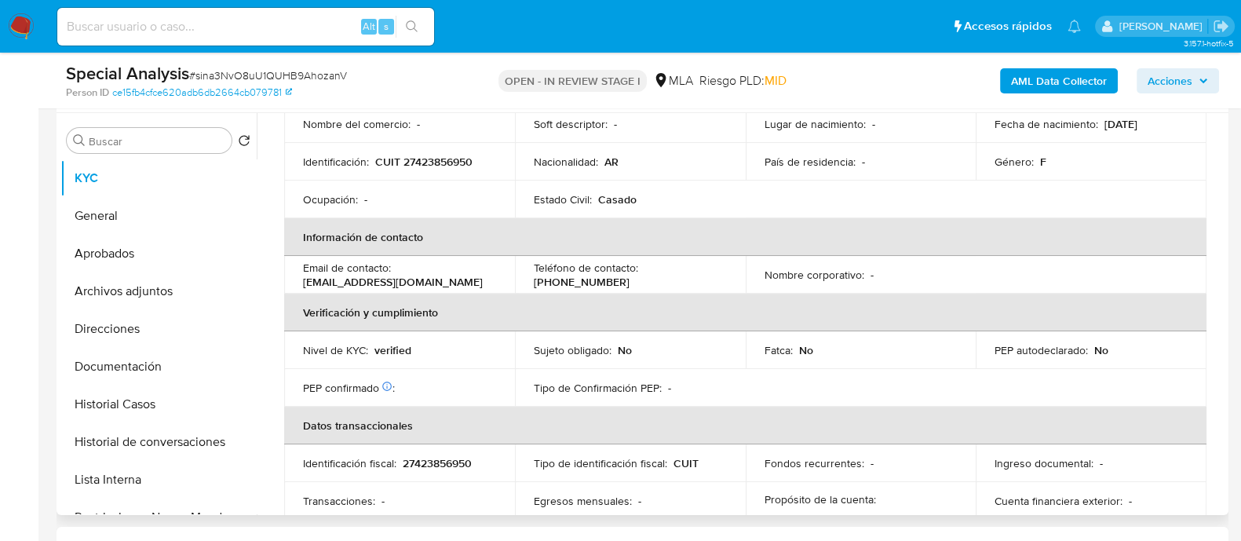
select select "10"
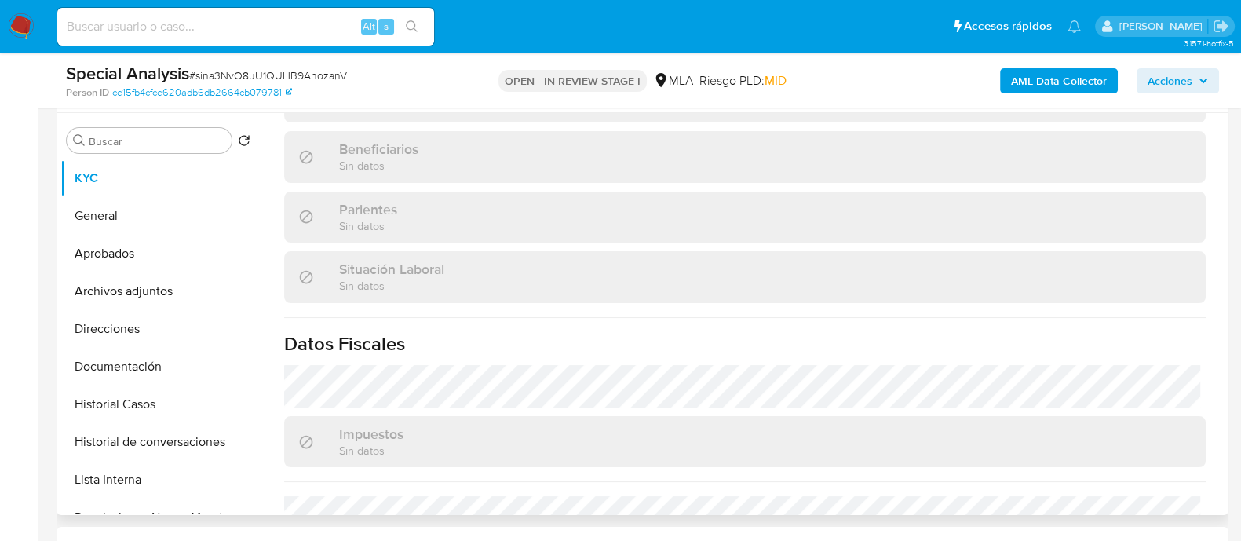
scroll to position [840, 0]
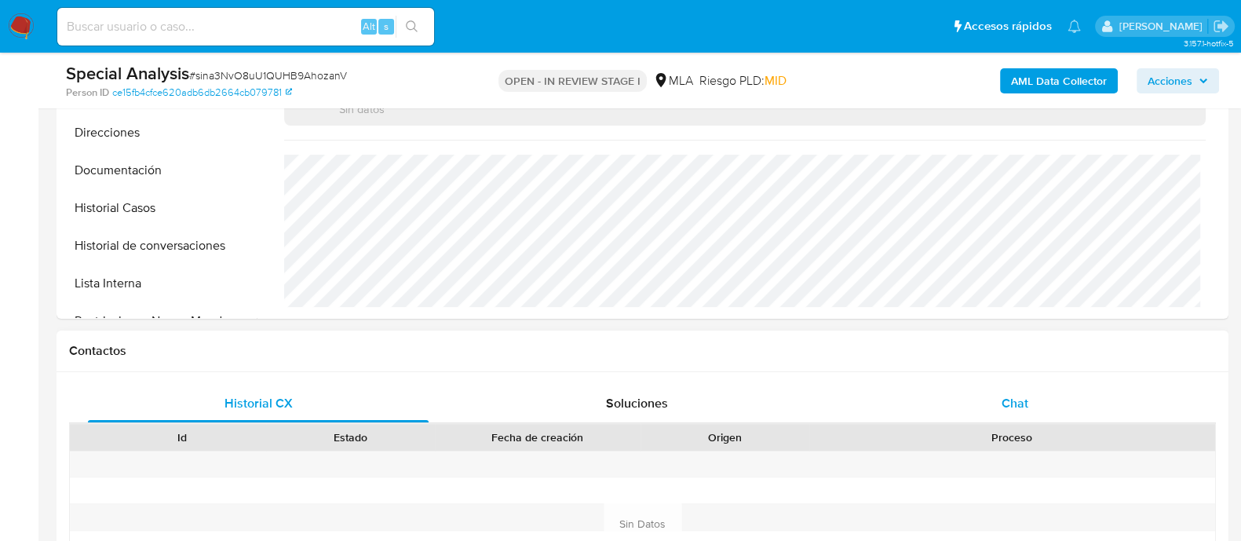
click at [971, 402] on div "Chat" at bounding box center [1015, 404] width 341 height 38
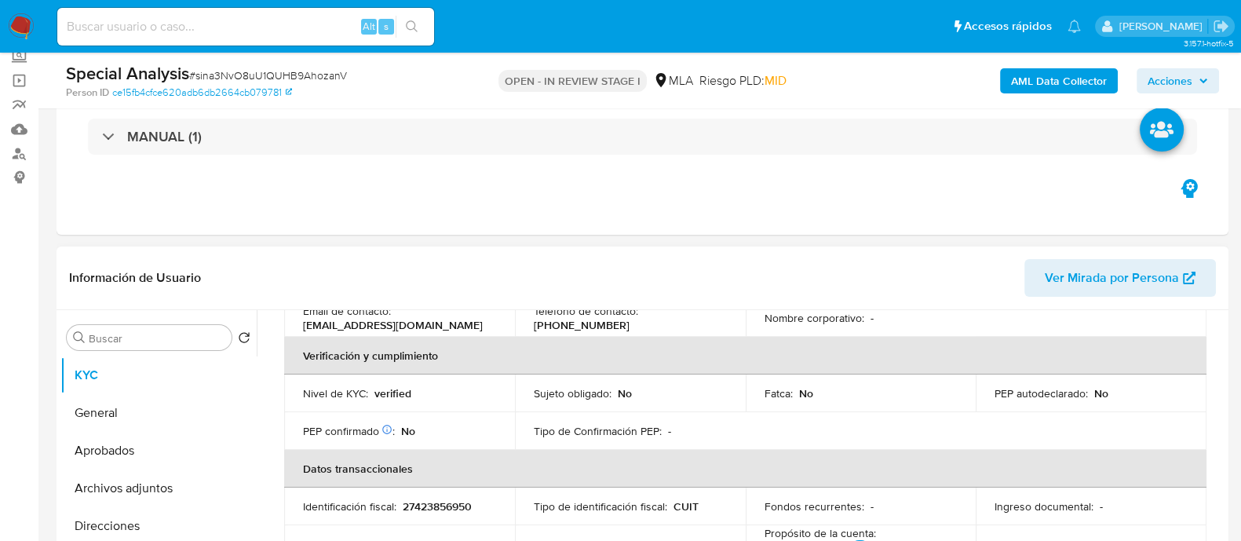
scroll to position [55, 0]
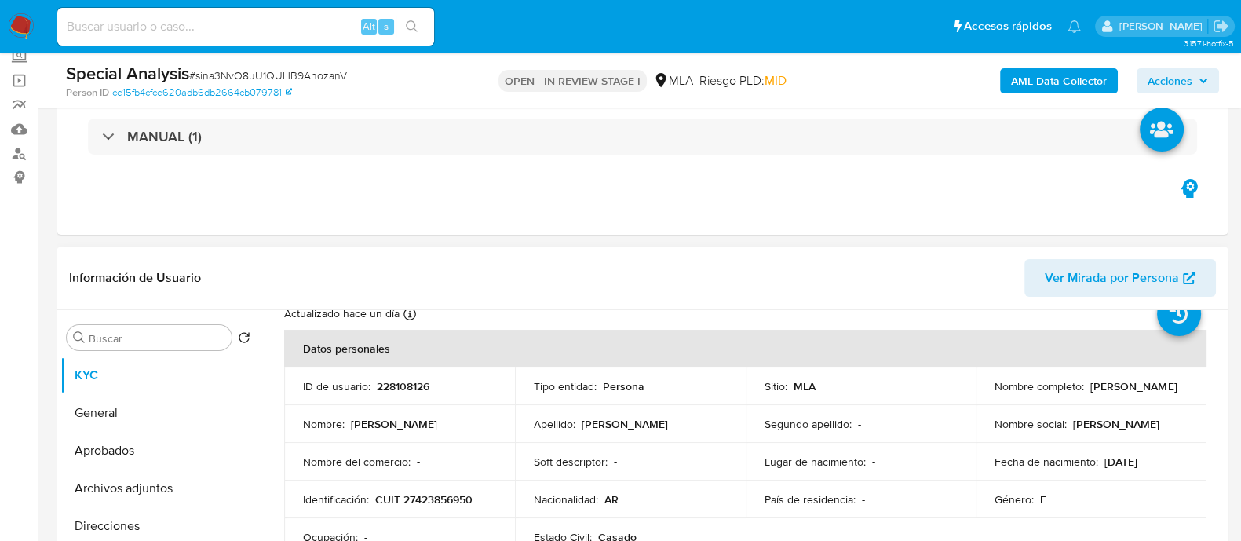
click at [389, 380] on p "228108126" at bounding box center [403, 386] width 53 height 14
copy p "228108126"
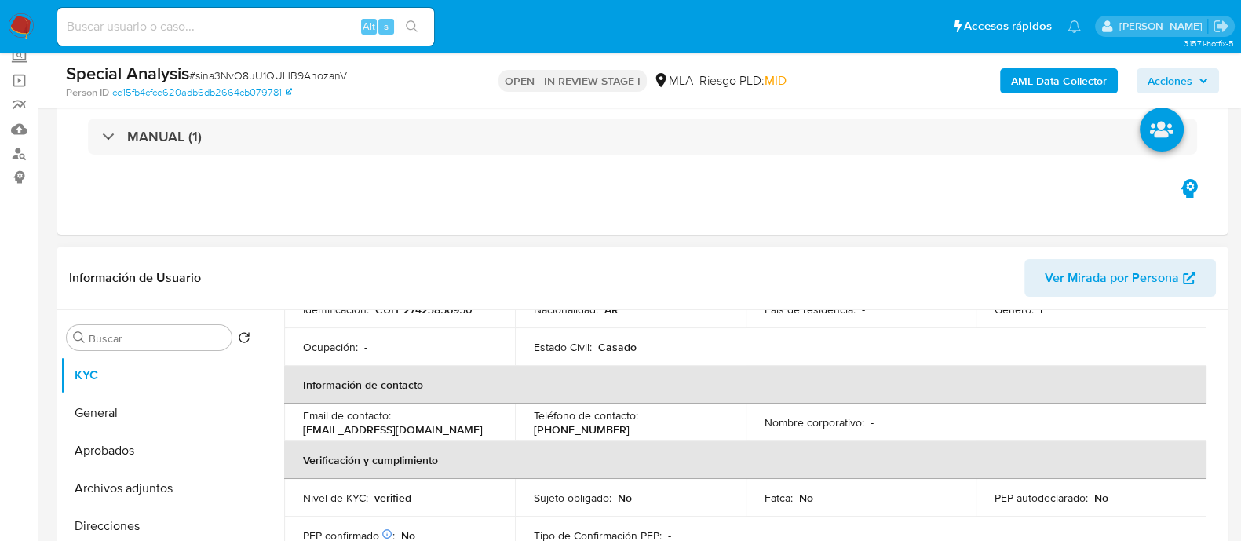
scroll to position [546, 0]
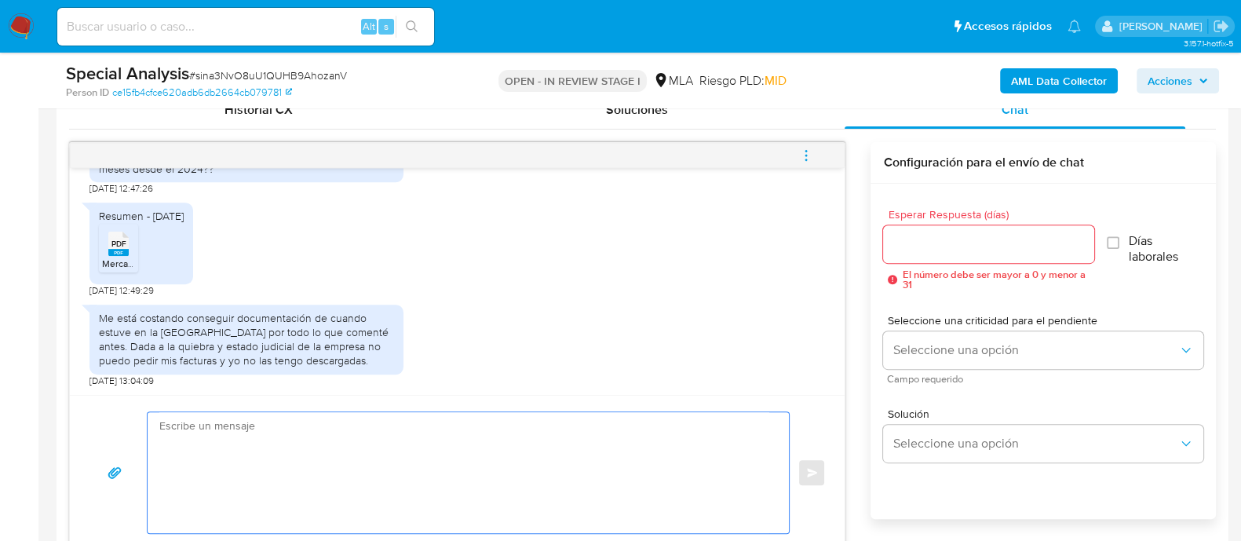
click at [694, 433] on textarea at bounding box center [464, 472] width 610 height 121
paste textarea "Hola, Muchas gracias por la respuesta. Analizamos tu caso y notamos que la info…"
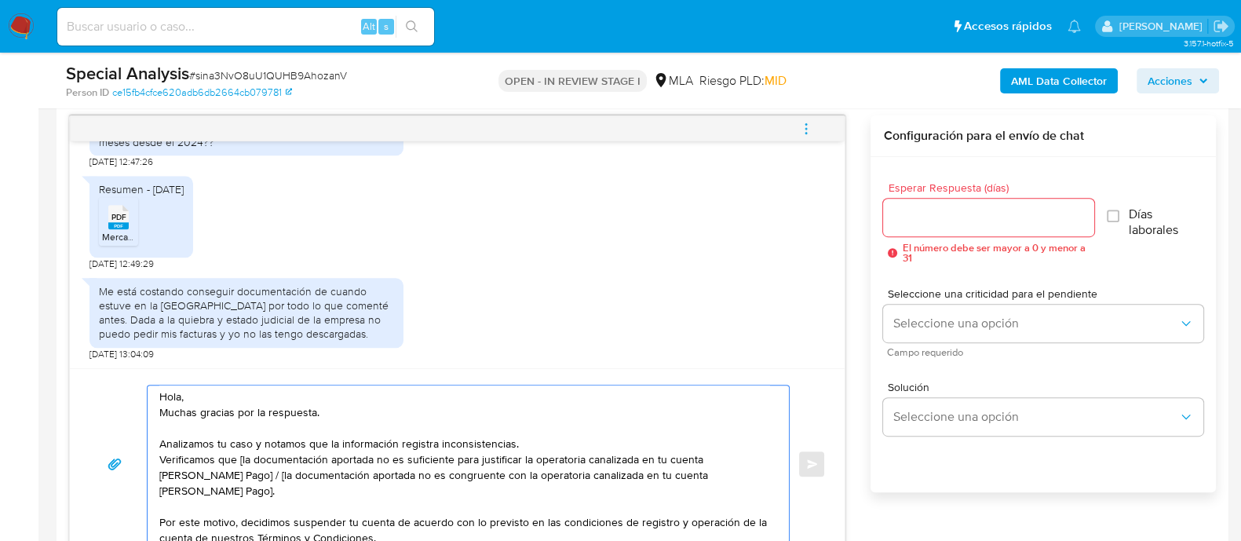
scroll to position [0, 0]
click at [394, 401] on textarea "Hola, Muchas gracias por la respuesta. Analizamos tu caso y notamos que la info…" at bounding box center [464, 463] width 610 height 157
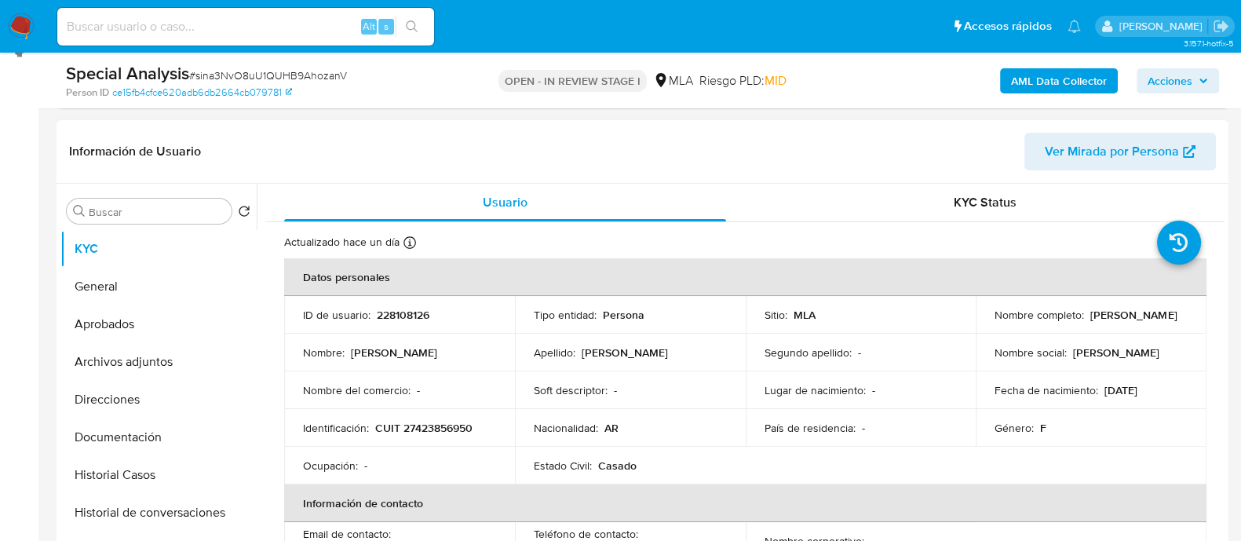
scroll to position [222, 0]
drag, startPoint x: 1103, startPoint y: 319, endPoint x: 1178, endPoint y: 319, distance: 75.4
click at [1178, 319] on div "Nombre completo : Micaela Marquez" at bounding box center [1091, 316] width 193 height 14
copy p "Micaela Marquez"
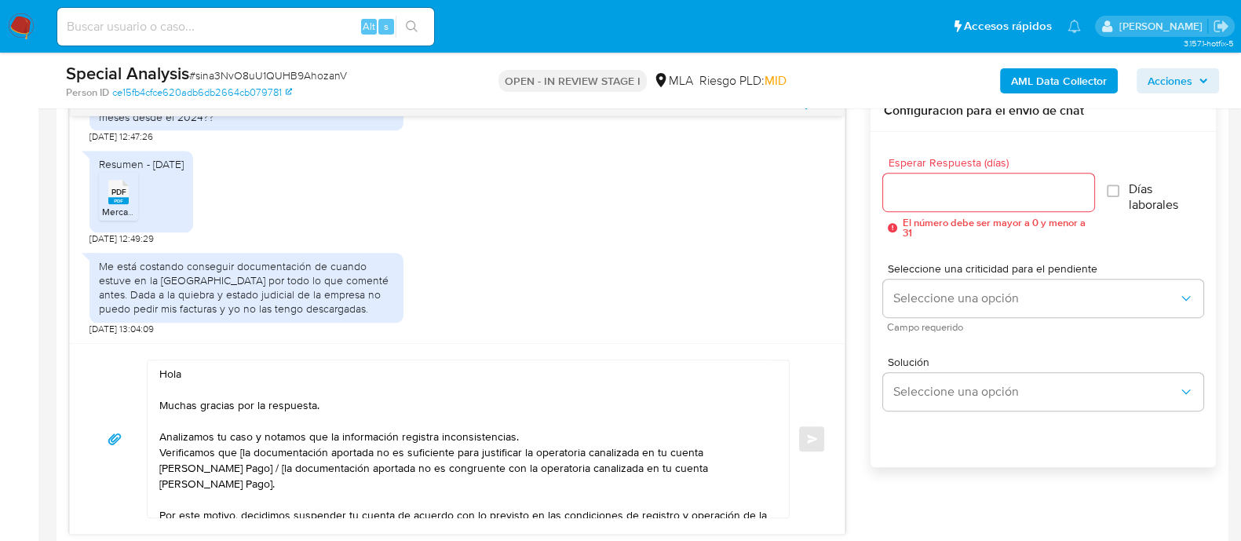
scroll to position [713, 0]
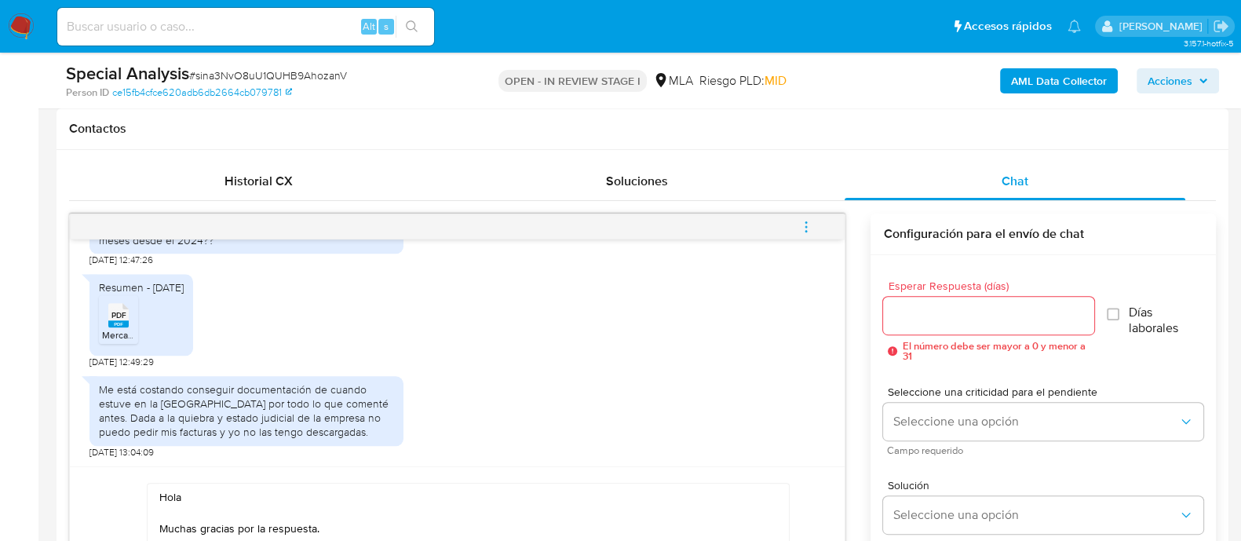
paste textarea "Micaela Marquez"
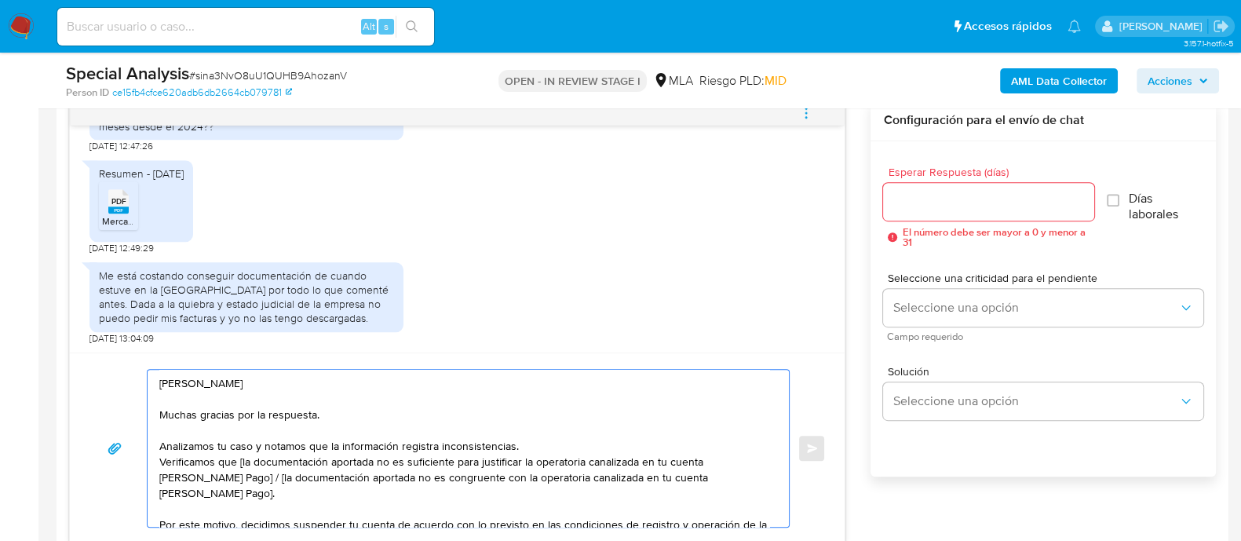
scroll to position [909, 0]
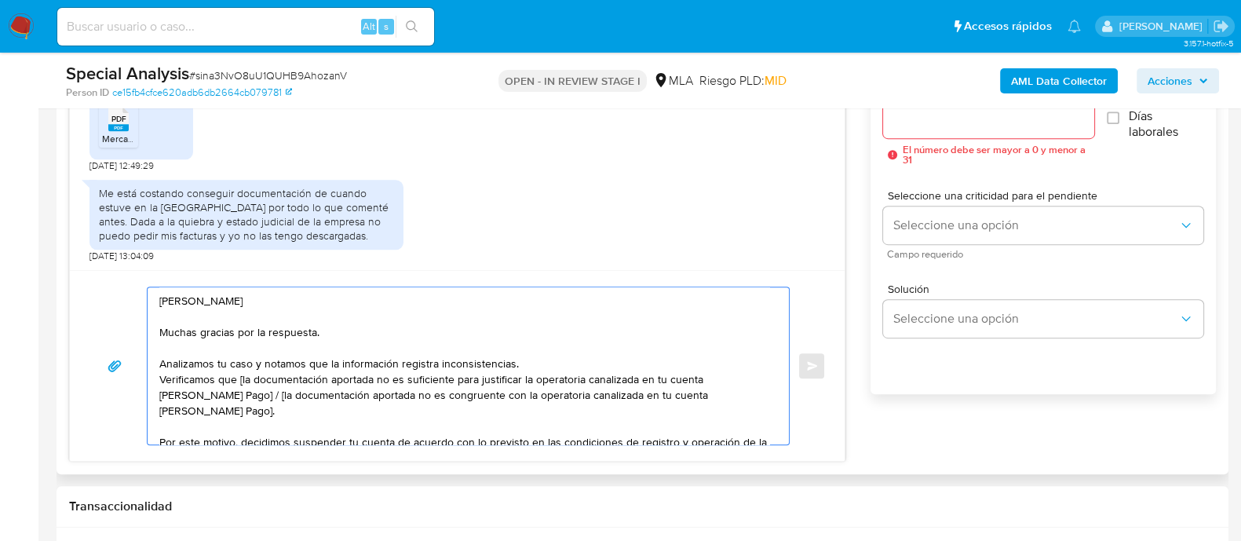
click at [582, 360] on textarea "Hola Micaela Marquez Muchas gracias por la respuesta. Analizamos tu caso y nota…" at bounding box center [464, 365] width 610 height 157
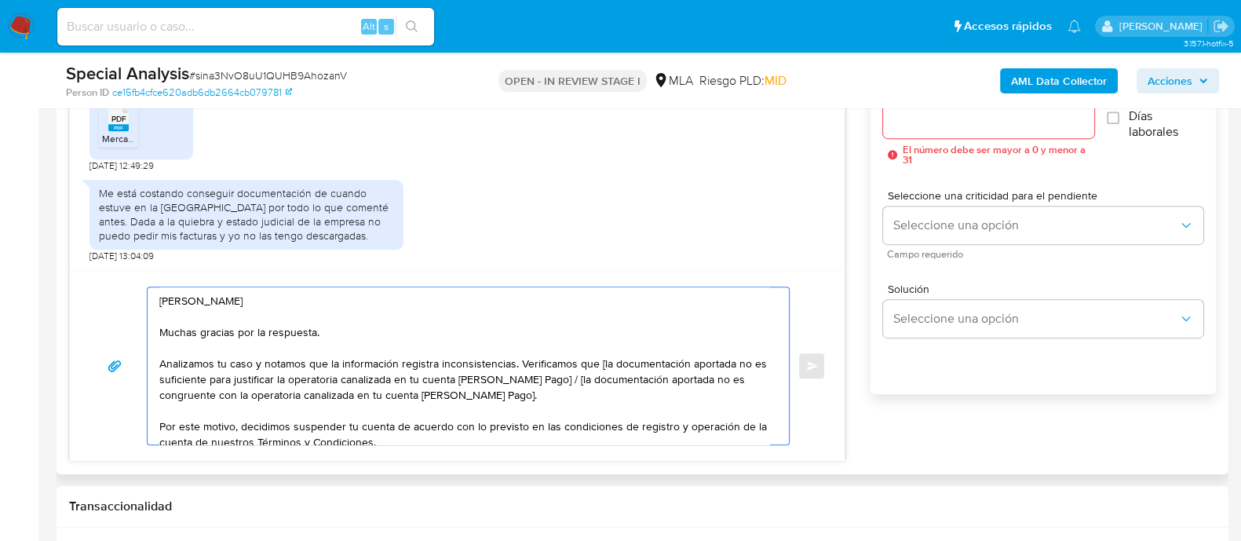
click at [600, 363] on textarea "Hola Micaela Marquez Muchas gracias por la respuesta. Analizamos tu caso y nota…" at bounding box center [464, 365] width 610 height 157
click at [622, 363] on textarea "Hola Micaela Marquez Muchas gracias por la respuesta. Analizamos tu caso y nota…" at bounding box center [464, 365] width 610 height 157
drag, startPoint x: 541, startPoint y: 398, endPoint x: 541, endPoint y: 381, distance: 17.3
click at [541, 381] on textarea "Hola Micaela Marquez Muchas gracias por la respuesta. Analizamos tu caso y nota…" at bounding box center [464, 365] width 610 height 157
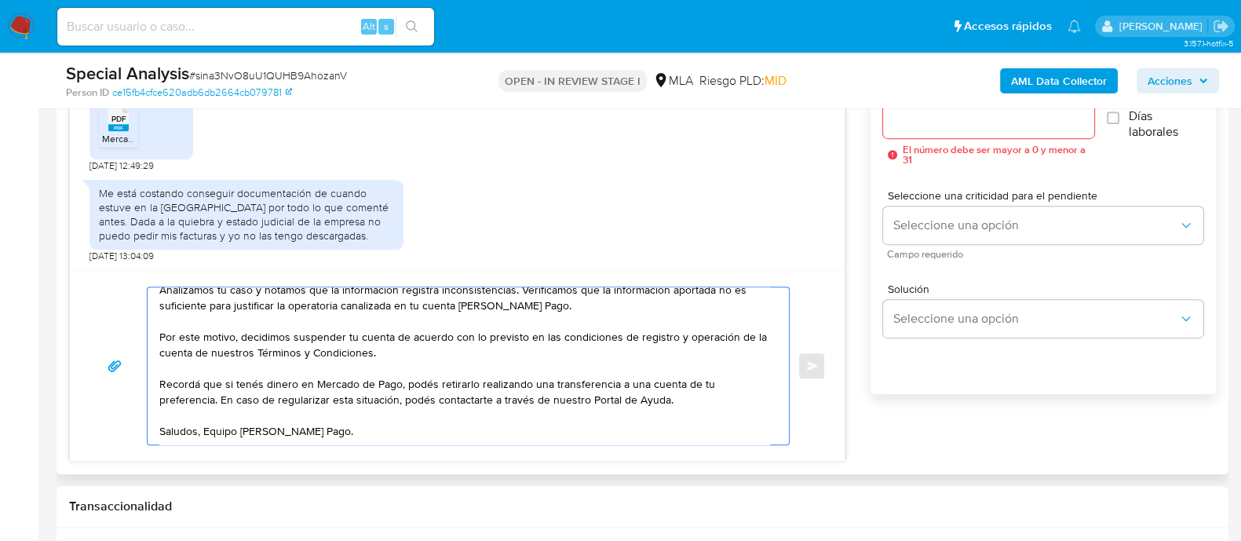
scroll to position [23, 0]
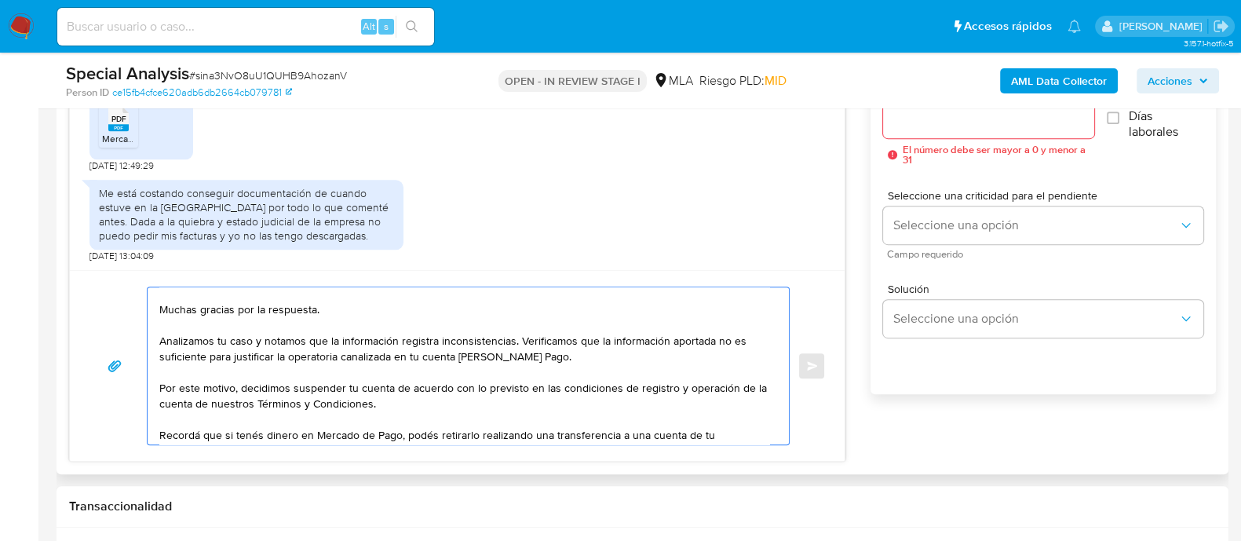
type textarea "Hola Micaela Marquez Muchas gracias por la respuesta. Analizamos tu caso y nota…"
click at [938, 125] on input "Esperar Respuesta (días)" at bounding box center [988, 119] width 210 height 20
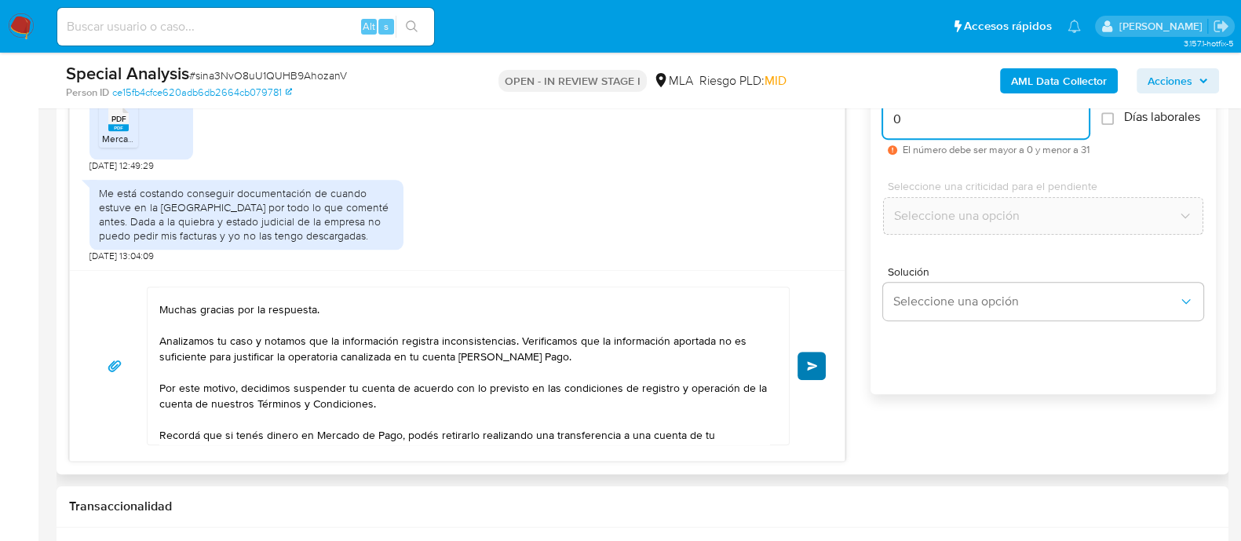
type input "0"
click at [815, 363] on span "Enviar" at bounding box center [812, 365] width 11 height 9
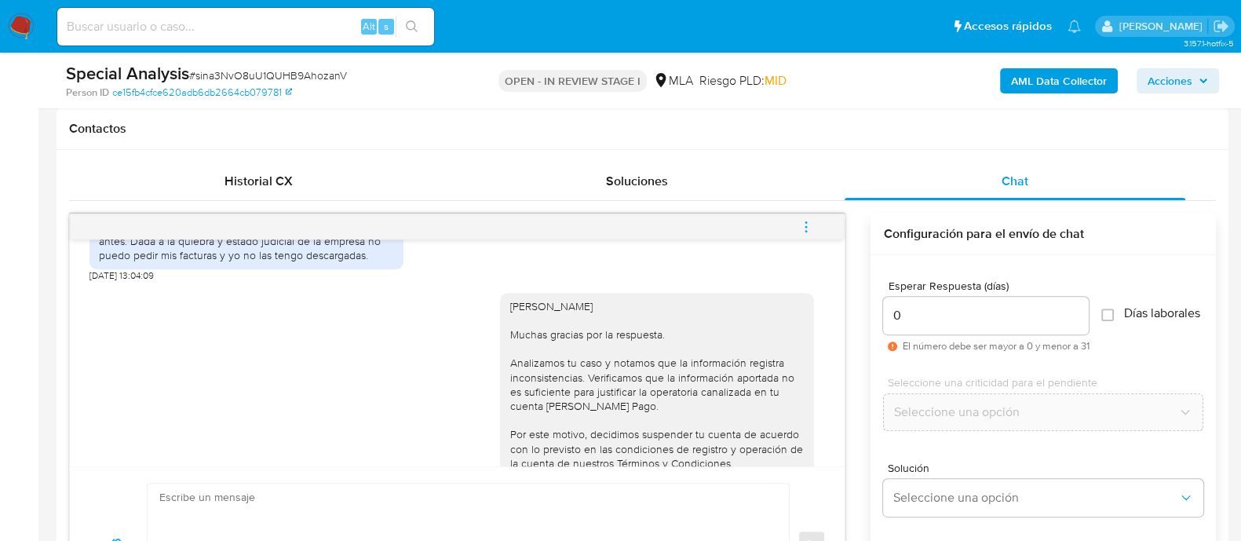
scroll to position [2570, 0]
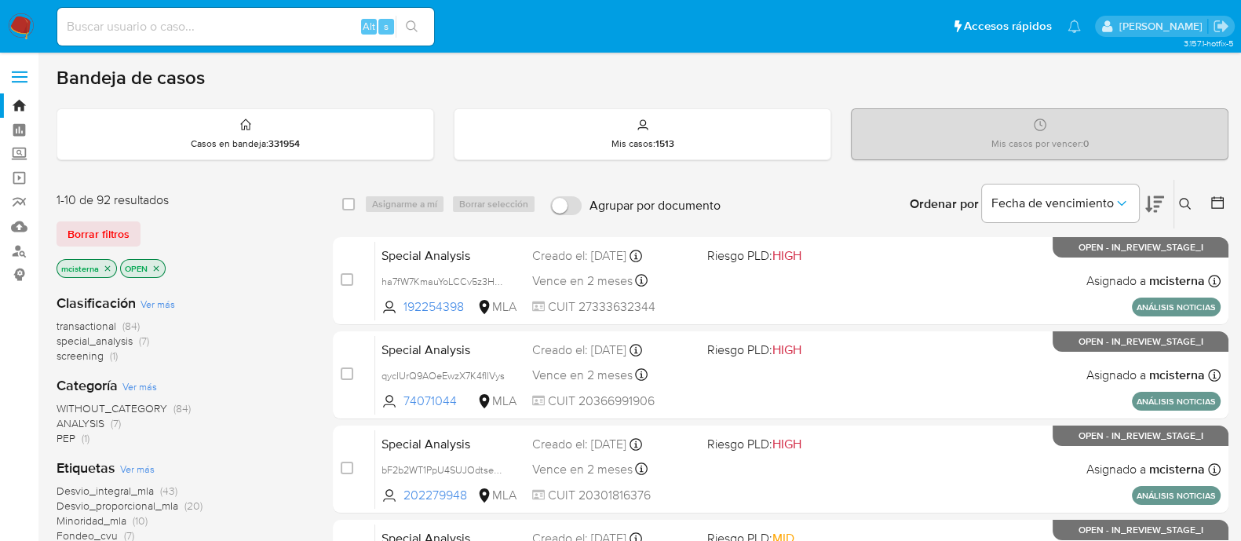
click at [1185, 204] on icon at bounding box center [1185, 204] width 13 height 13
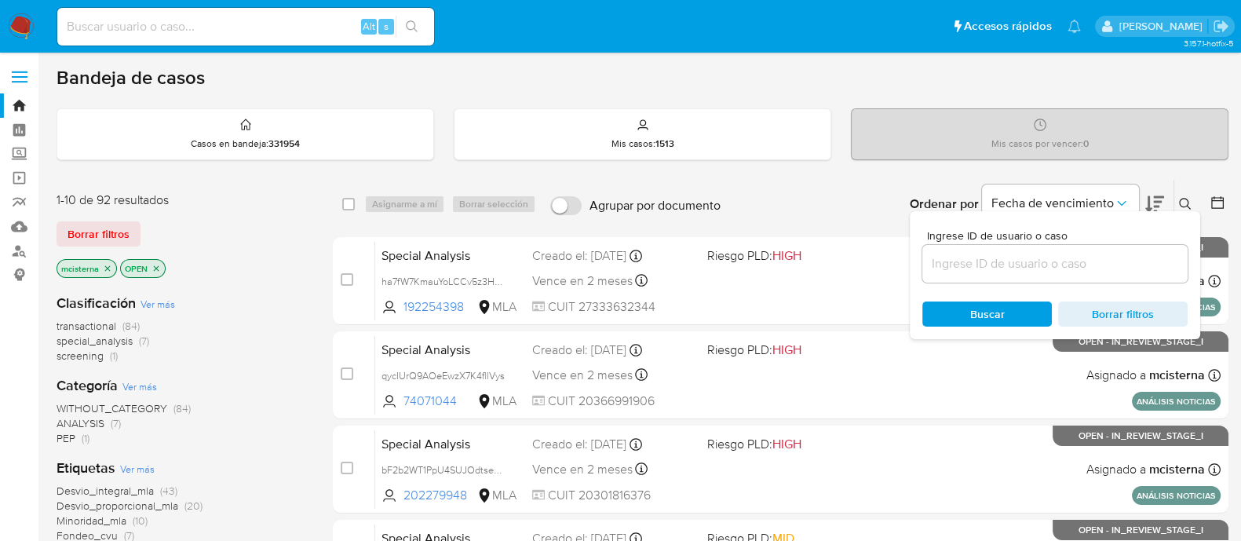
click at [1056, 258] on input at bounding box center [1054, 264] width 265 height 20
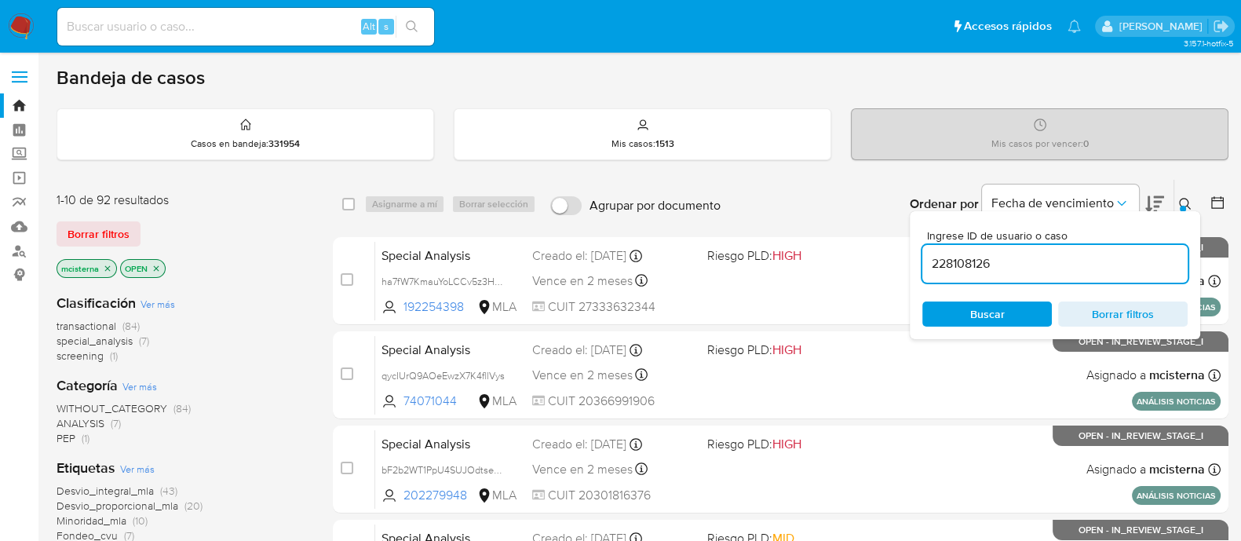
type input "228108126"
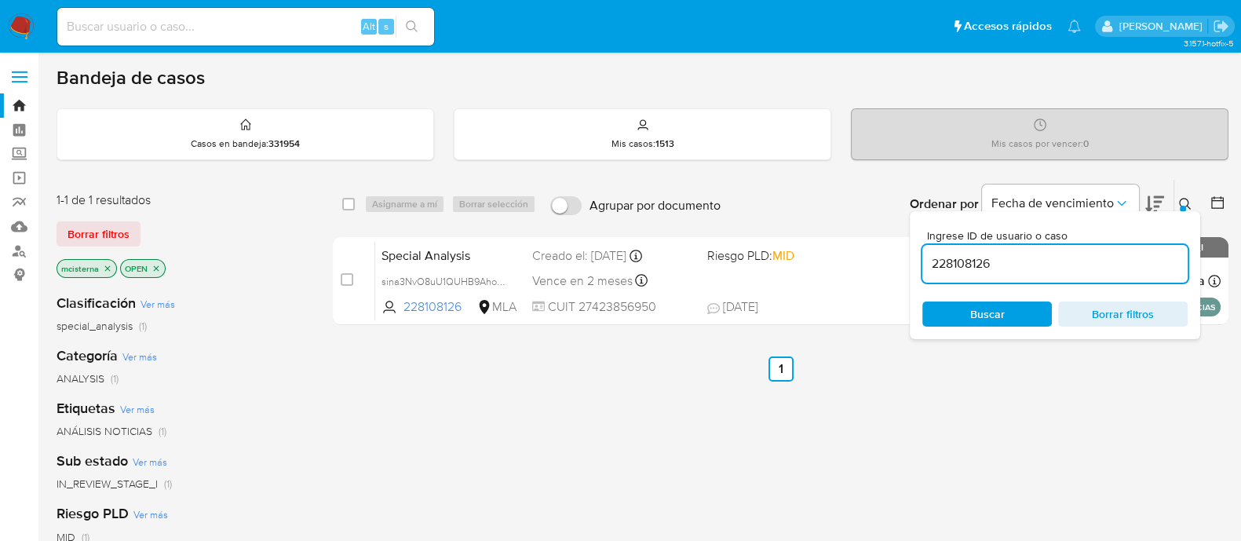
click at [338, 203] on div "select-all-cases-checkbox Asignarme a mí Borrar selección Agrupar por documento…" at bounding box center [781, 204] width 896 height 49
click at [347, 203] on input "checkbox" at bounding box center [348, 204] width 13 height 13
checkbox input "true"
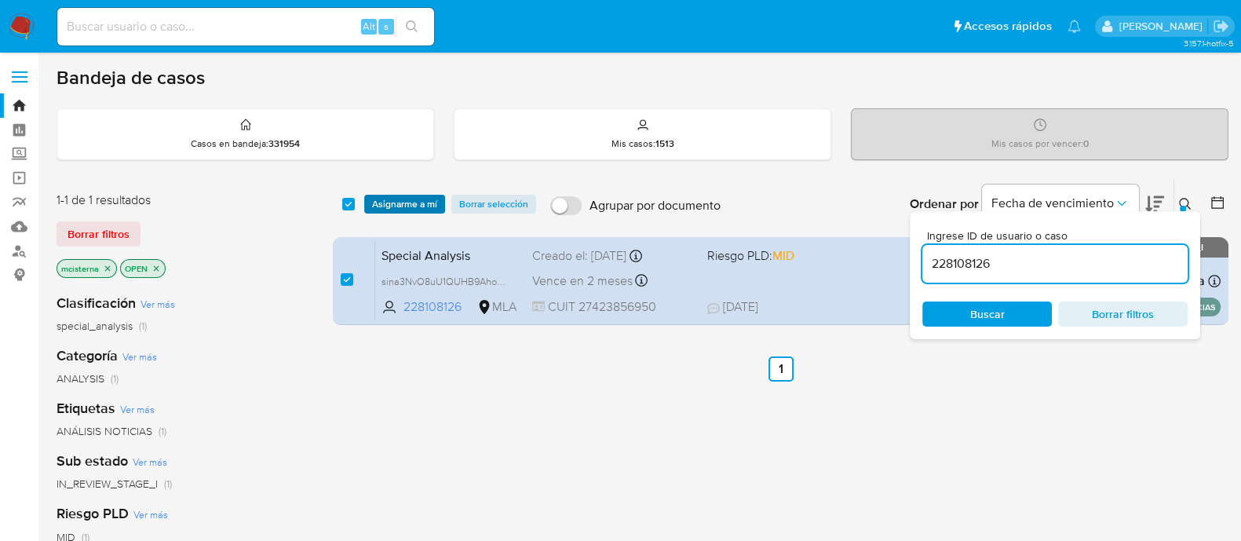
click at [381, 202] on span "Asignarme a mí" at bounding box center [404, 204] width 65 height 16
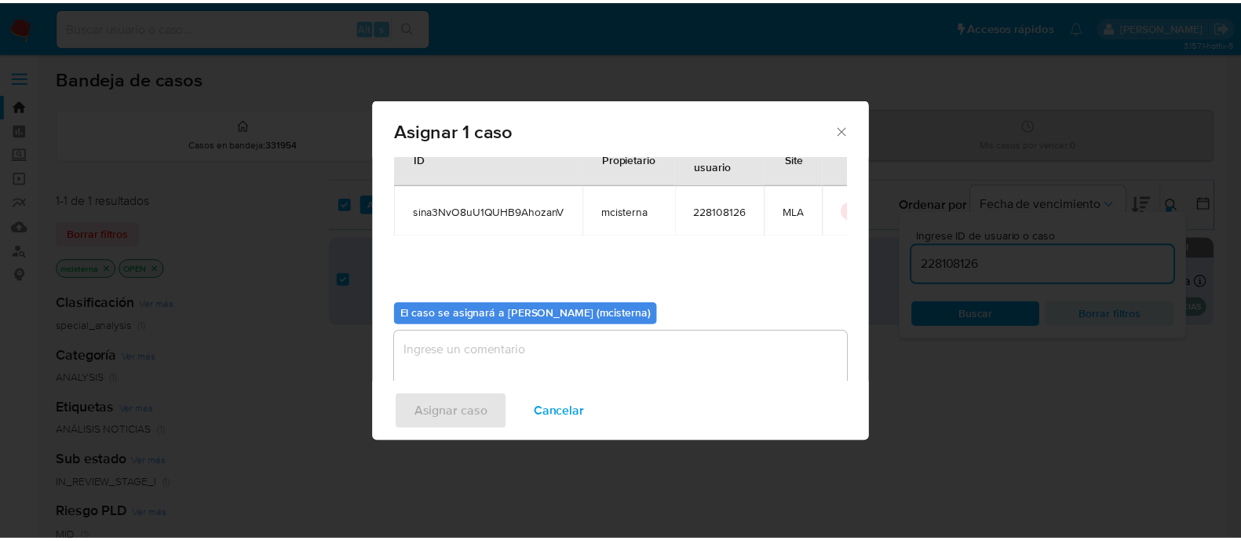
scroll to position [81, 0]
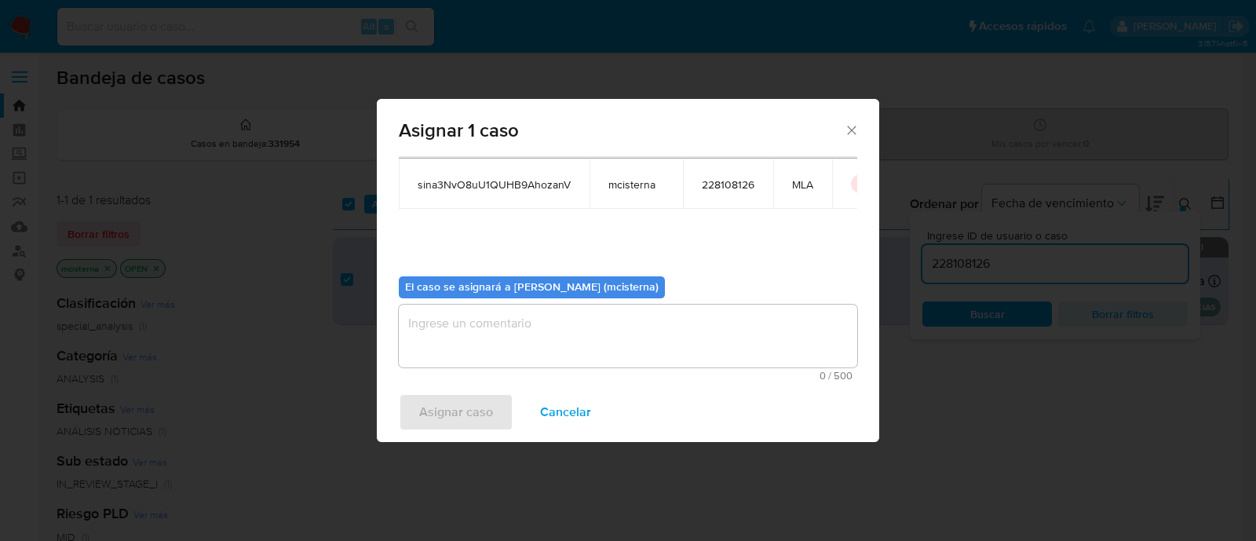
click at [564, 327] on textarea "assign-modal" at bounding box center [628, 336] width 458 height 63
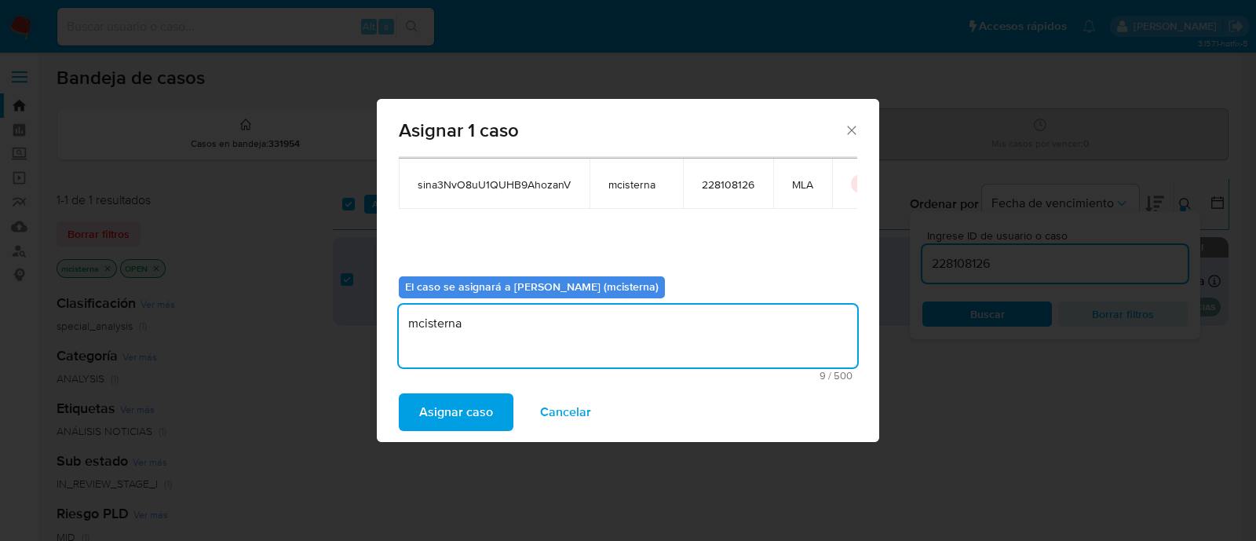
type textarea "mcisterna"
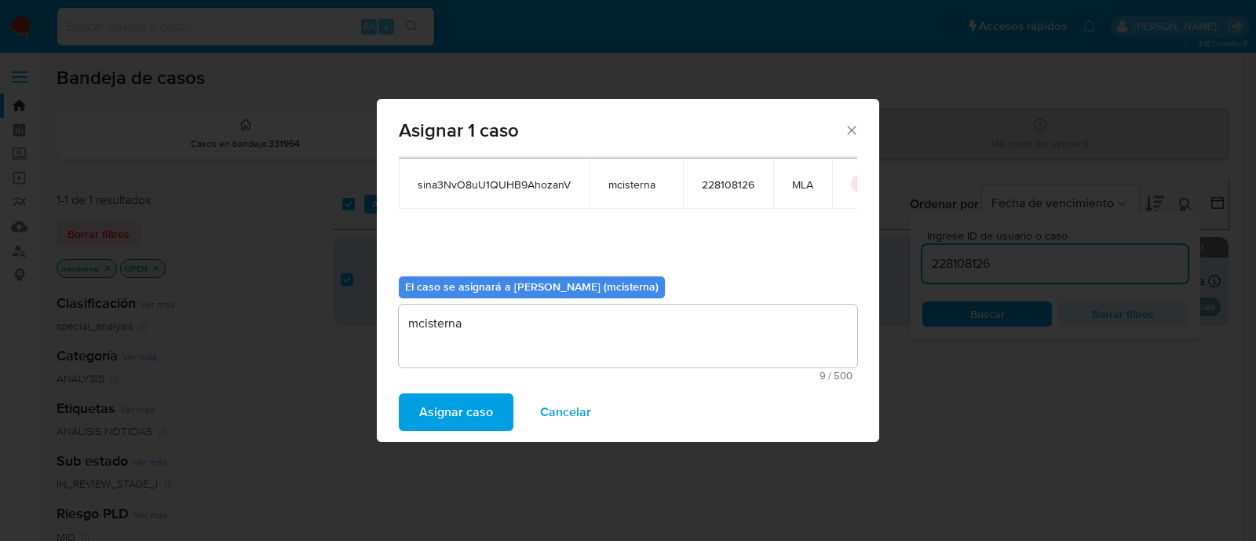
click at [452, 406] on span "Asignar caso" at bounding box center [456, 412] width 74 height 35
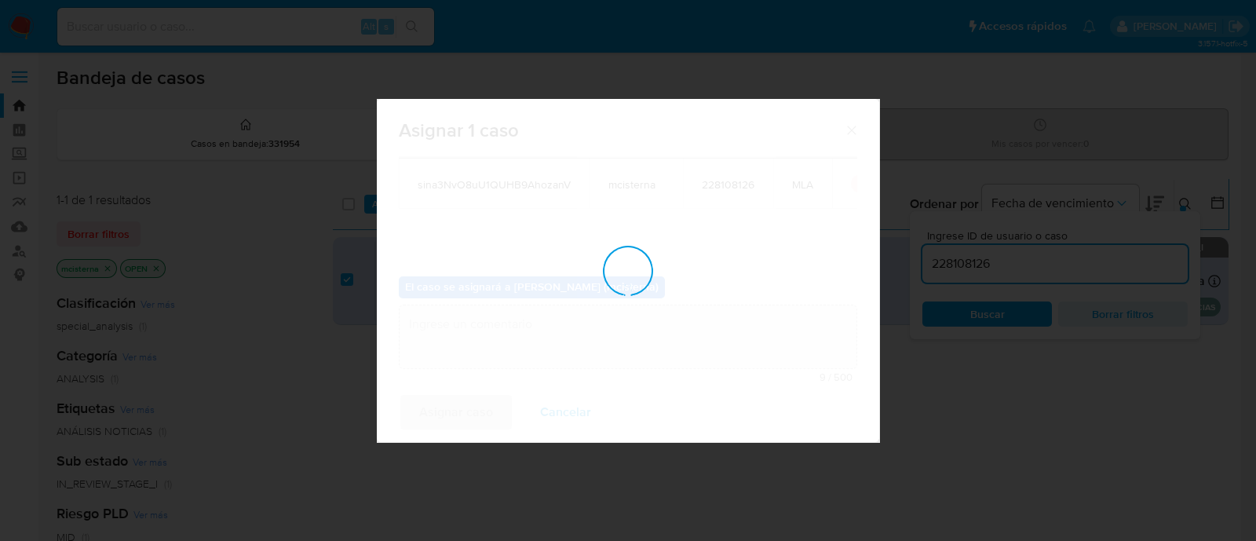
checkbox input "false"
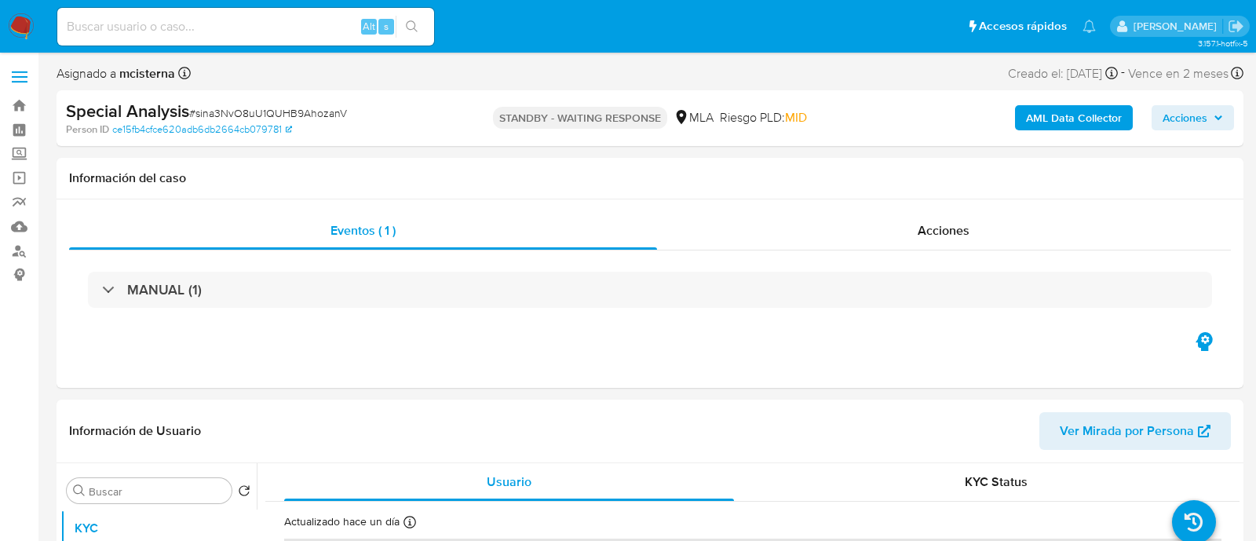
select select "10"
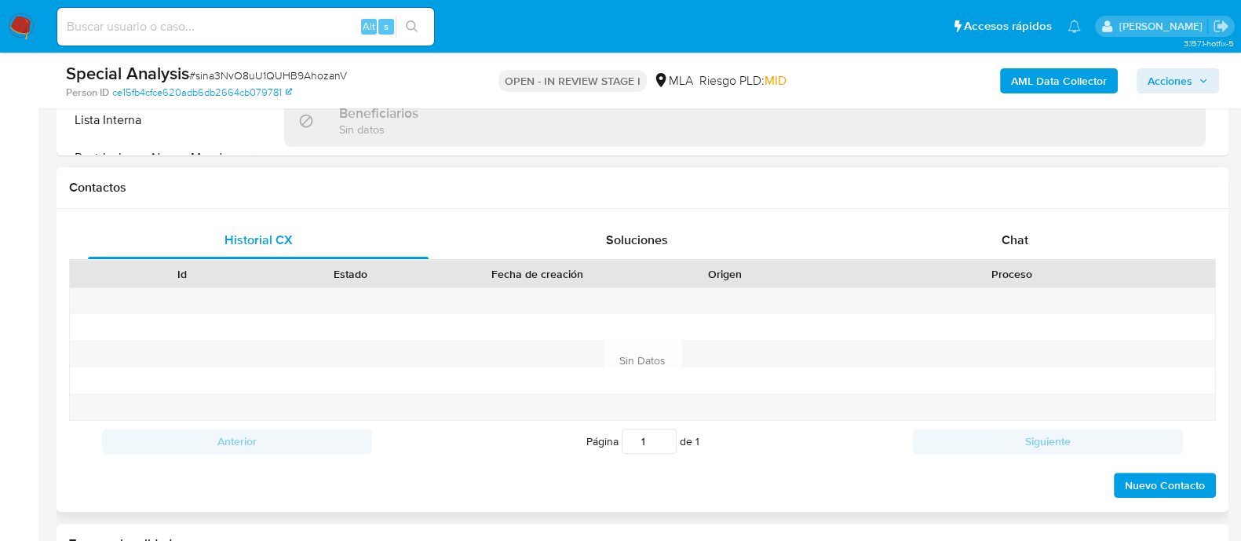
scroll to position [686, 0]
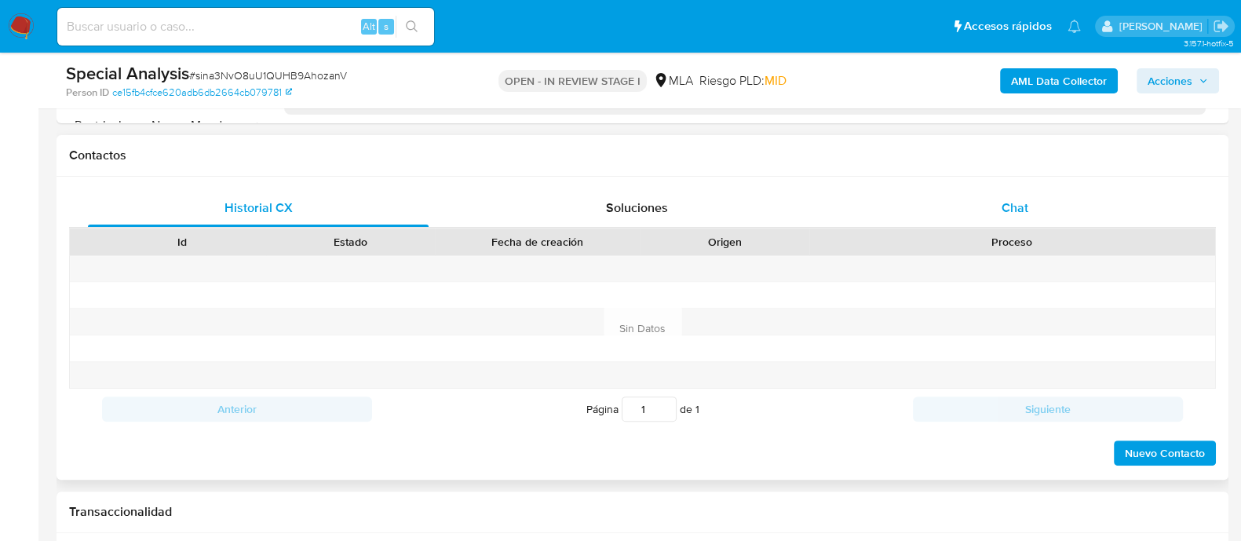
click at [1009, 199] on span "Chat" at bounding box center [1015, 208] width 27 height 18
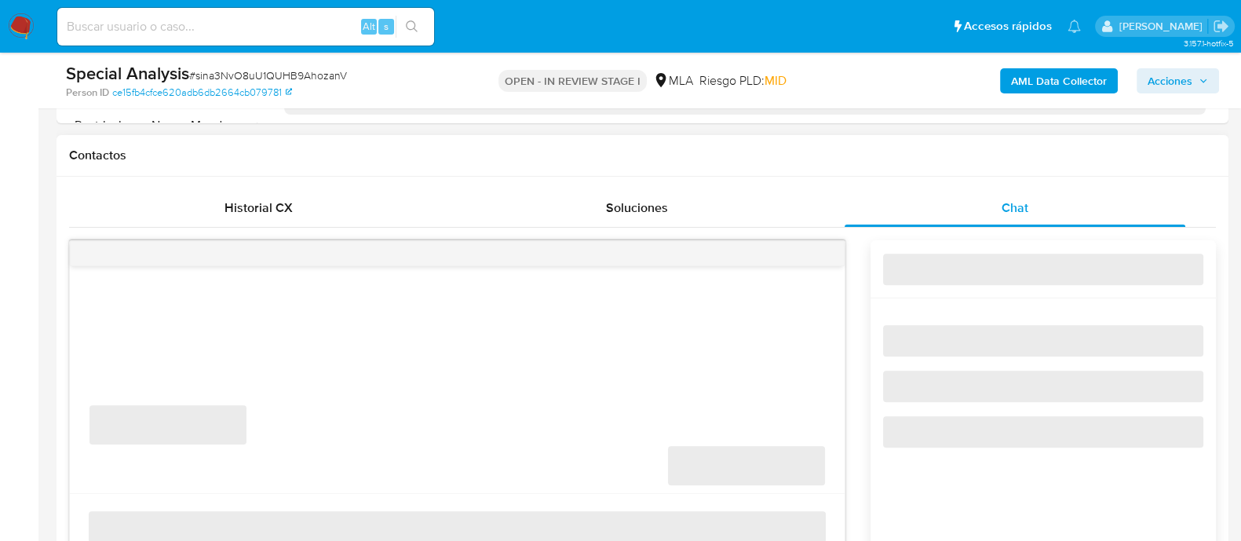
select select "10"
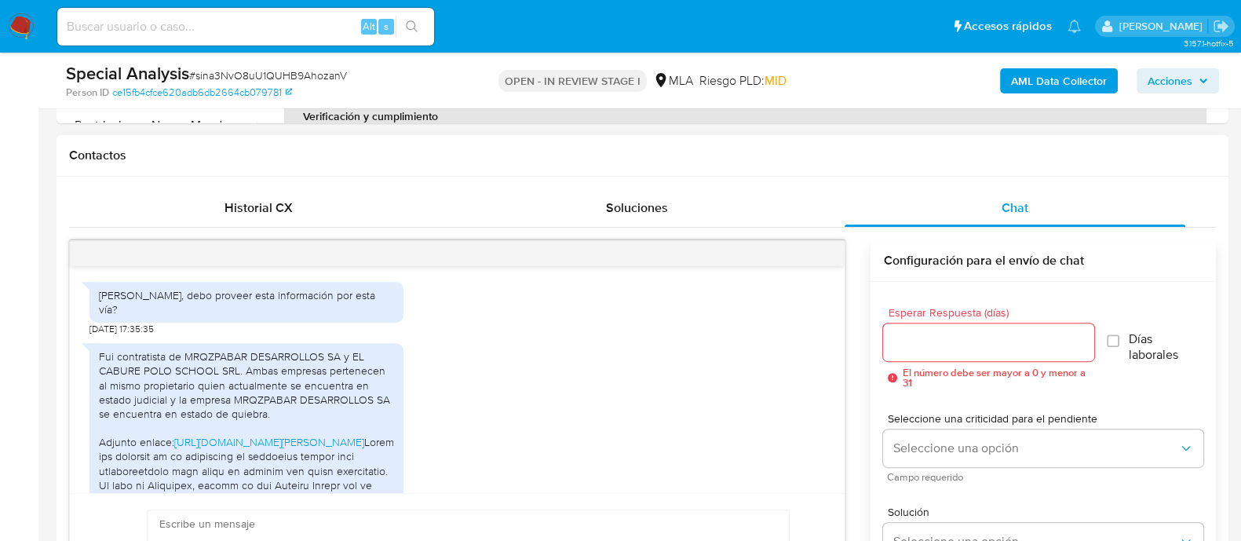
scroll to position [1798, 0]
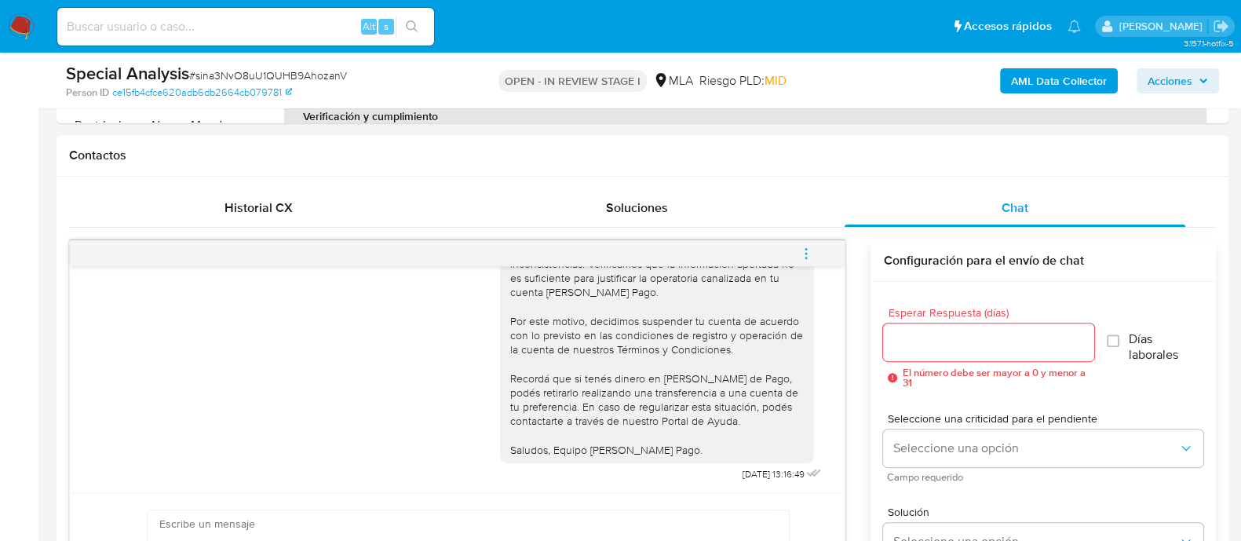
click at [820, 250] on button "menu-action" at bounding box center [806, 254] width 52 height 38
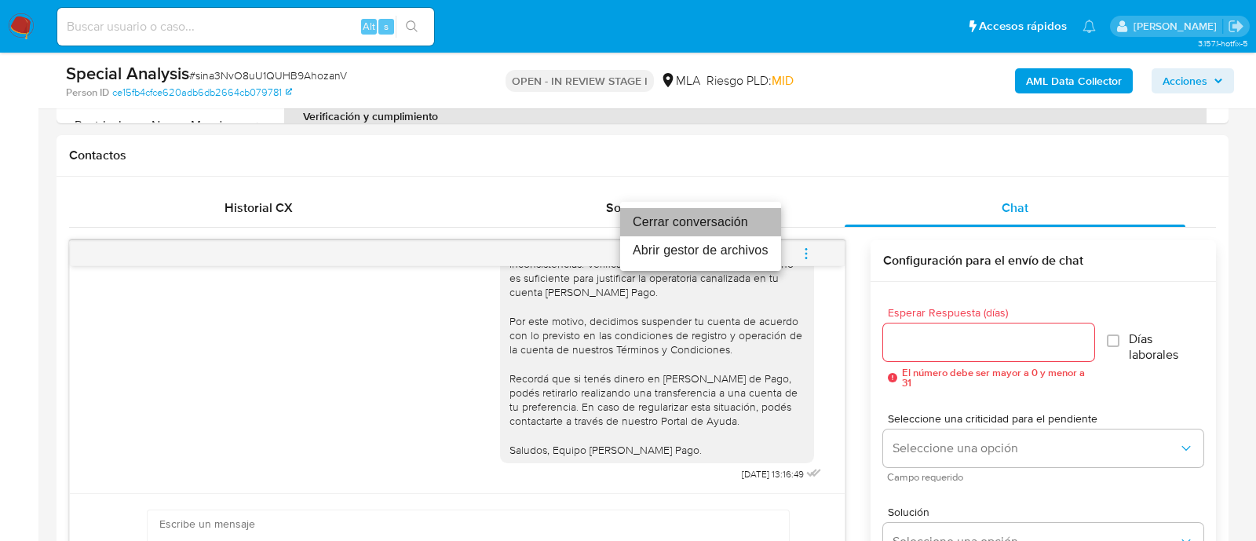
click at [710, 223] on li "Cerrar conversación" at bounding box center [700, 222] width 161 height 28
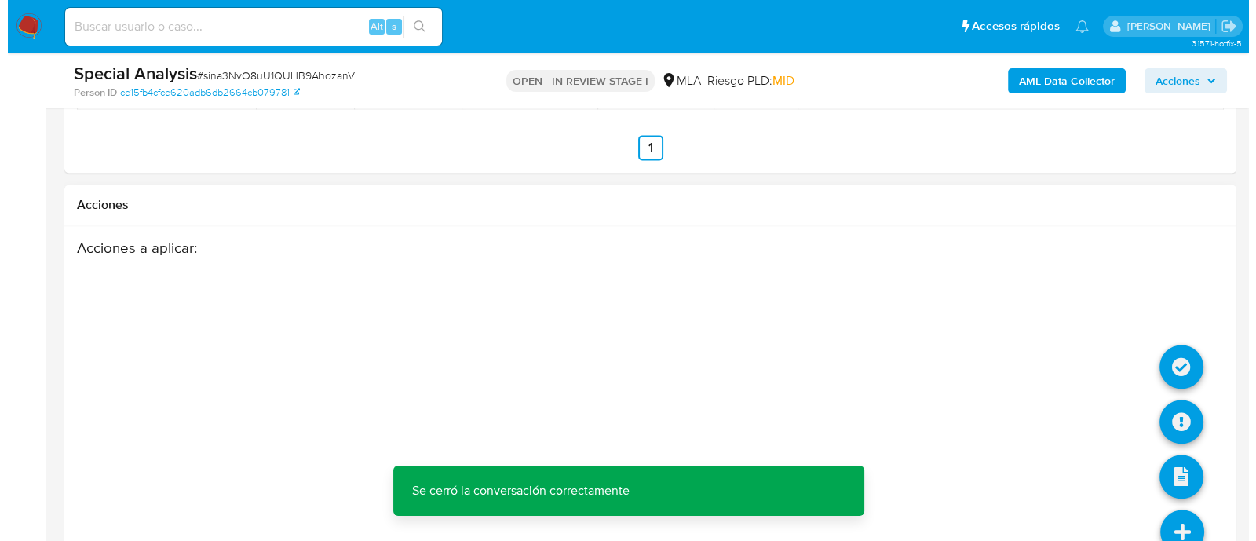
scroll to position [2793, 0]
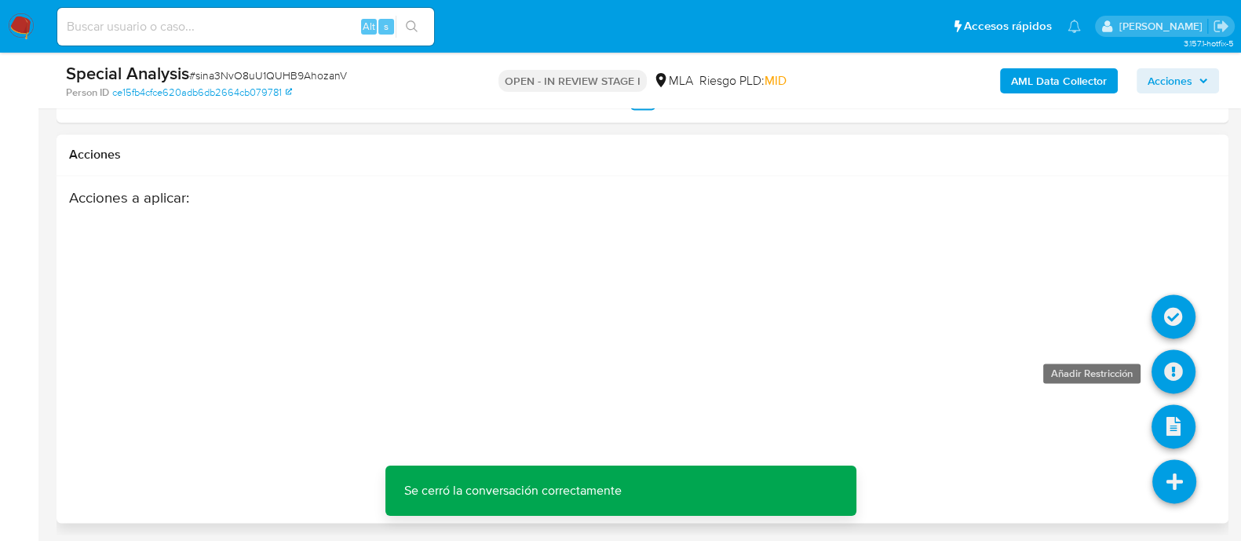
click at [1173, 381] on icon at bounding box center [1174, 371] width 44 height 44
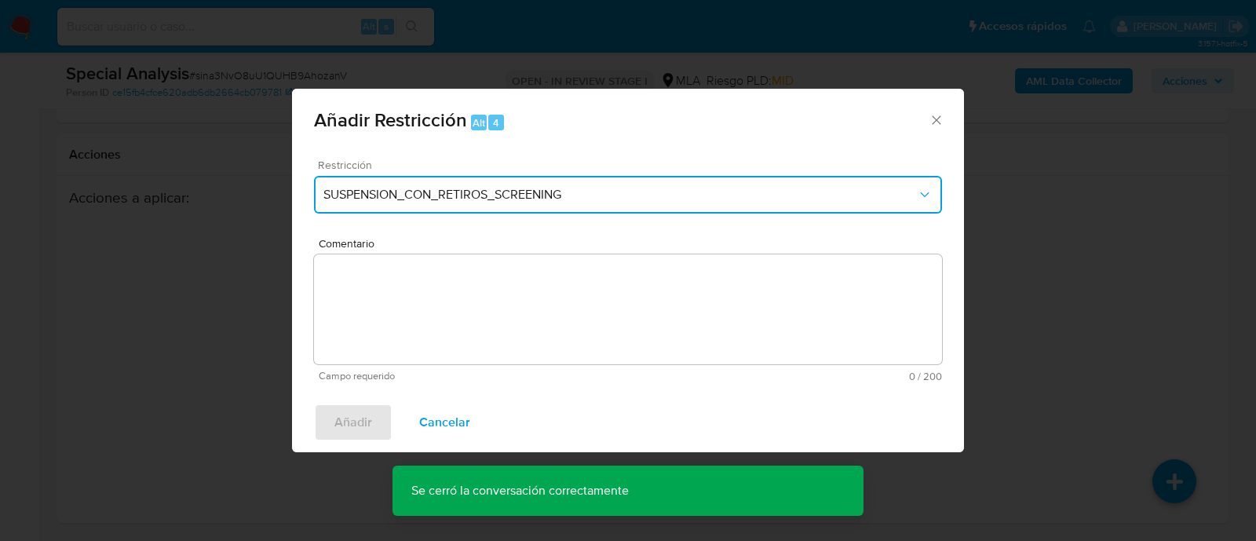
click at [516, 177] on button "SUSPENSION_CON_RETIROS_SCREENING" at bounding box center [628, 195] width 628 height 38
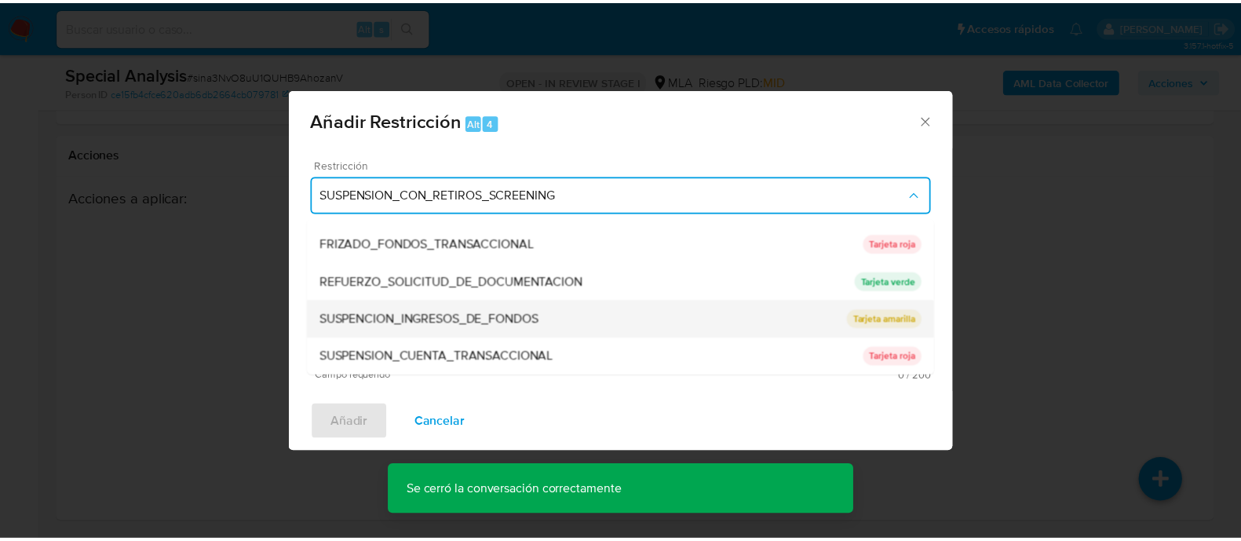
scroll to position [333, 0]
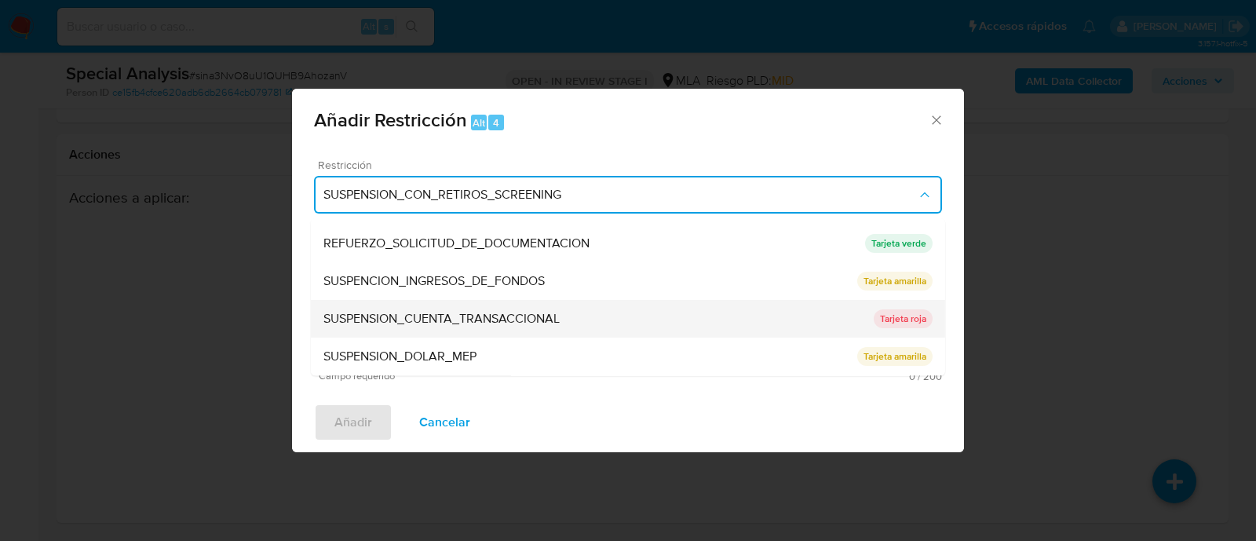
click at [503, 315] on span "SUSPENSION_CUENTA_TRANSACCIONAL" at bounding box center [441, 320] width 236 height 16
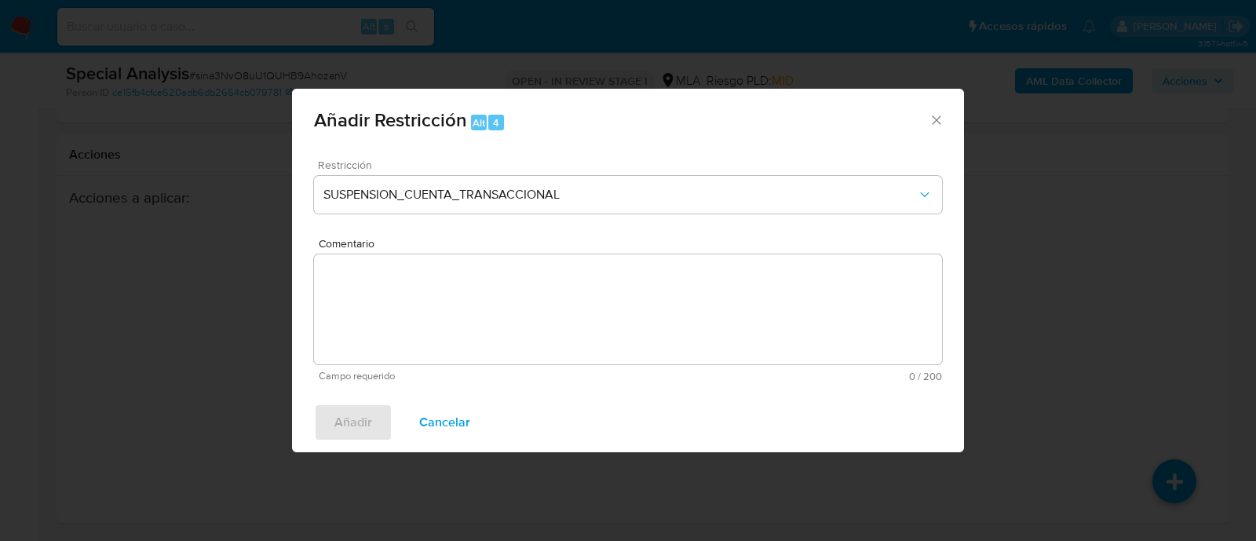
click at [588, 321] on textarea "Comentario" at bounding box center [628, 309] width 628 height 110
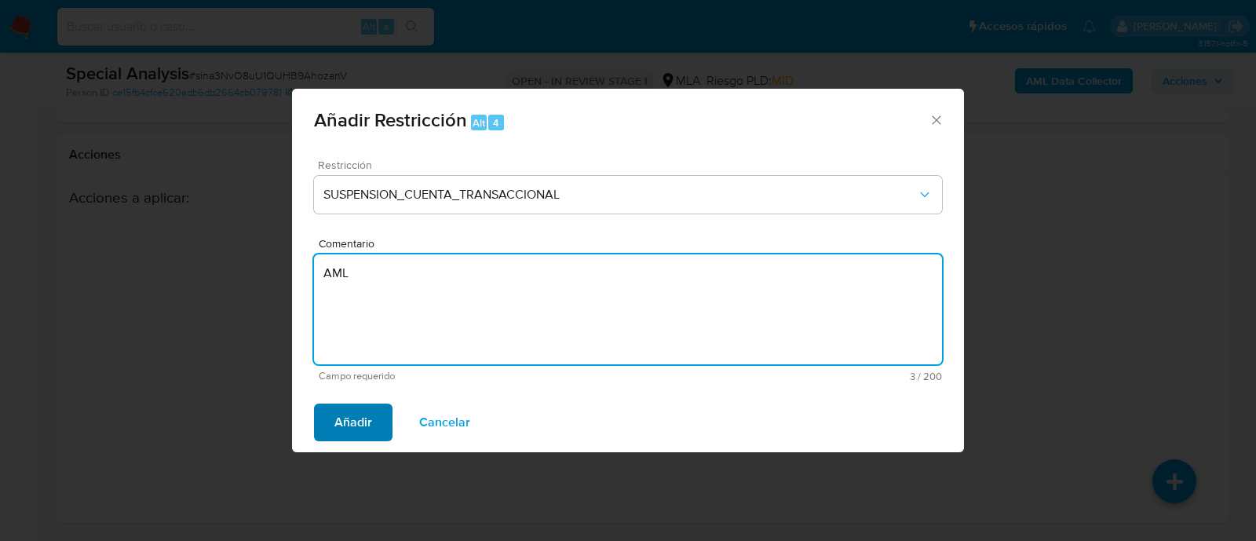
type textarea "AML"
click at [346, 434] on span "Añadir" at bounding box center [353, 422] width 38 height 35
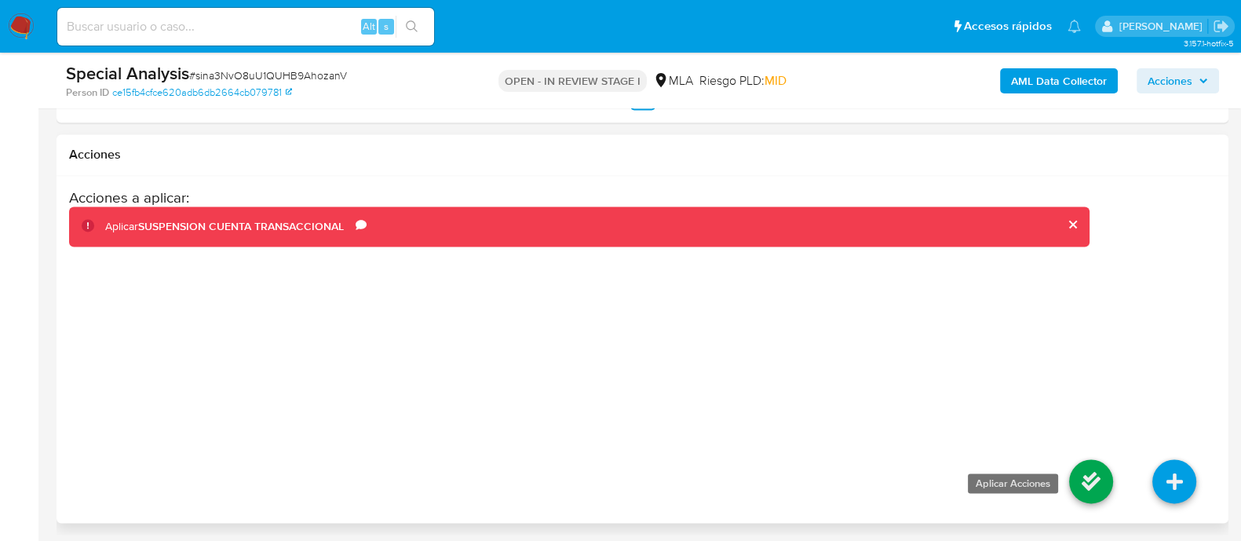
click at [1075, 469] on icon at bounding box center [1091, 481] width 44 height 44
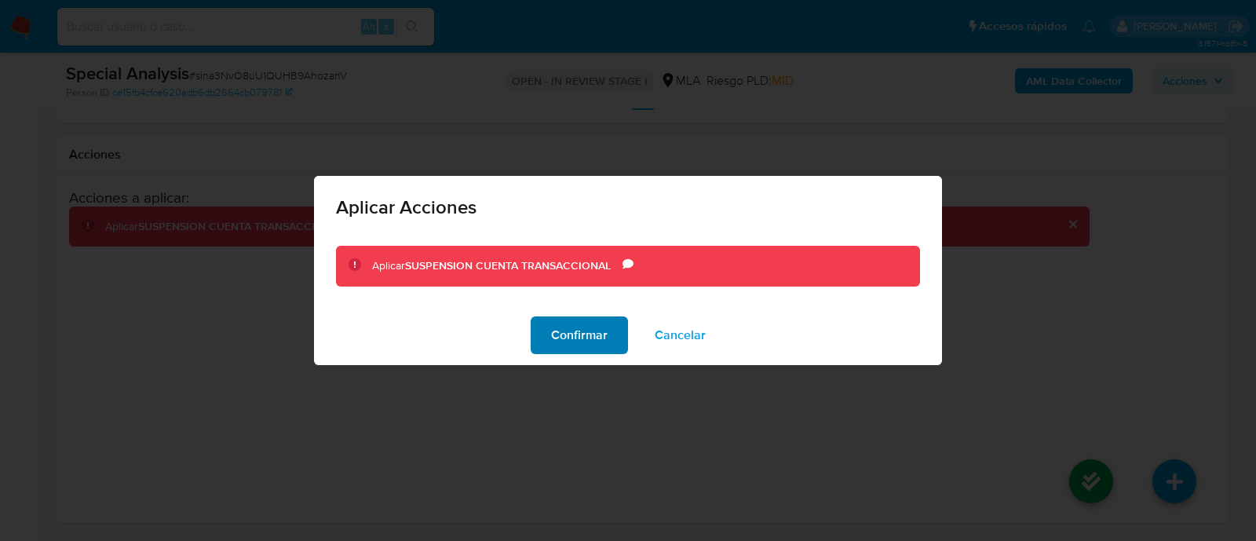
click at [583, 332] on span "Confirmar" at bounding box center [579, 335] width 57 height 35
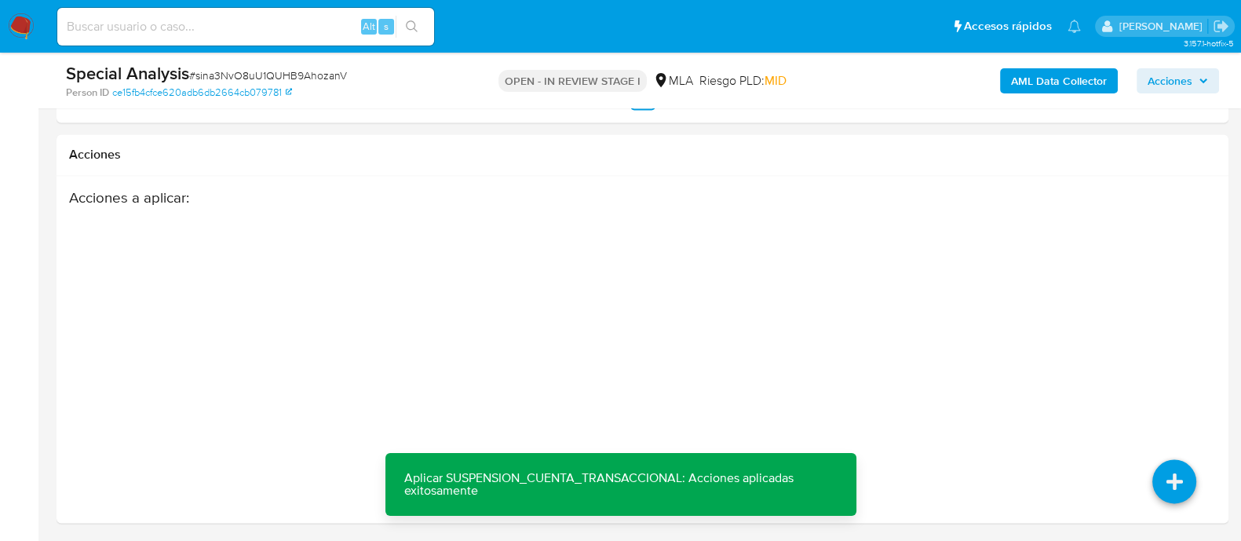
click at [295, 20] on input at bounding box center [245, 26] width 377 height 20
paste input "JkMLDHHwHR7XpOxCwF96zPqZ"
type input "JkMLDHHwHR7XpOxCwF96zPqZ"
click at [403, 24] on button "search-icon" at bounding box center [412, 27] width 32 height 22
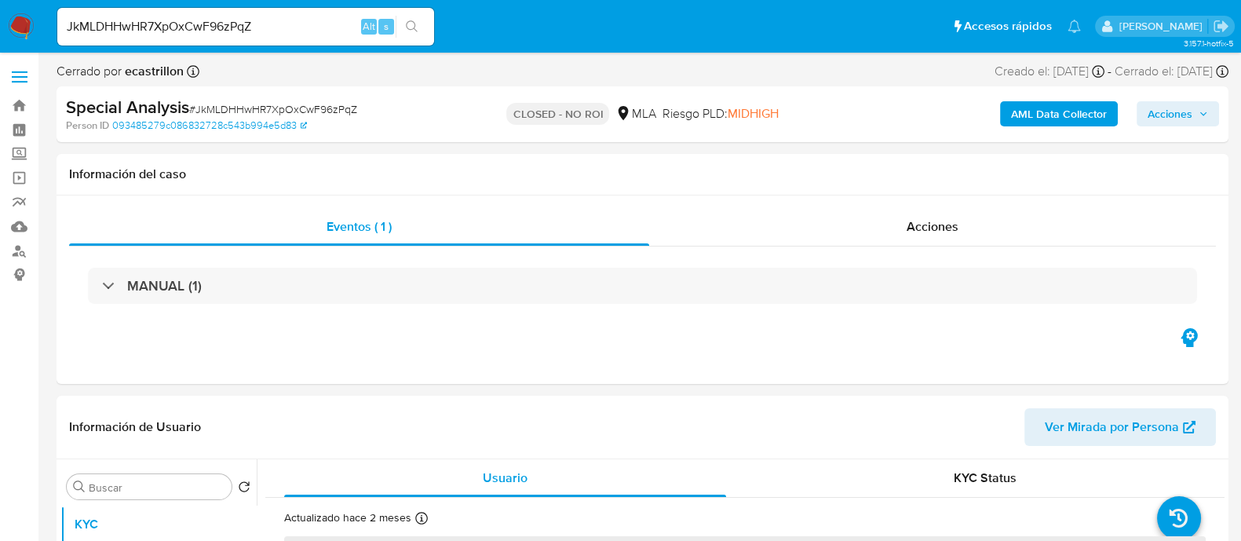
select select "10"
click at [331, 19] on input "JkMLDHHwHR7XpOxCwF96zPqZ" at bounding box center [245, 26] width 377 height 20
paste input "GdU0ZTaieZYE34tInkM1vFqy"
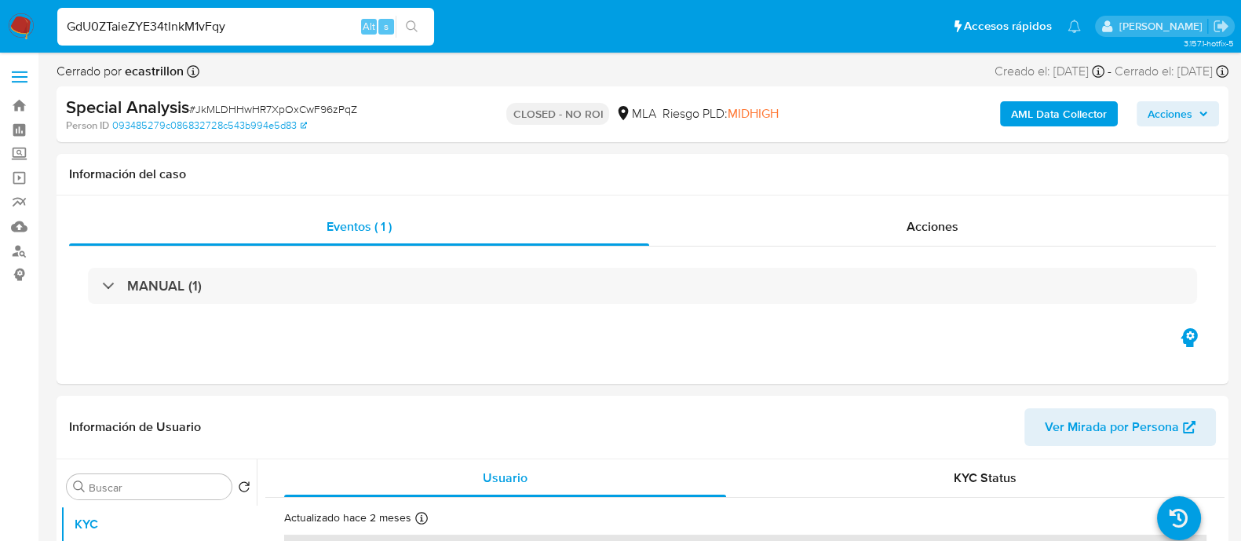
type input "GdU0ZTaieZYE34tInkM1vFqy"
click at [423, 30] on button "search-icon" at bounding box center [412, 27] width 32 height 22
select select "10"
click at [320, 18] on input "GdU0ZTaieZYE34tInkM1vFqy" at bounding box center [245, 26] width 377 height 20
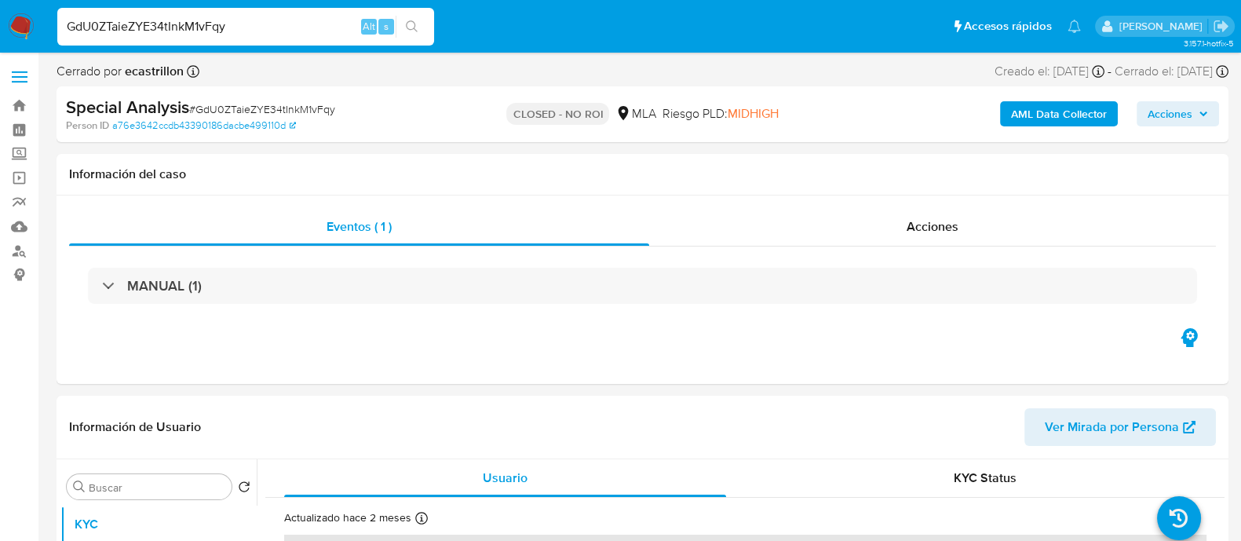
click at [320, 18] on input "GdU0ZTaieZYE34tInkM1vFqy" at bounding box center [245, 26] width 377 height 20
paste input "ikkKRXkKXx4VX1KnEzIDJXVO"
type input "ikkKRXkKXx4VX1KnEzIDJXVO"
click at [422, 21] on button "search-icon" at bounding box center [412, 27] width 32 height 22
select select "10"
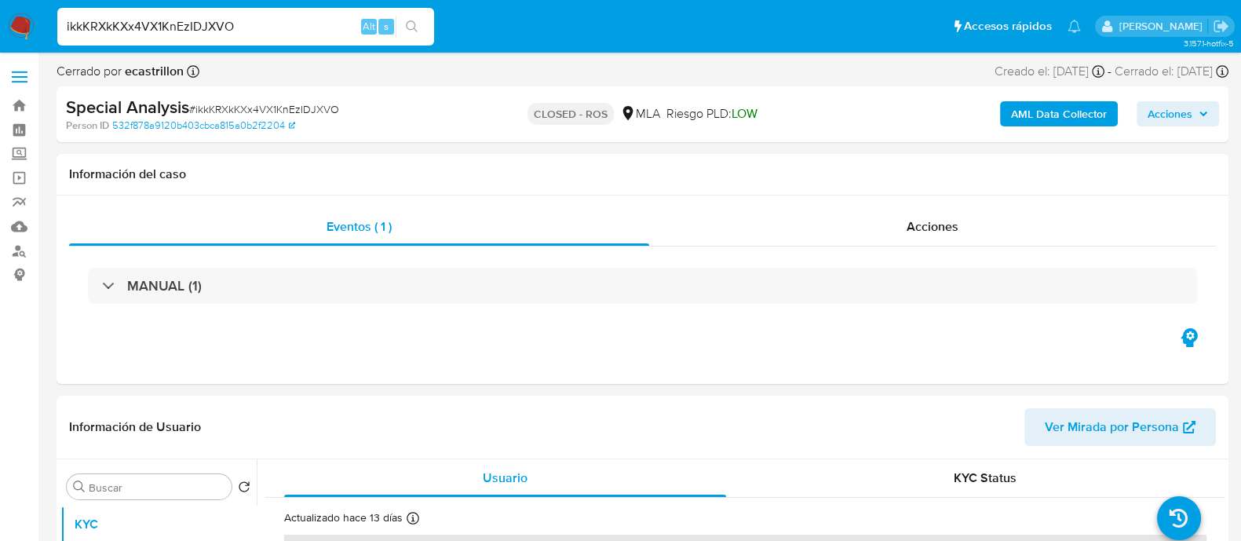
click at [312, 17] on input "ikkKRXkKXx4VX1KnEzIDJXVO" at bounding box center [245, 26] width 377 height 20
paste input "PHVJ2sfT2uDvT9rILhWVwVHy"
type input "PHVJ2sfT2uDvT9rILhWVwVHy"
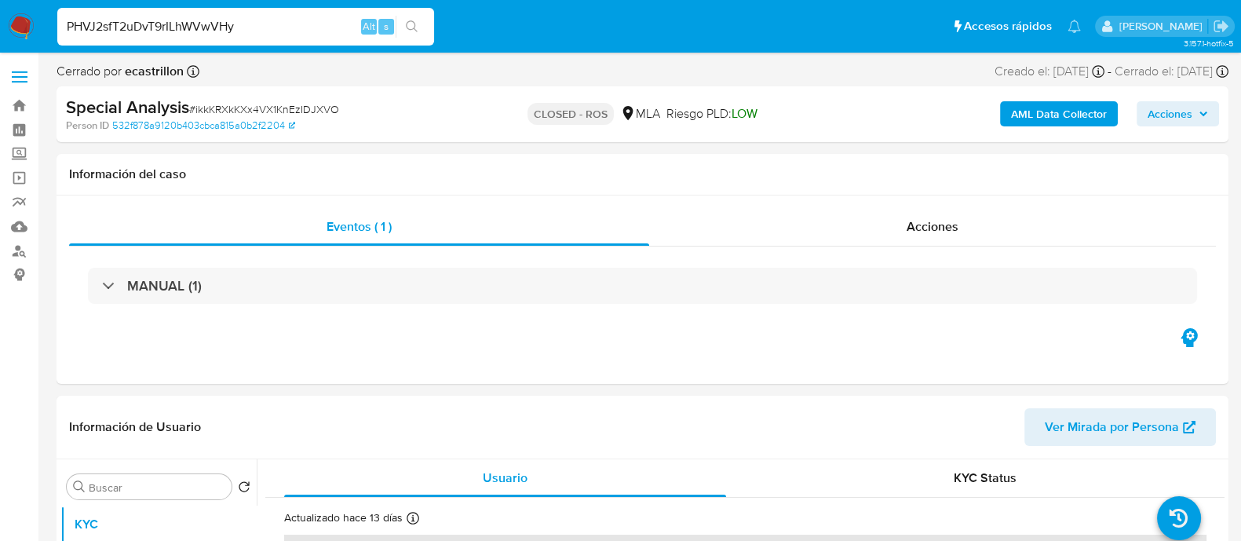
click at [408, 27] on icon "search-icon" at bounding box center [412, 26] width 13 height 13
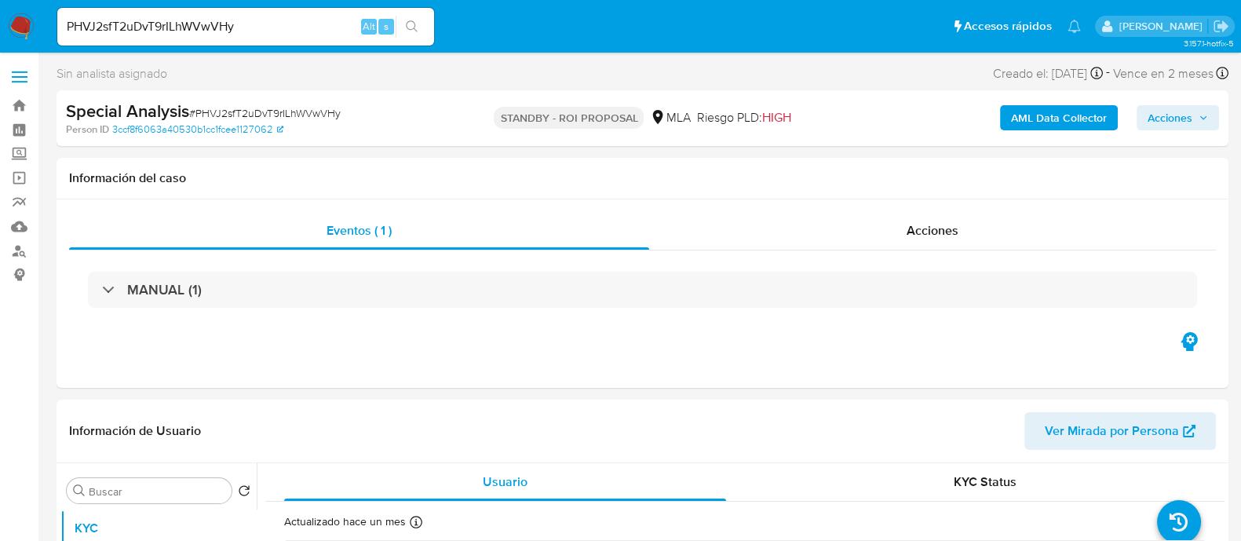
select select "10"
click at [339, 20] on input "PHVJ2sfT2uDvT9rILhWVwVHy" at bounding box center [245, 26] width 377 height 20
paste input "CZpGSXS5fvCG2DdCYNlaxbQr"
type input "CZpGSXS5fvCG2DdCYNlaxbQr"
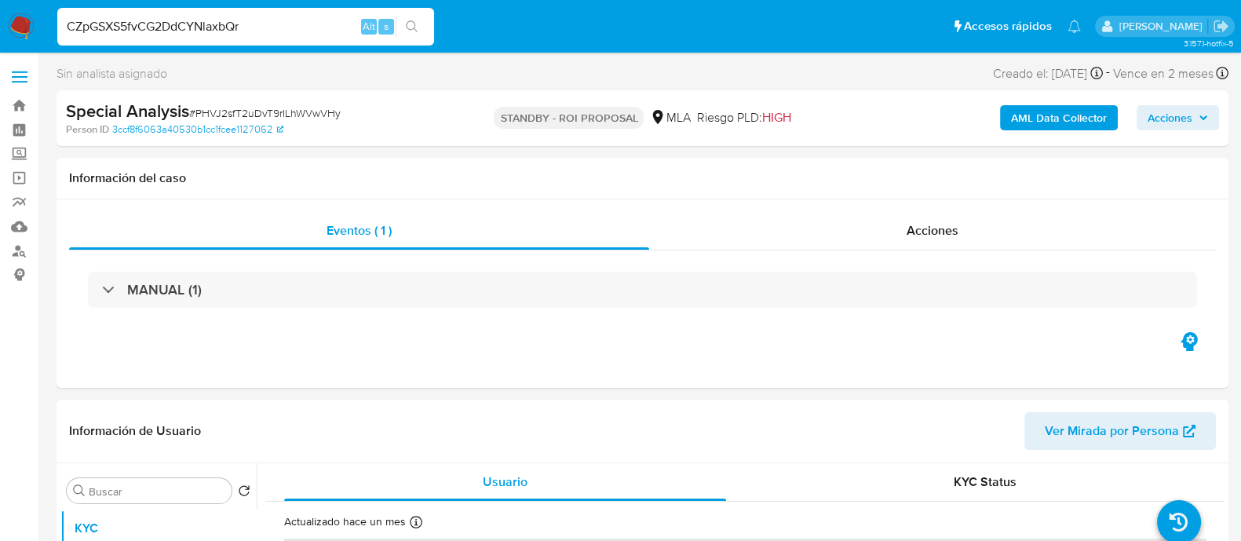
click at [416, 21] on icon "search-icon" at bounding box center [412, 26] width 13 height 13
select select "10"
click at [231, 29] on input "CZpGSXS5fvCG2DdCYNlaxbQr" at bounding box center [245, 26] width 377 height 20
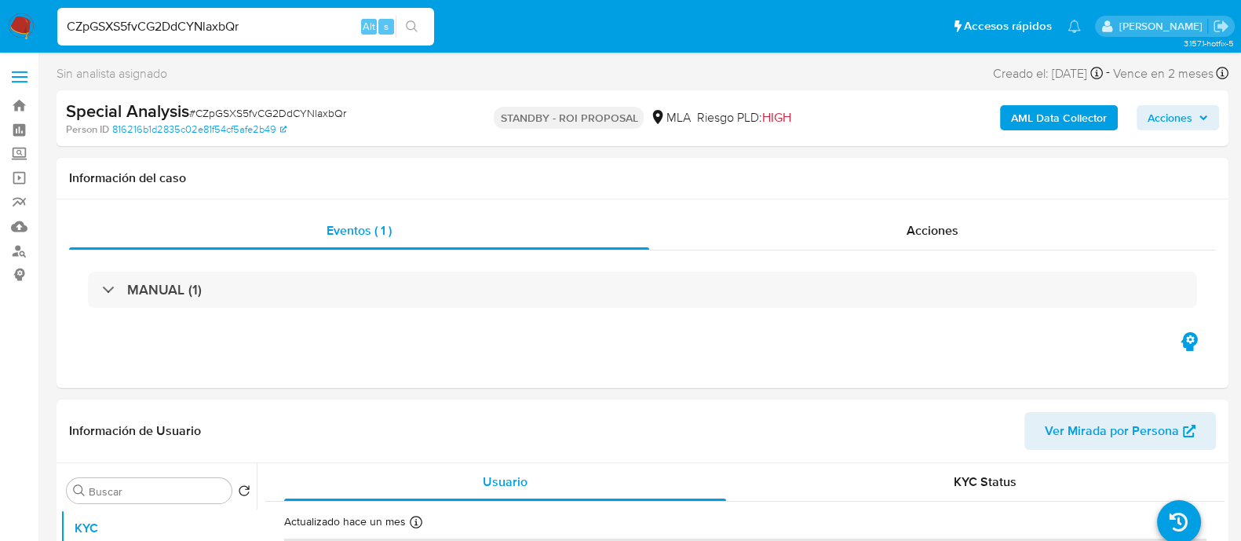
paste input "aC6jckN1eVqAnF0Y82q2fp1b"
type input "aC6jckN1eVqAnF0Y82q2fp1b"
click at [408, 26] on icon "search-icon" at bounding box center [412, 26] width 13 height 13
select select "10"
click at [299, 31] on input "aC6jckN1eVqAnF0Y82q2fp1b" at bounding box center [245, 26] width 377 height 20
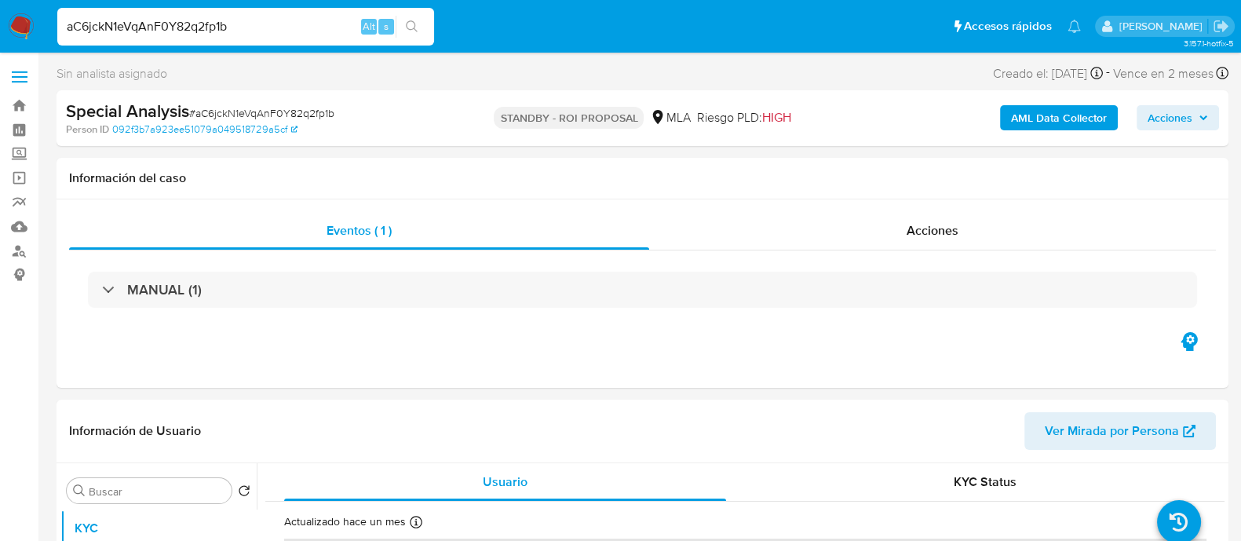
click at [299, 31] on input "aC6jckN1eVqAnF0Y82q2fp1b" at bounding box center [245, 26] width 377 height 20
paste input "bF2b2WT1PpU4SUJOdtseewir"
type input "bF2b2WT1PpU4SUJOdtseewir"
click at [420, 31] on button "search-icon" at bounding box center [412, 27] width 32 height 22
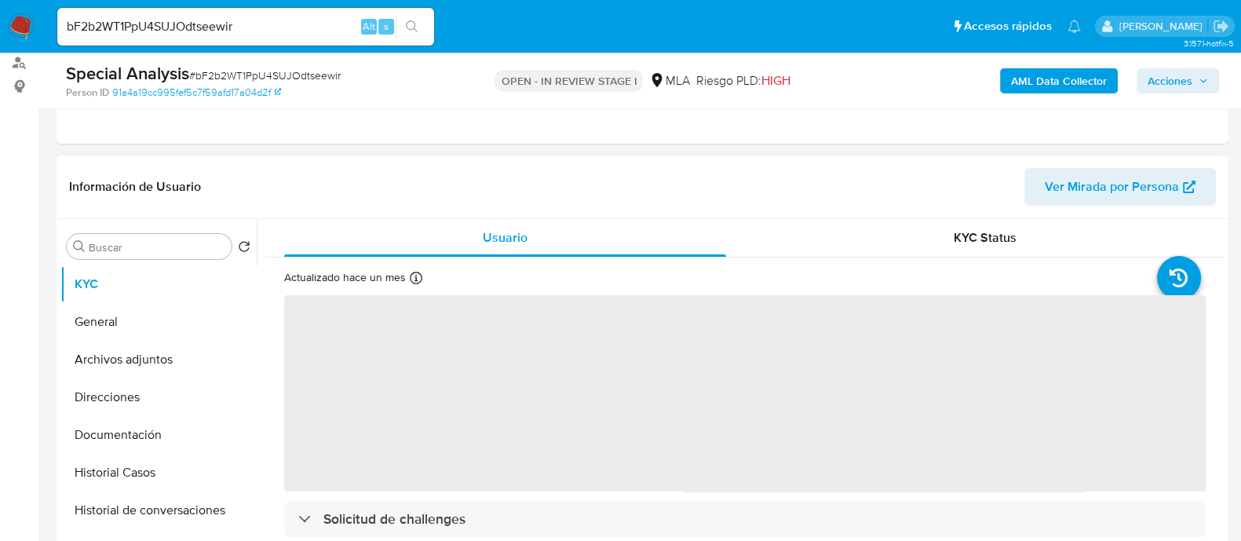
scroll to position [195, 0]
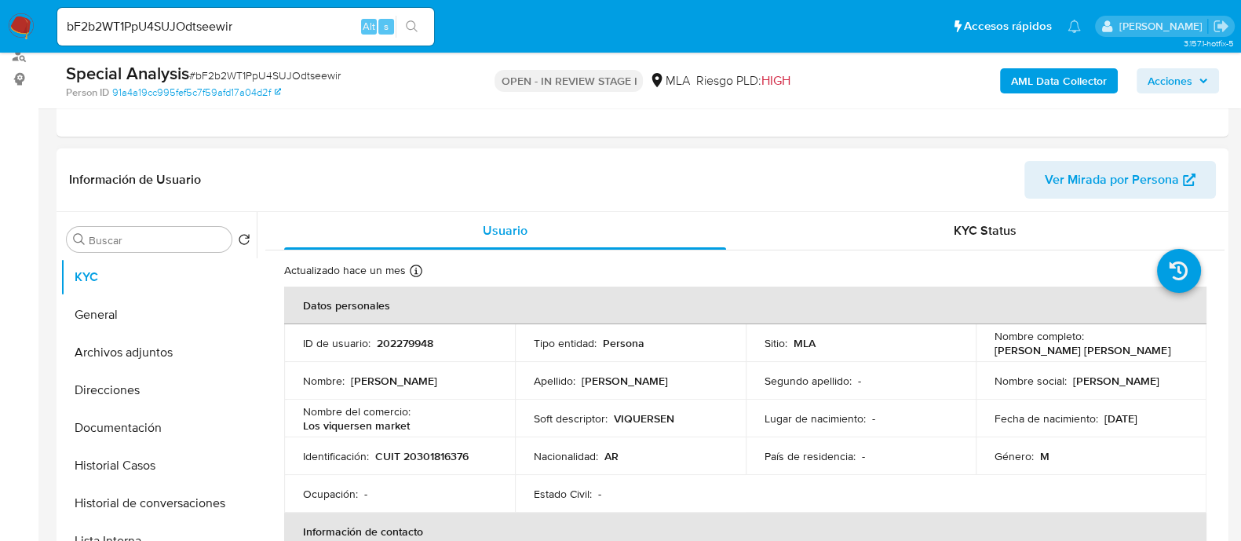
select select "10"
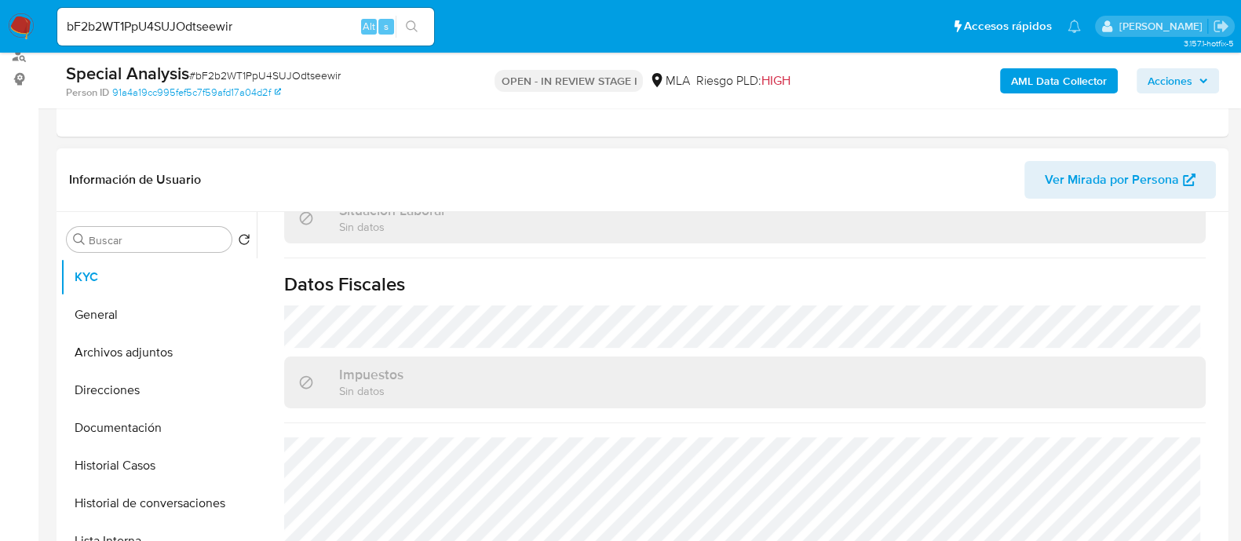
scroll to position [866, 0]
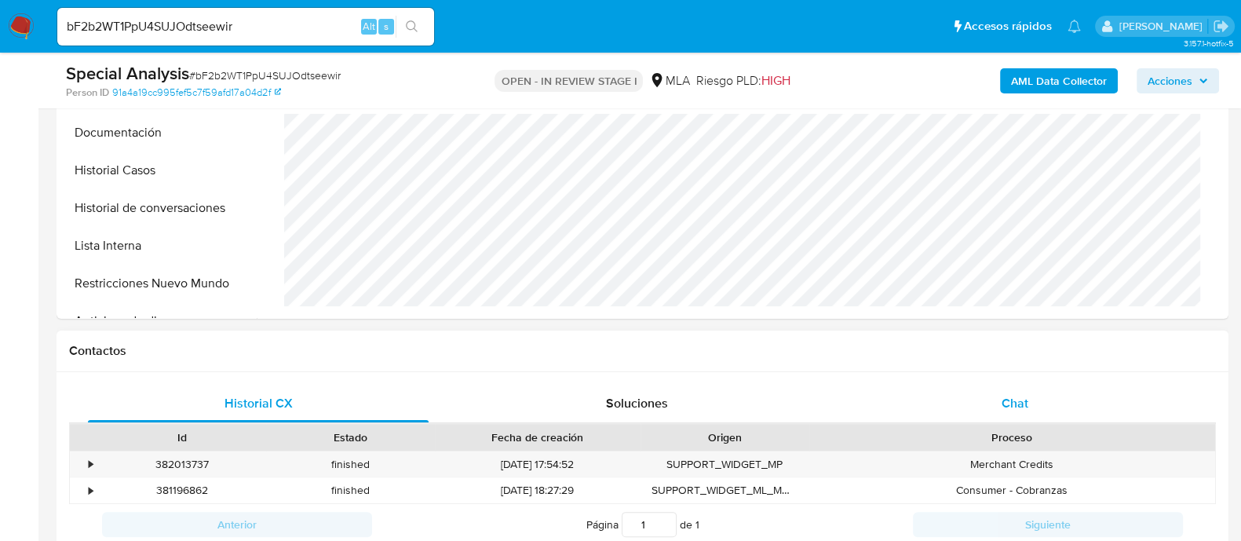
click at [991, 405] on div "Chat" at bounding box center [1015, 404] width 341 height 38
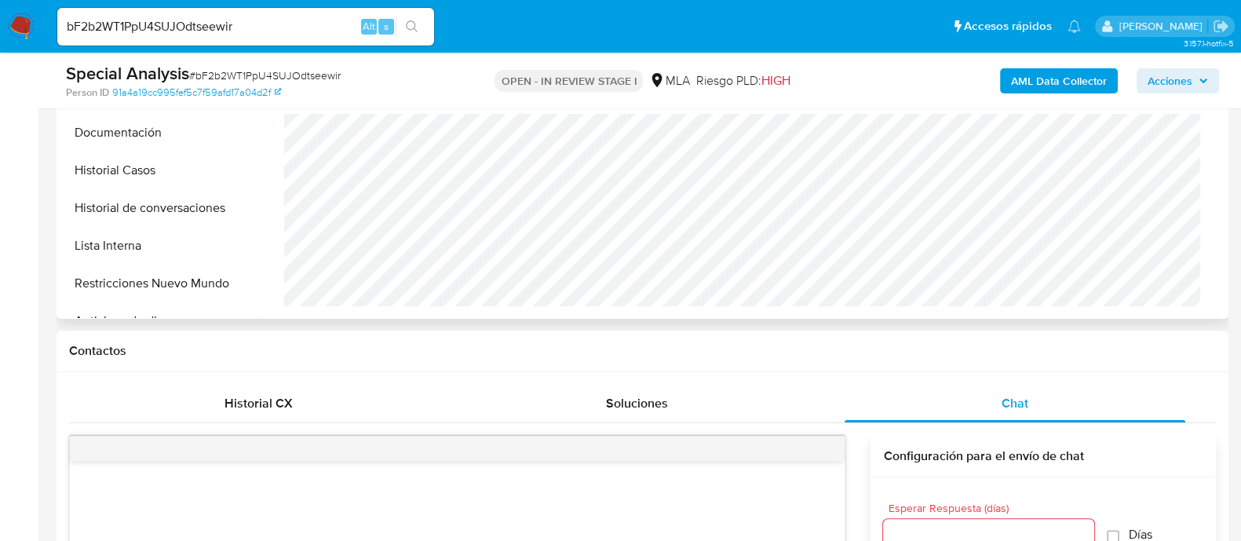
scroll to position [670, 0]
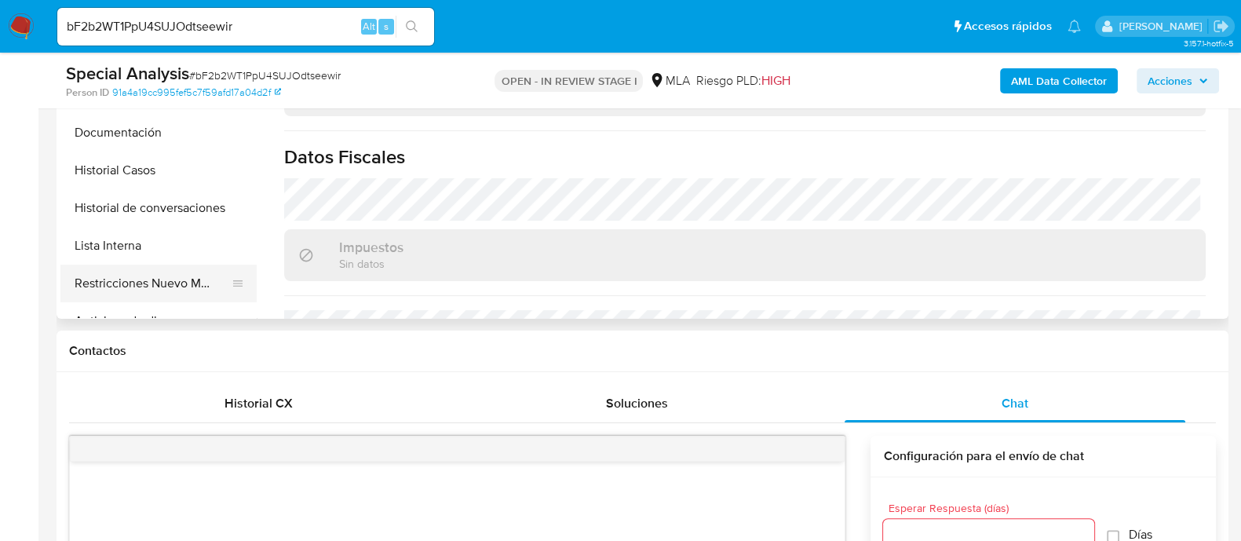
click at [212, 284] on button "Restricciones Nuevo Mundo" at bounding box center [152, 284] width 184 height 38
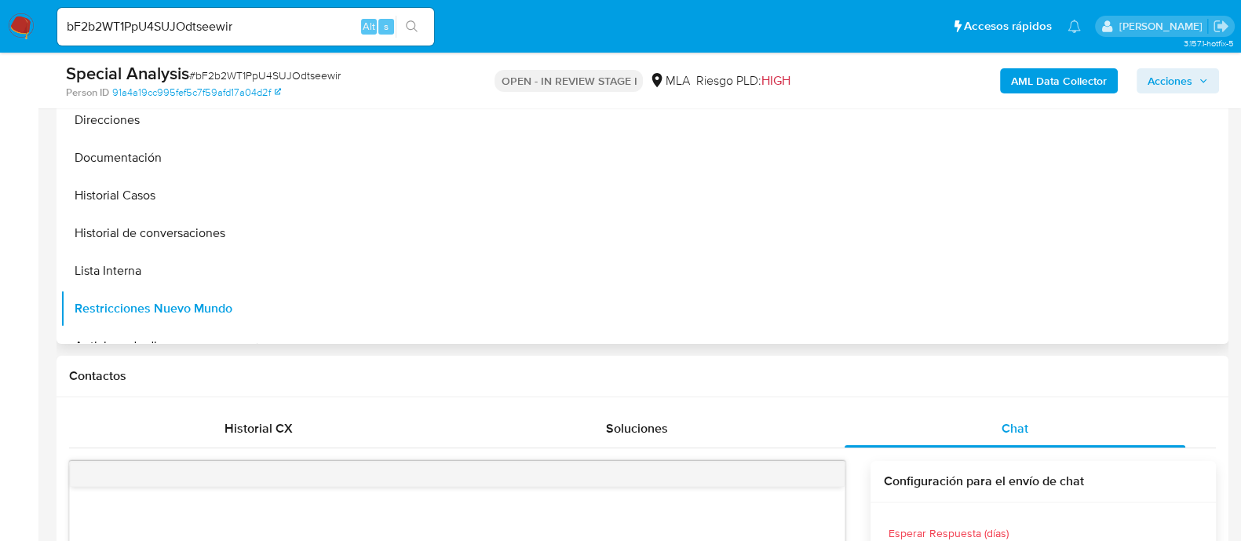
scroll to position [294, 0]
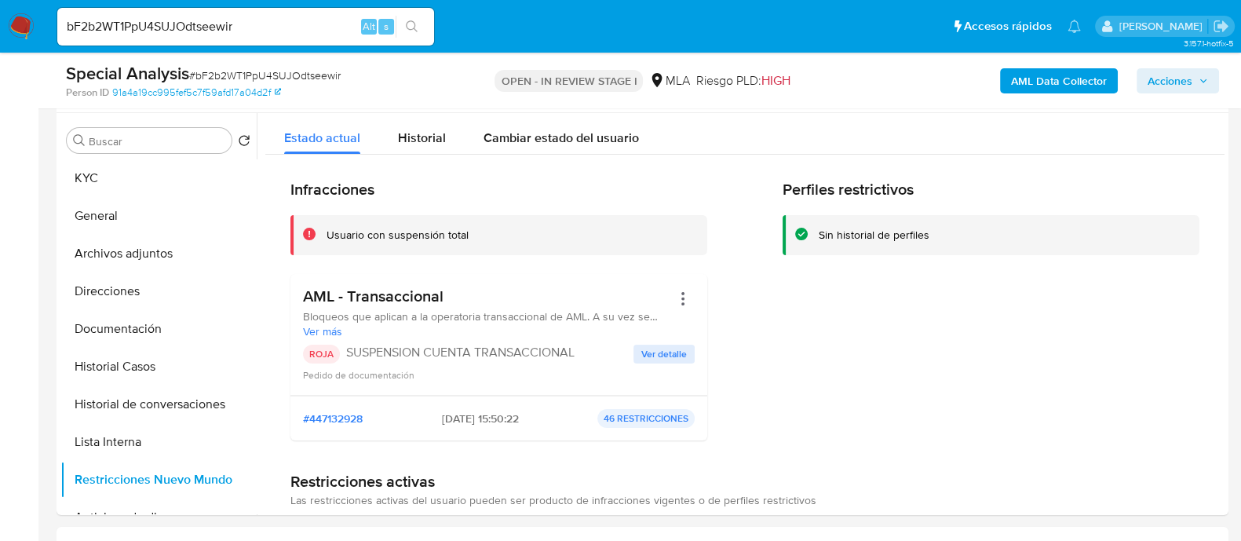
click at [271, 32] on input "bF2b2WT1PpU4SUJOdtseewir" at bounding box center [245, 26] width 377 height 20
paste input "ha7fW7KmauYoLCCv5z3HCzpX"
type input "ha7fW7KmauYoLCCv5z3HCzpX"
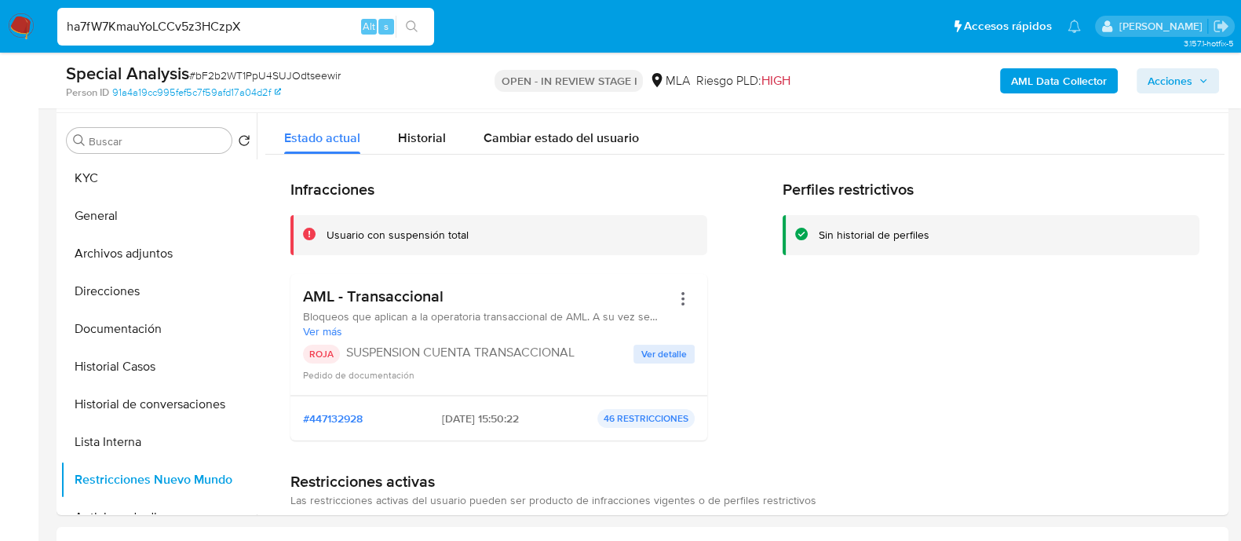
click at [418, 29] on button "search-icon" at bounding box center [412, 27] width 32 height 22
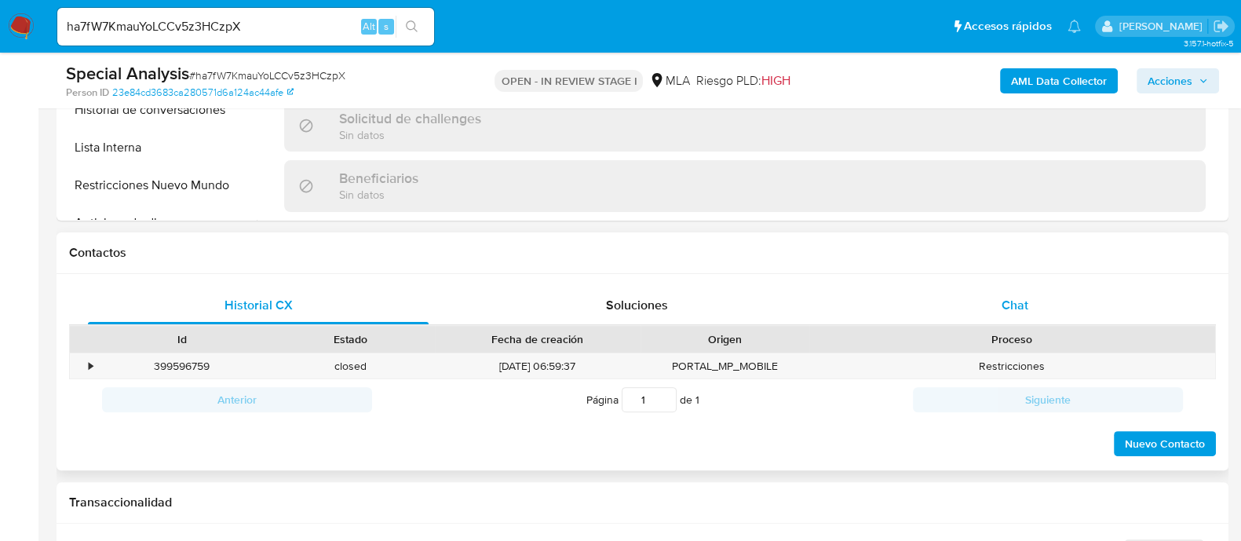
click at [995, 313] on div "Chat" at bounding box center [1015, 306] width 341 height 38
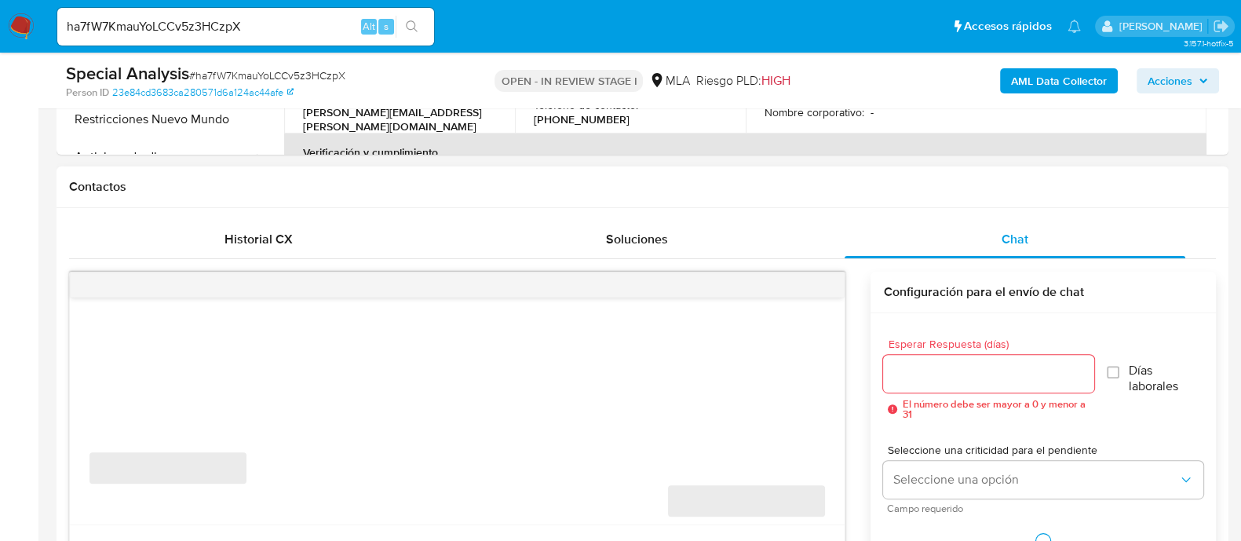
scroll to position [686, 0]
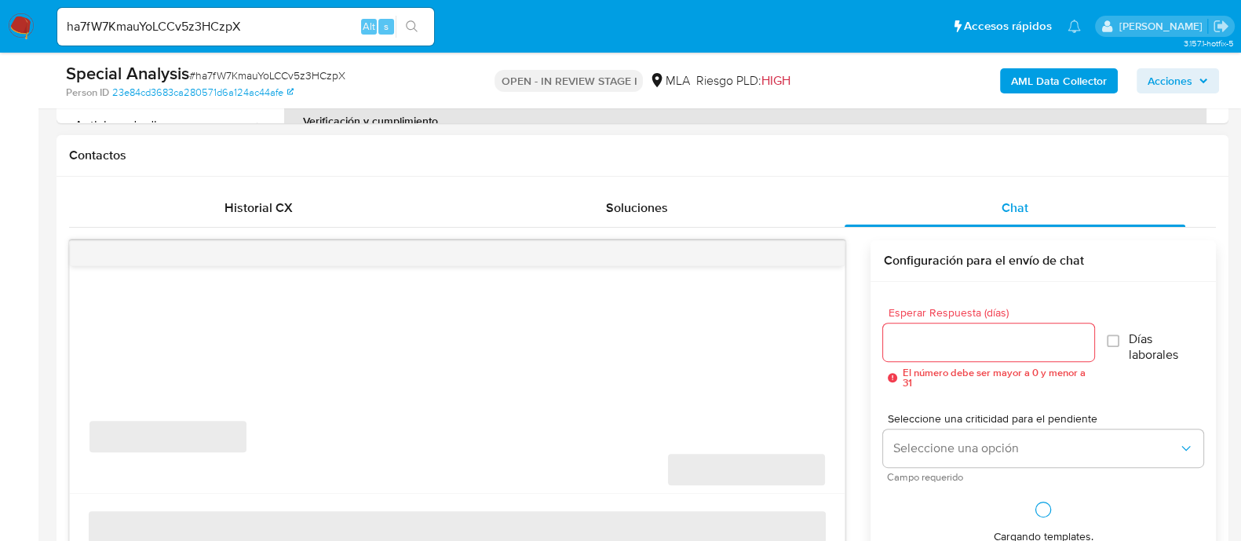
select select "10"
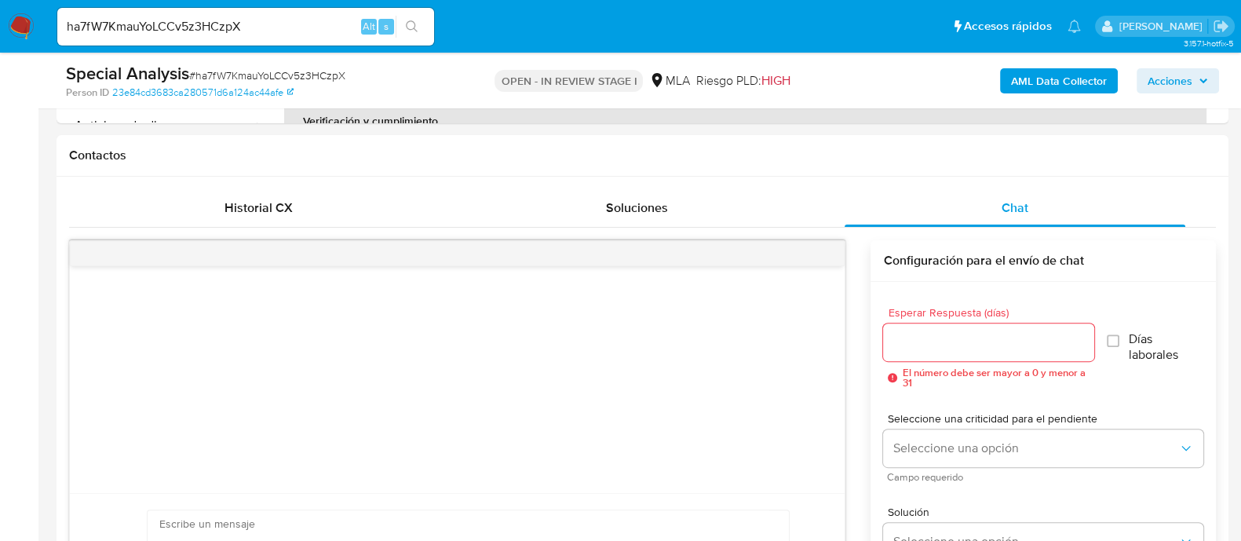
click at [275, 26] on input "ha7fW7KmauYoLCCv5z3HCzpX" at bounding box center [245, 26] width 377 height 20
paste input "163081129"
type input "163081129"
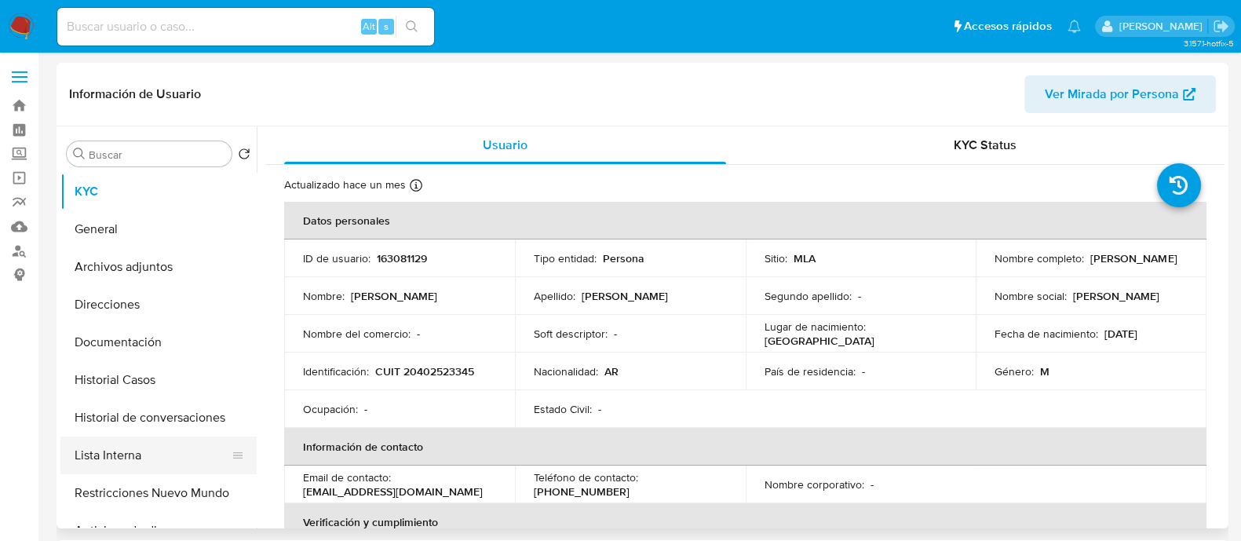
select select "10"
click at [141, 460] on button "Lista Interna" at bounding box center [152, 455] width 184 height 38
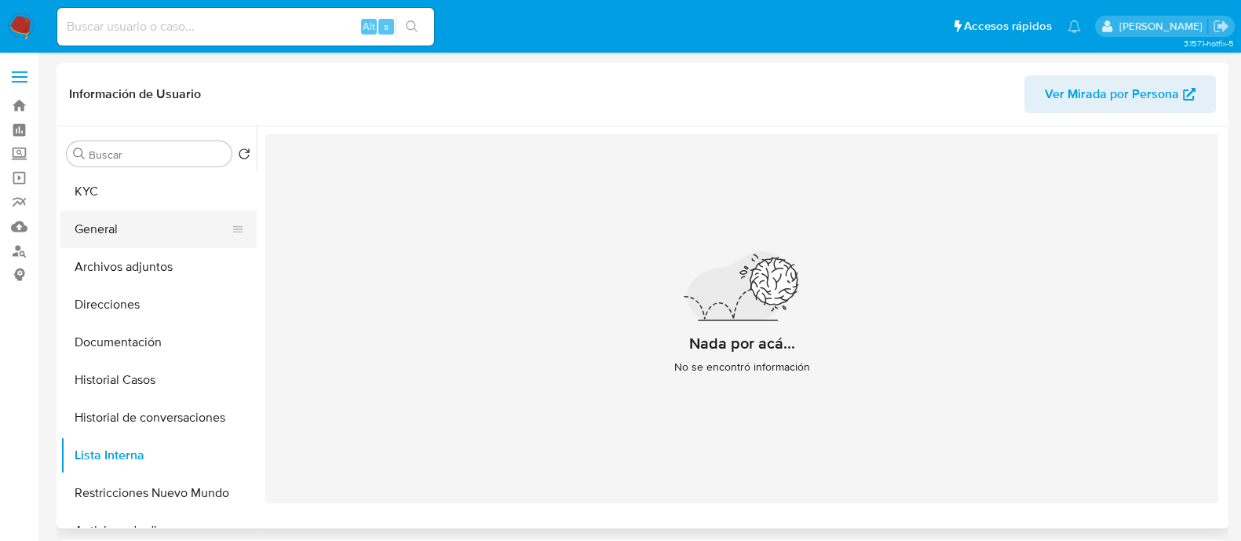
click at [165, 224] on button "General" at bounding box center [152, 229] width 184 height 38
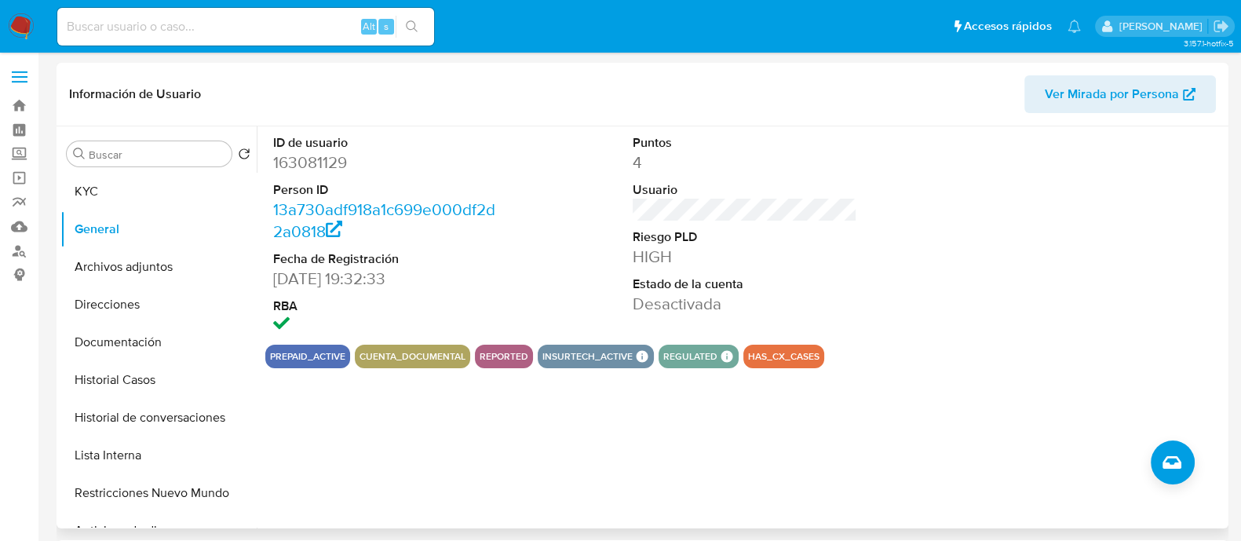
click at [318, 170] on dd "163081129" at bounding box center [385, 162] width 224 height 22
copy dd "163081129"
drag, startPoint x: 180, startPoint y: 188, endPoint x: 194, endPoint y: 189, distance: 14.2
click at [180, 188] on button "KYC" at bounding box center [152, 192] width 184 height 38
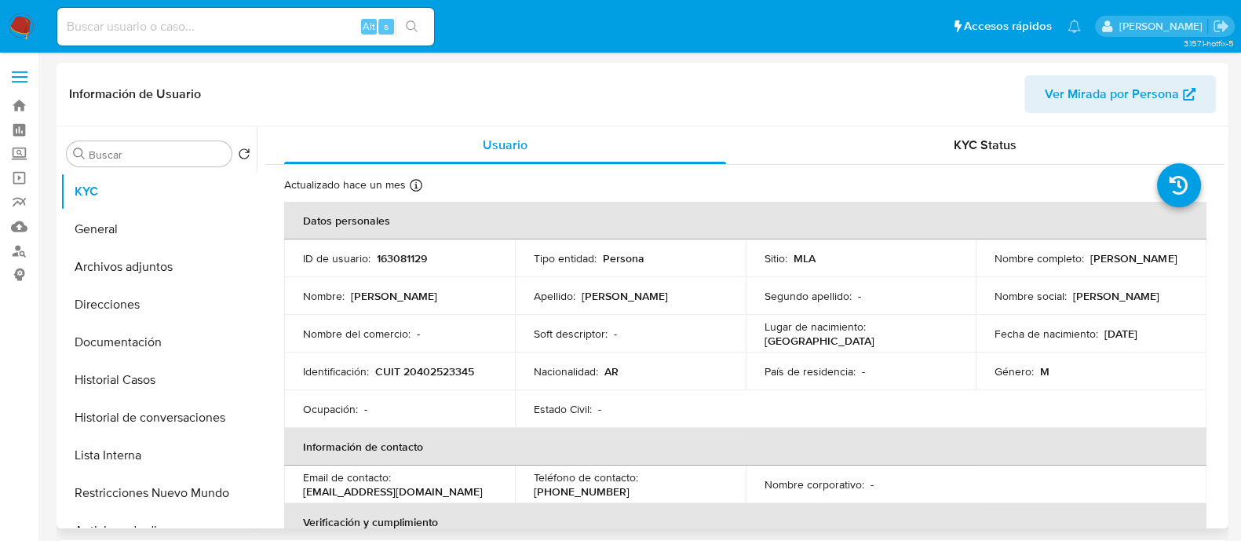
click at [448, 367] on p "CUIT 20402523345" at bounding box center [424, 371] width 99 height 14
copy p "20402523345"
click at [239, 29] on input at bounding box center [245, 26] width 377 height 20
paste input "111603029"
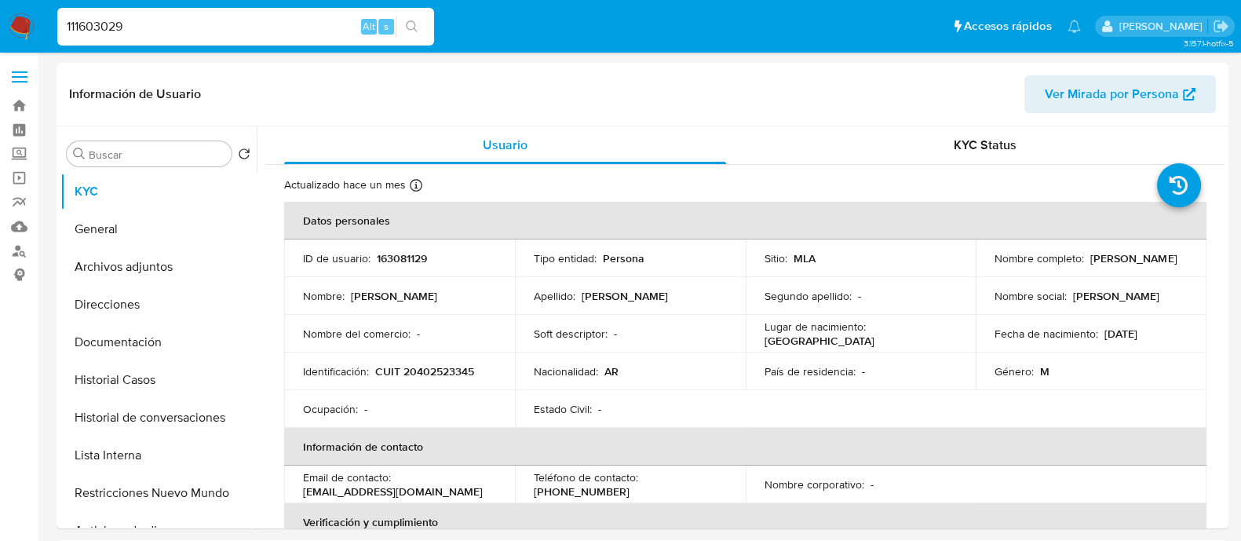
type input "111603029"
select select "10"
click at [432, 372] on p "CUIT 24369919942" at bounding box center [422, 371] width 95 height 14
copy p "24369919942"
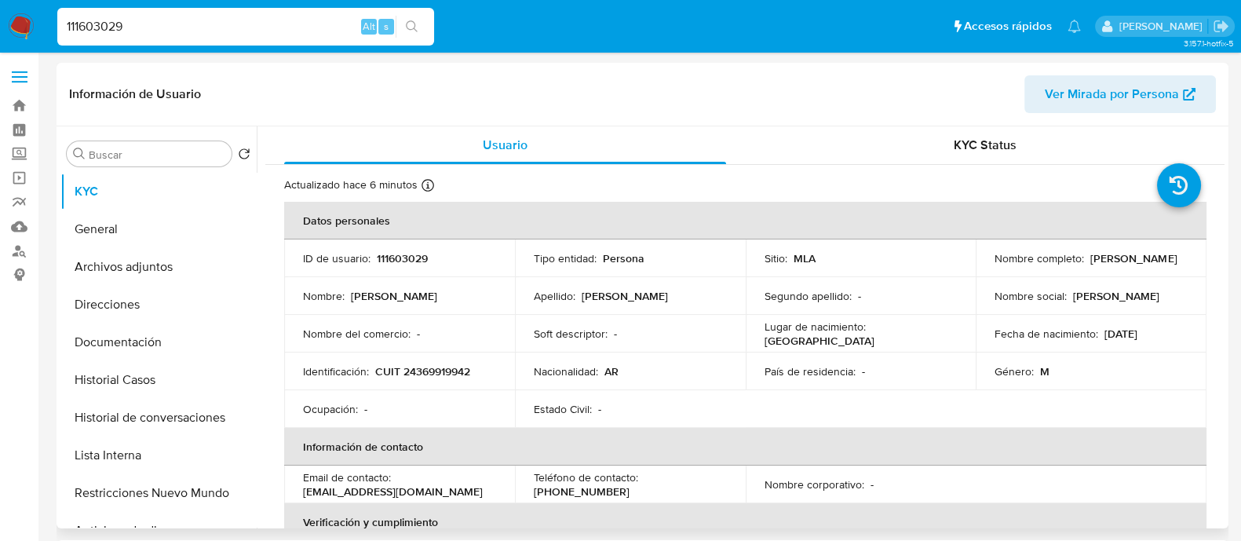
click at [392, 256] on p "111603029" at bounding box center [402, 258] width 51 height 14
copy p "111603029"
click at [159, 486] on button "Restricciones Nuevo Mundo" at bounding box center [152, 493] width 184 height 38
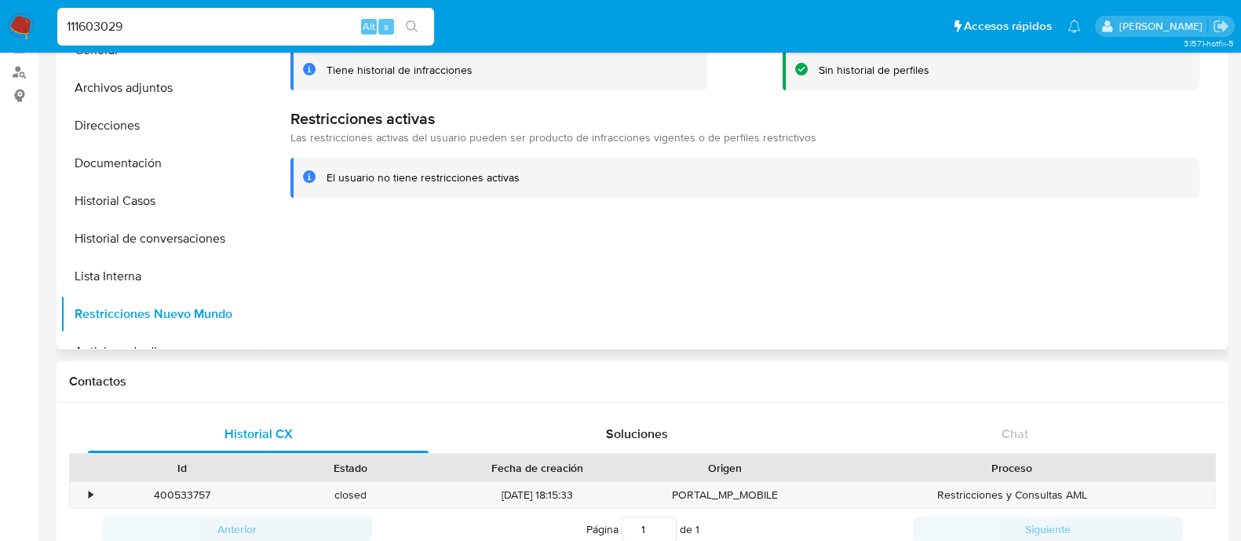
scroll to position [195, 0]
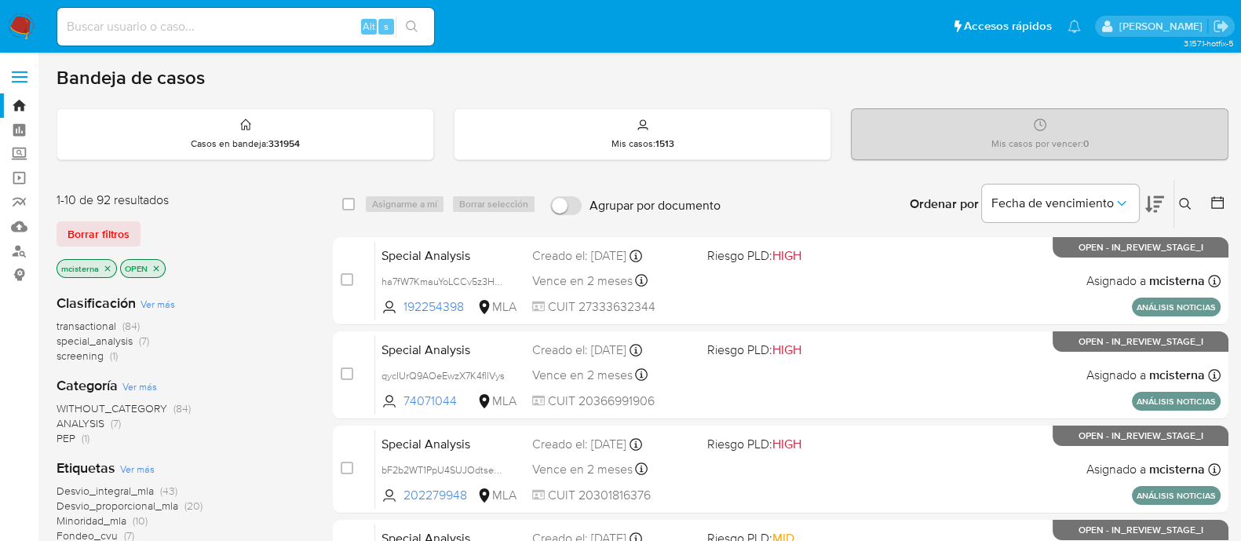
click at [213, 27] on input at bounding box center [245, 26] width 377 height 20
paste input "65000655"
type input "65000655"
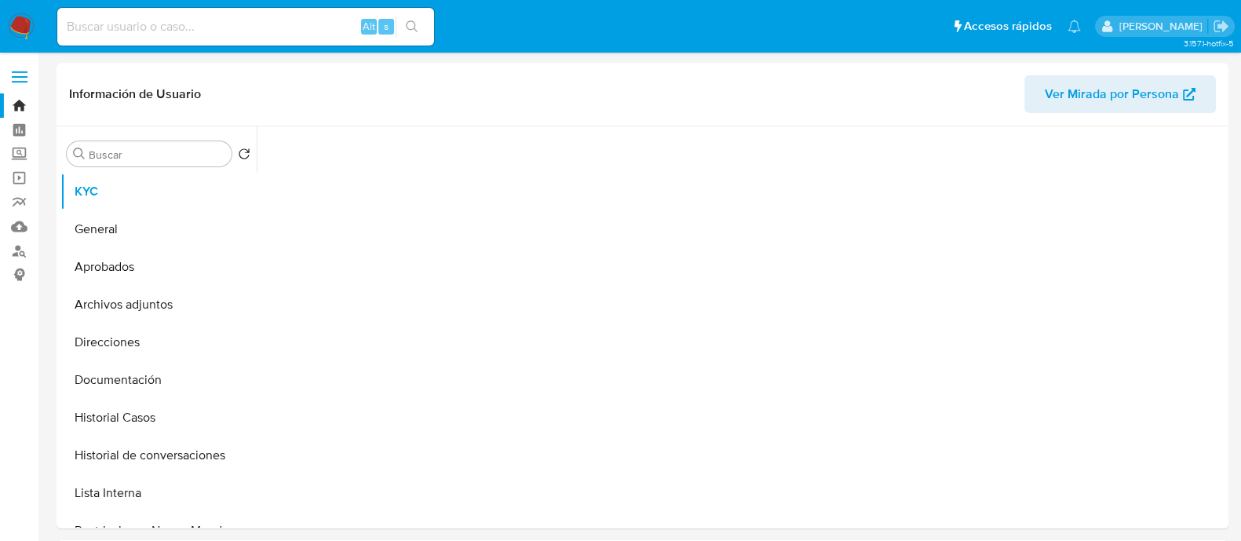
scroll to position [392, 0]
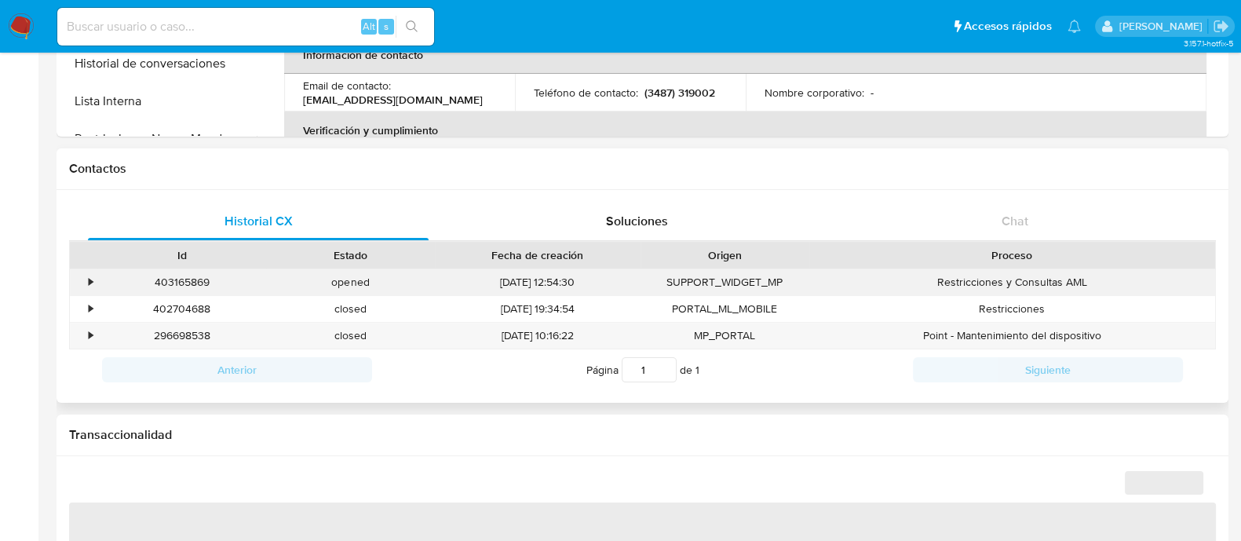
select select "10"
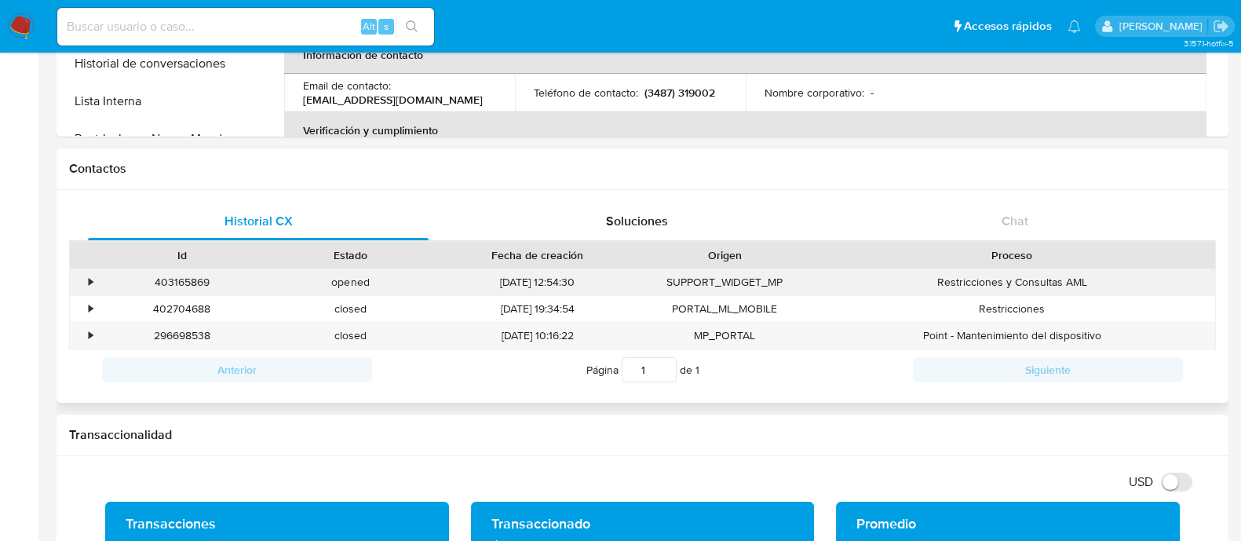
click at [89, 282] on div "•" at bounding box center [91, 282] width 4 height 15
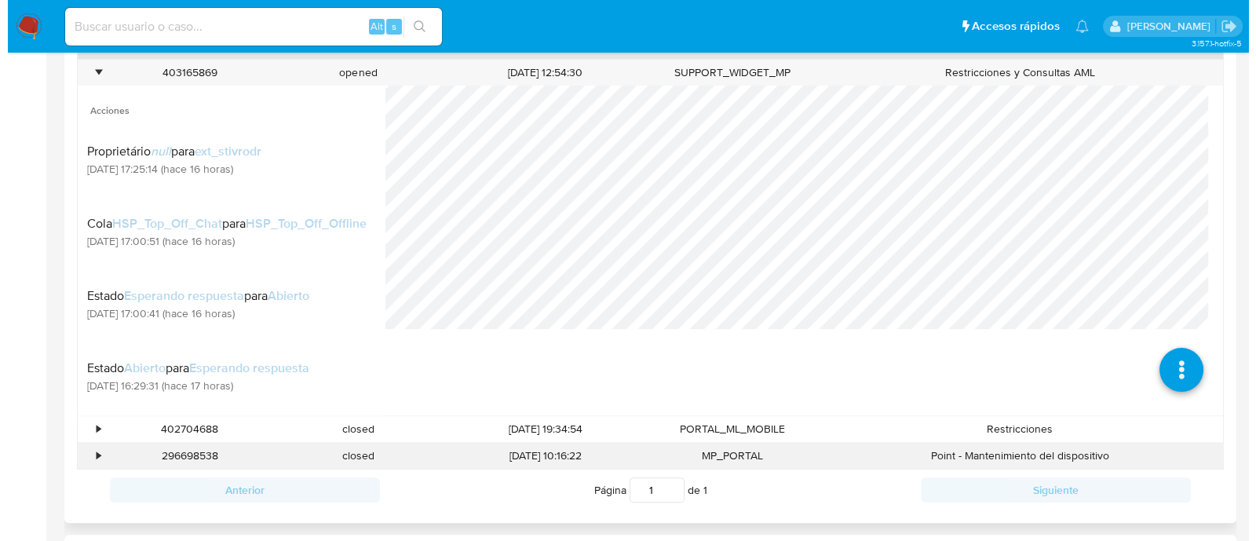
scroll to position [686, 0]
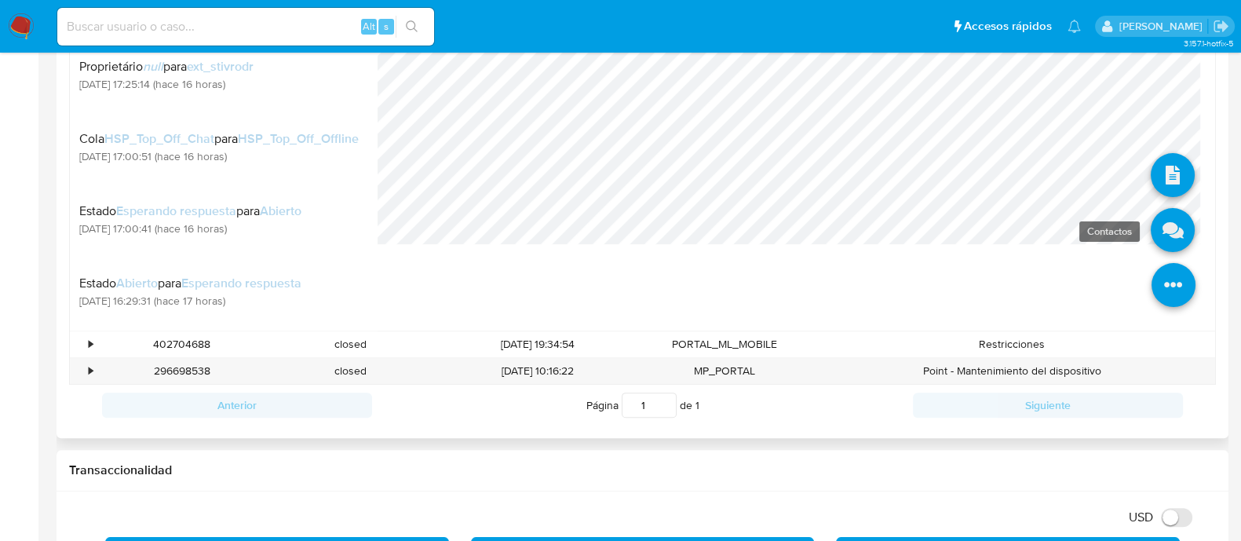
click at [1166, 227] on icon at bounding box center [1173, 230] width 44 height 44
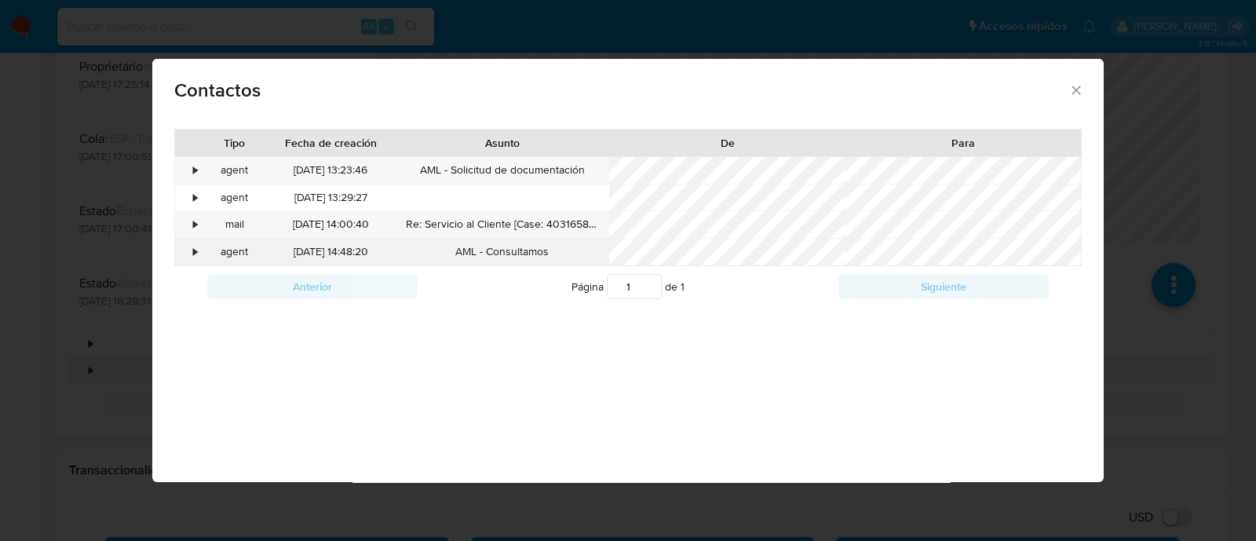
click at [194, 251] on div "•" at bounding box center [196, 252] width 4 height 16
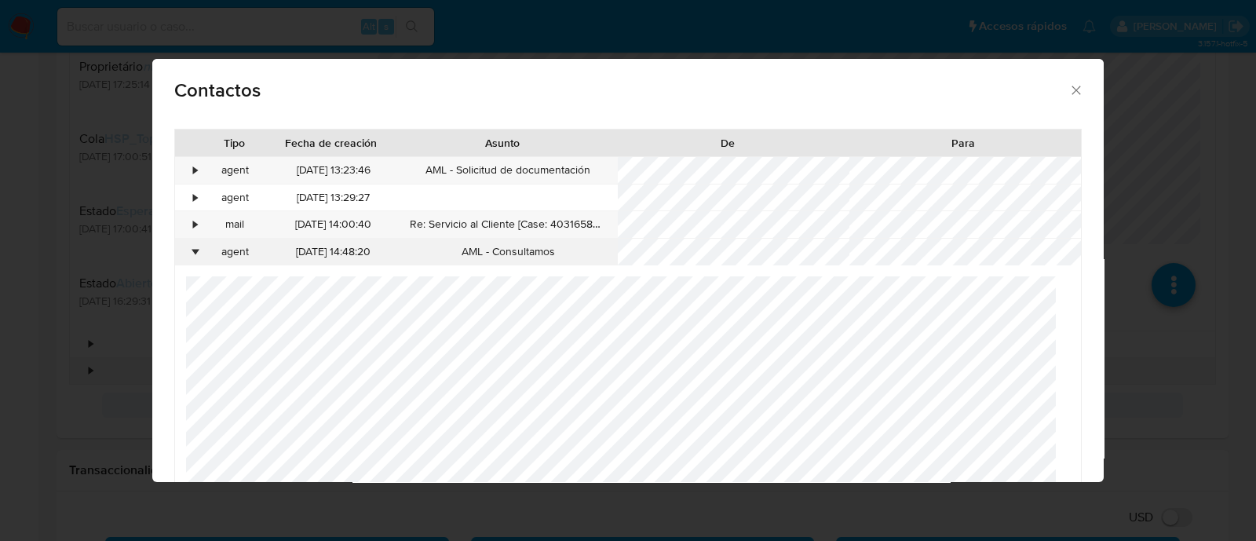
click at [194, 251] on div "•" at bounding box center [196, 252] width 4 height 16
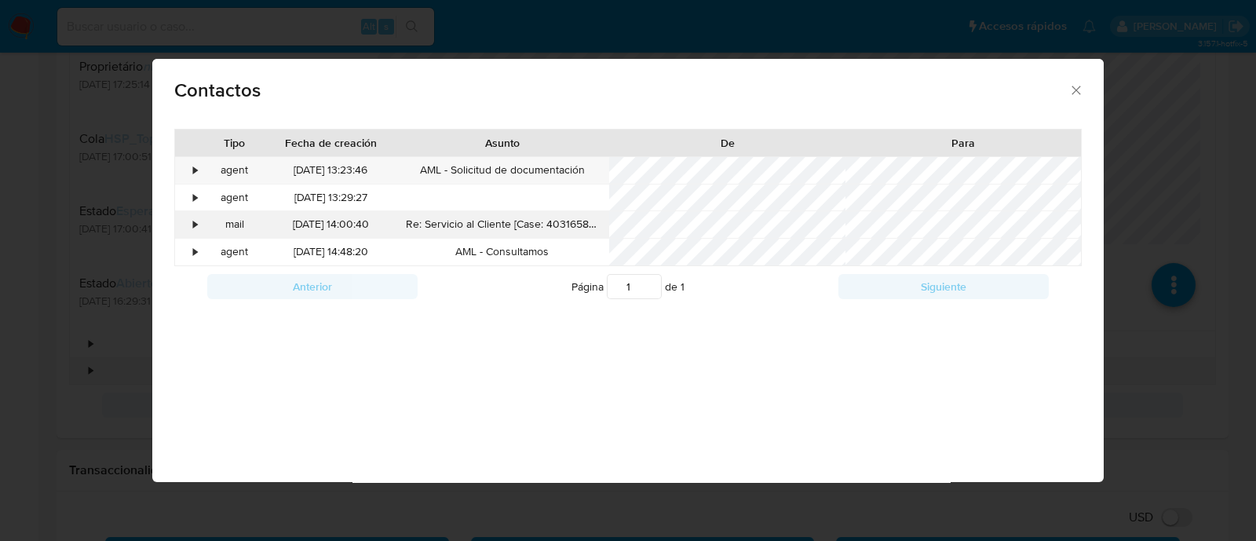
click at [188, 223] on div "•" at bounding box center [188, 224] width 27 height 27
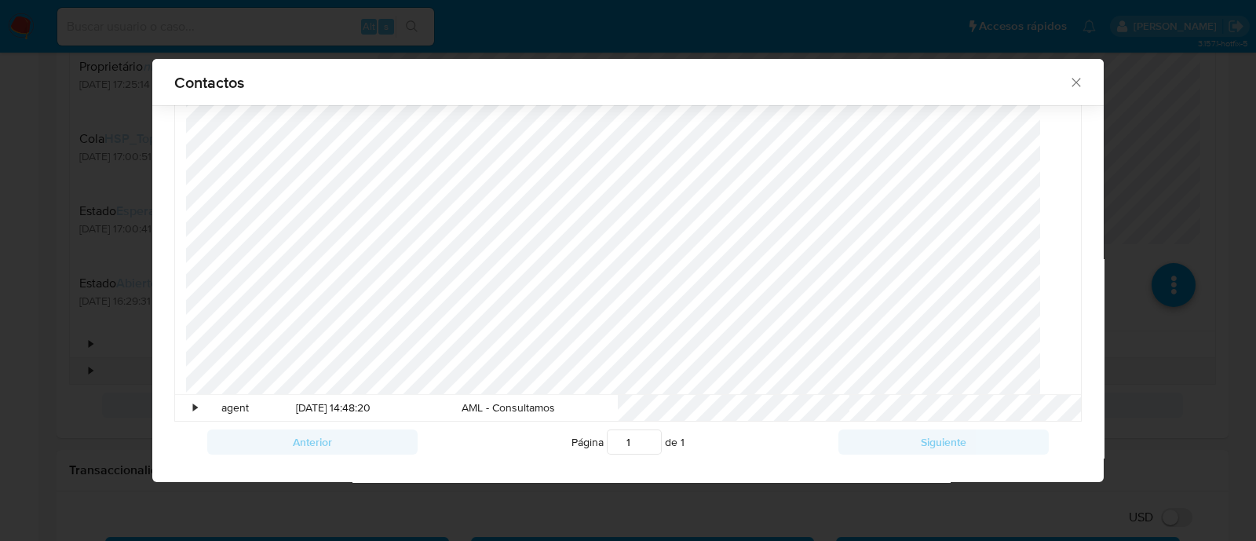
scroll to position [146, 0]
